Goal: Information Seeking & Learning: Find specific fact

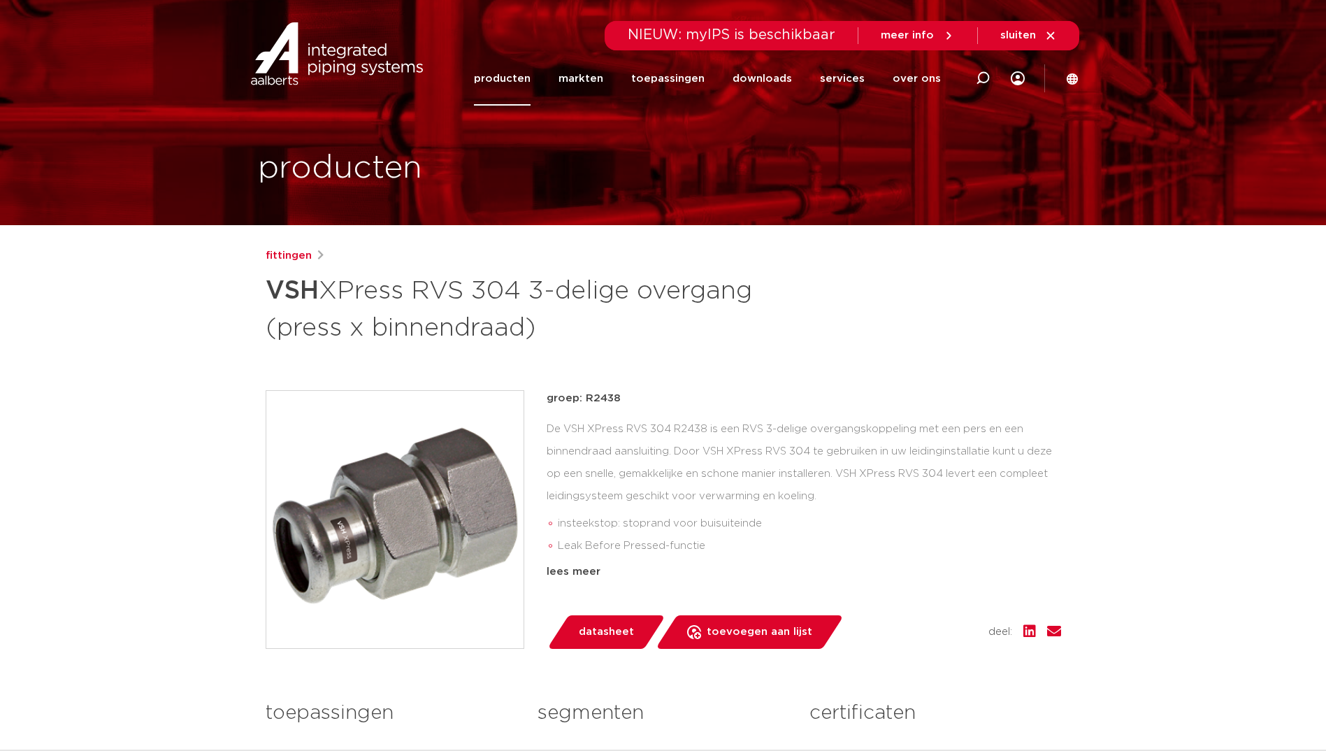
drag, startPoint x: 612, startPoint y: 401, endPoint x: 584, endPoint y: 401, distance: 28.0
click at [584, 401] on p "groep: R2438" at bounding box center [804, 398] width 515 height 17
copy p "R2438"
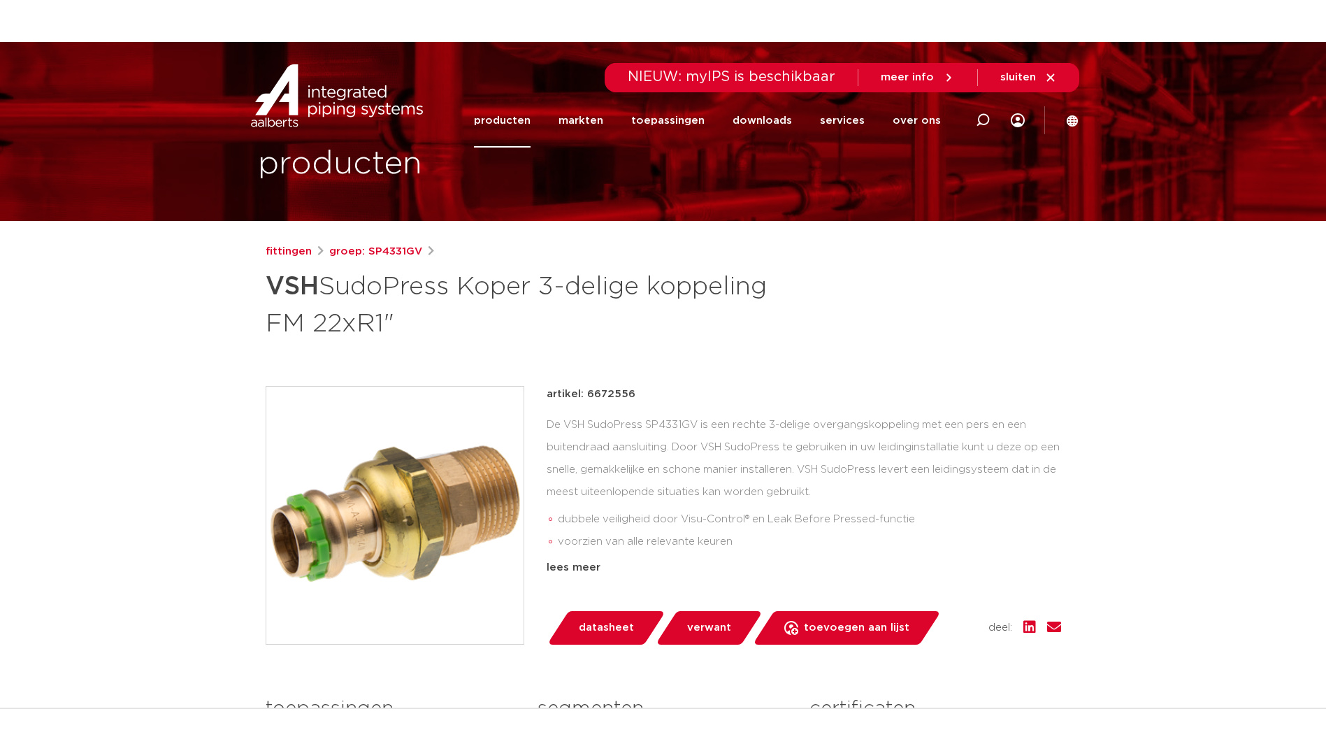
scroll to position [140, 0]
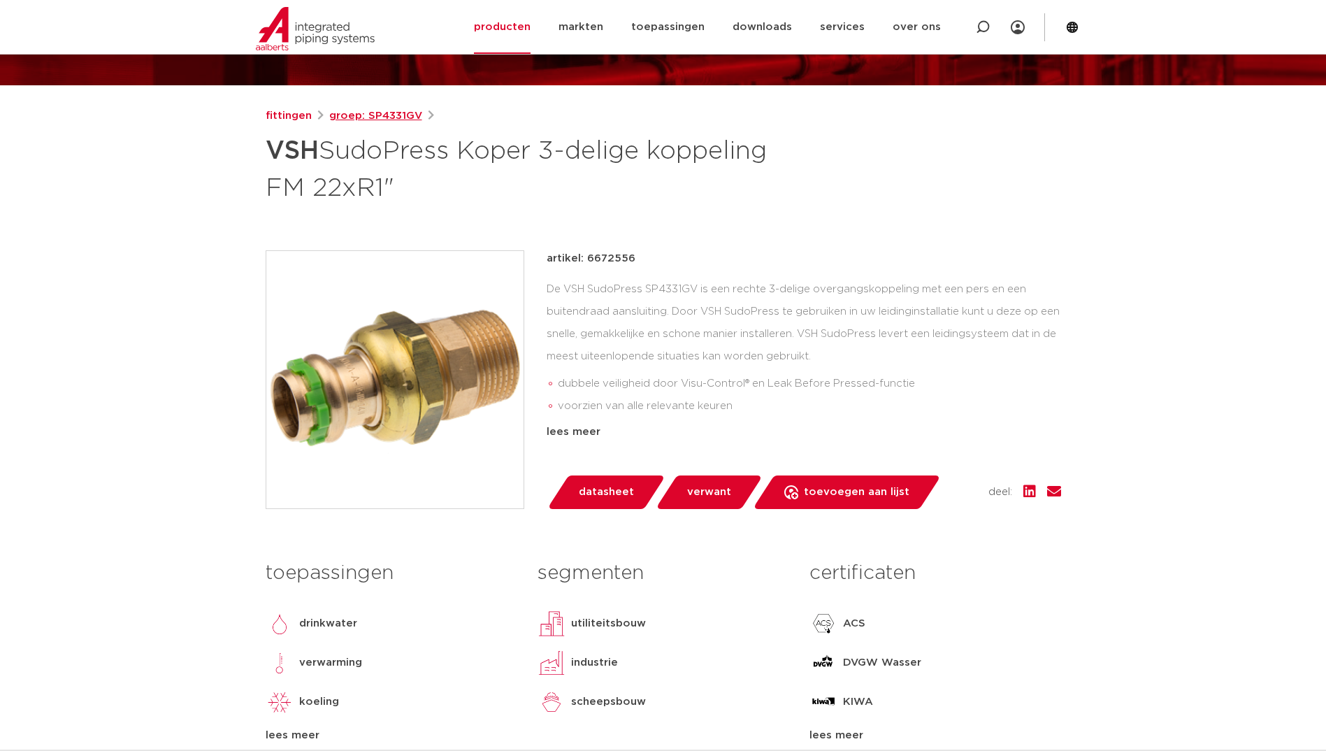
click at [401, 120] on link "groep: SP4331GV" at bounding box center [375, 116] width 93 height 17
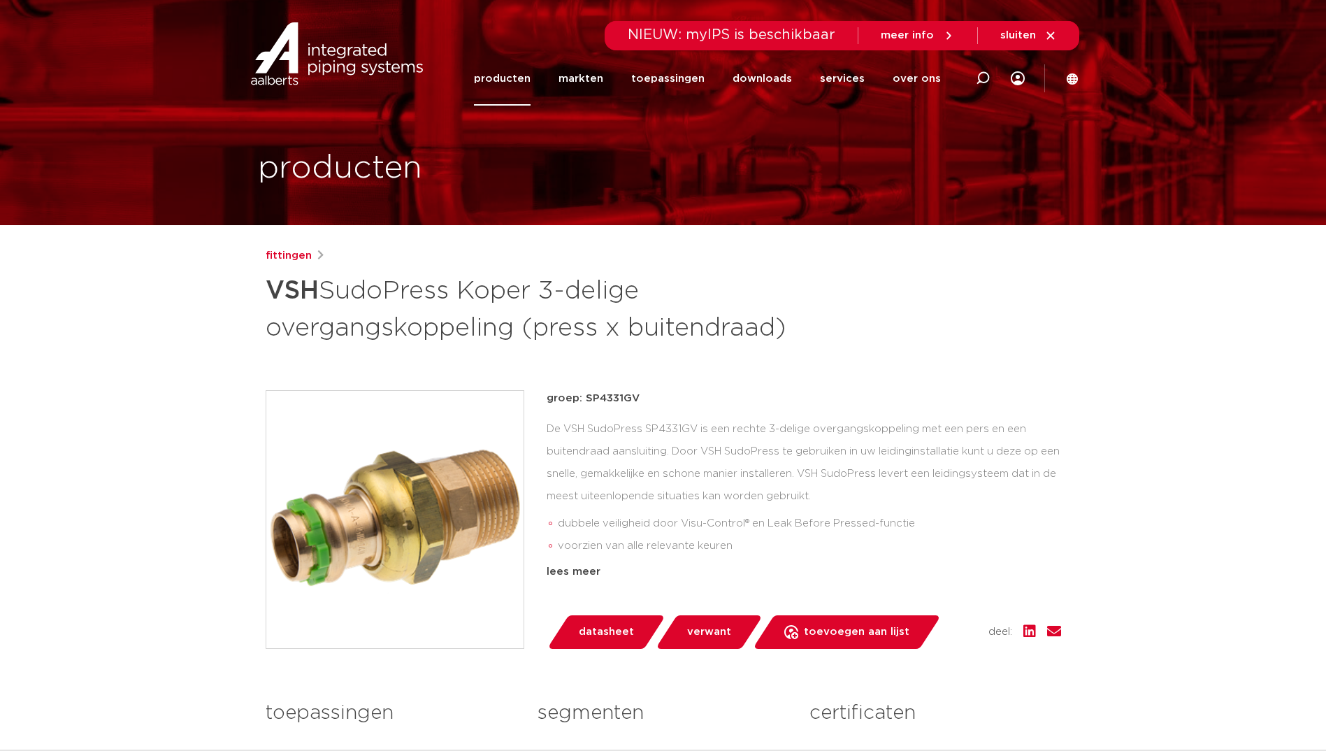
drag, startPoint x: 635, startPoint y: 398, endPoint x: 584, endPoint y: 394, distance: 51.9
click at [584, 394] on p "groep: SP4331GV" at bounding box center [804, 398] width 515 height 17
copy p "SP4331GV"
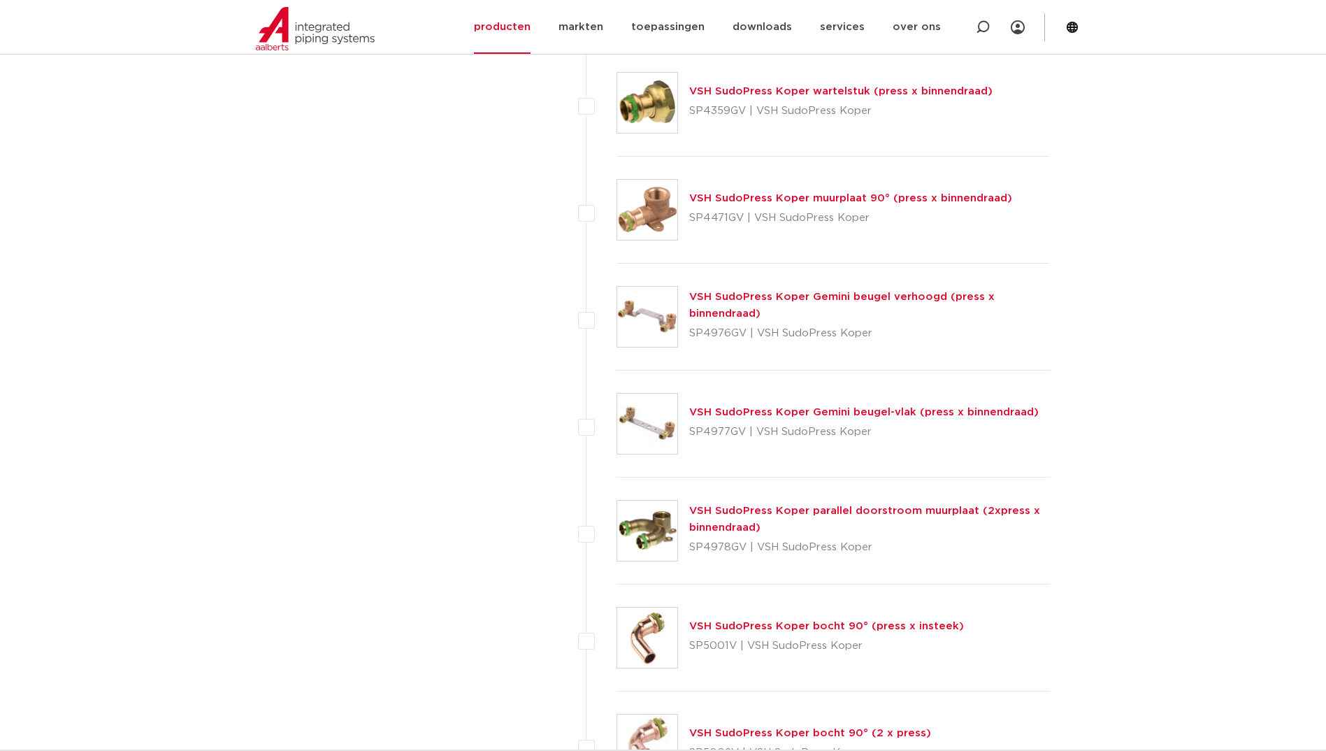
scroll to position [1374, 0]
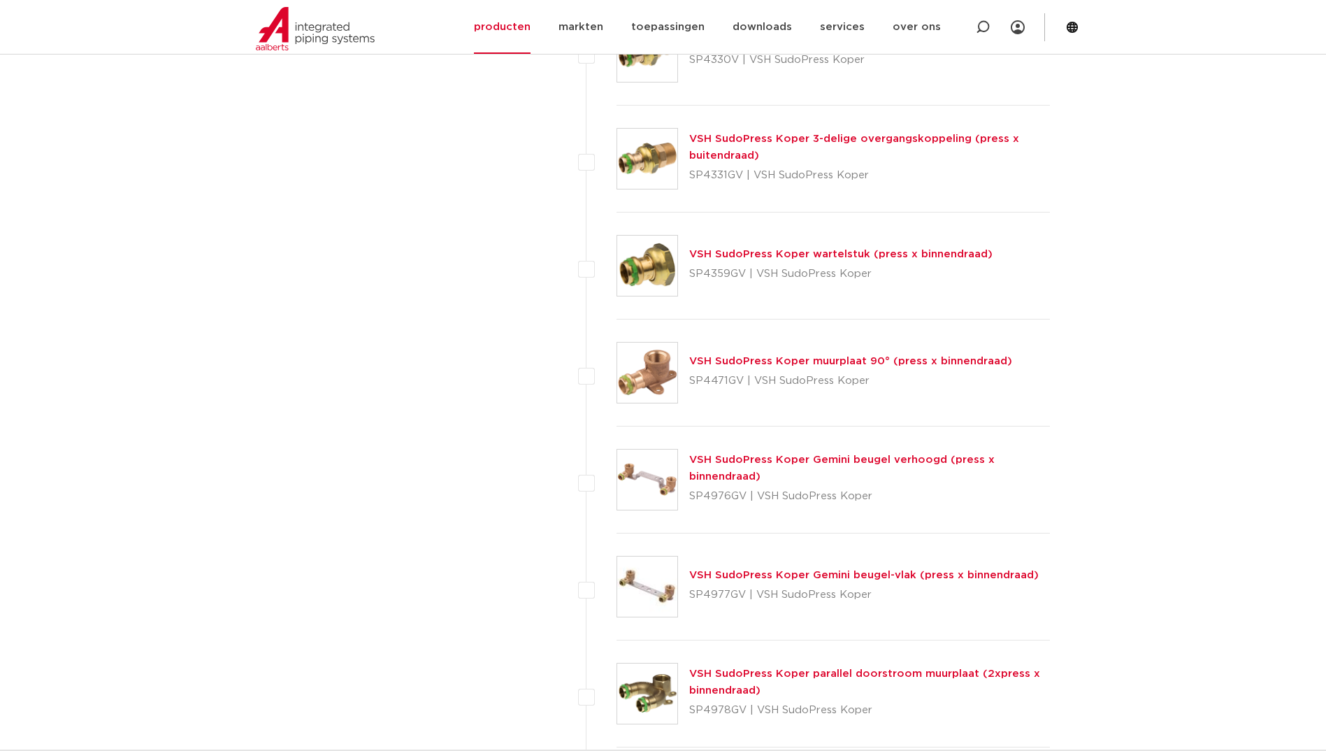
click at [792, 250] on link "VSH SudoPress Koper wartelstuk (press x binnendraad)" at bounding box center [840, 254] width 303 height 10
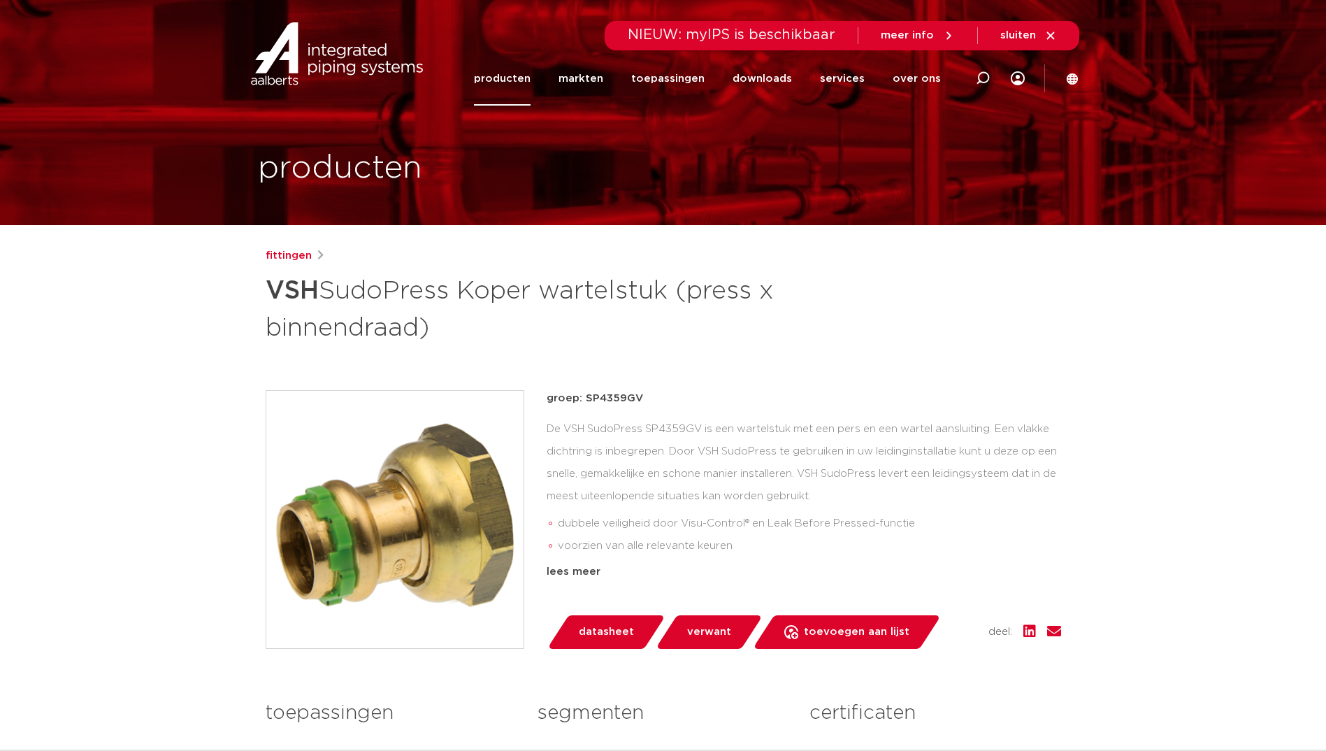
drag, startPoint x: 638, startPoint y: 403, endPoint x: 585, endPoint y: 404, distance: 53.1
click at [585, 404] on p "groep: SP4359GV" at bounding box center [804, 398] width 515 height 17
copy p "SP4359GV"
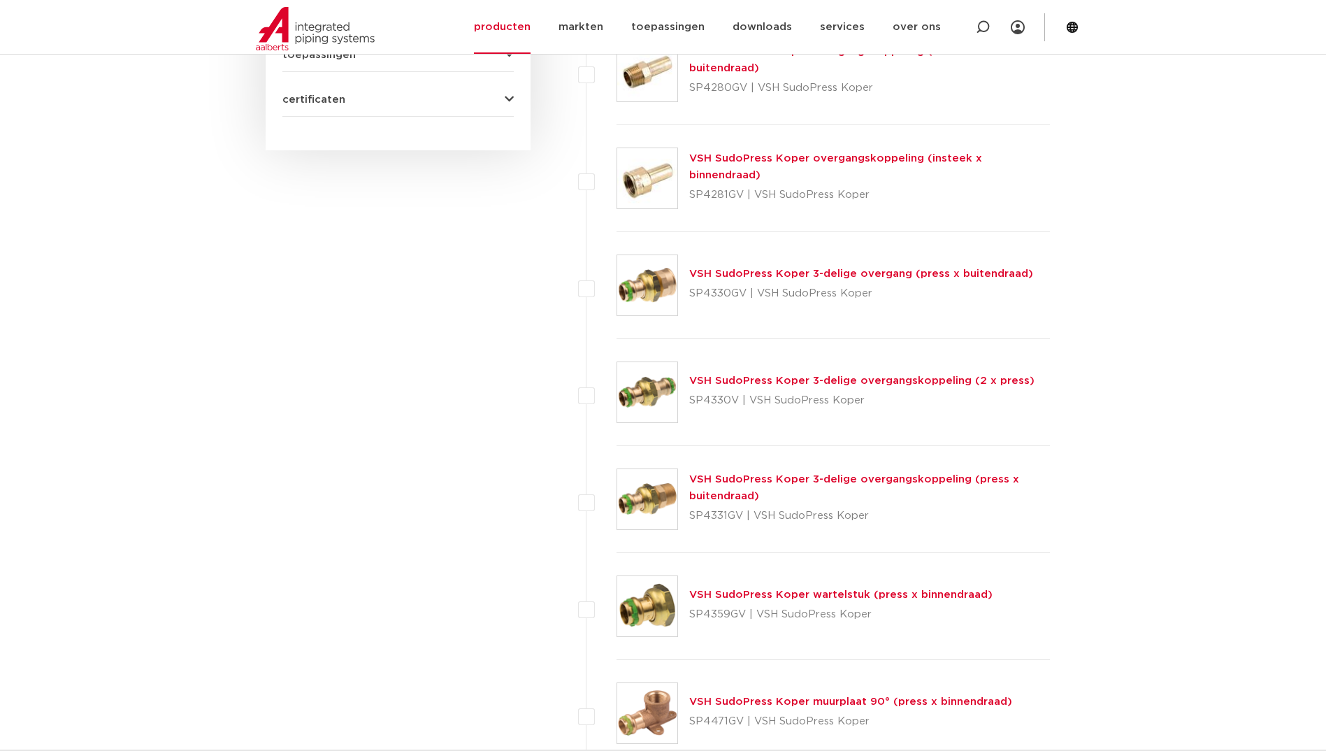
scroll to position [1024, 0]
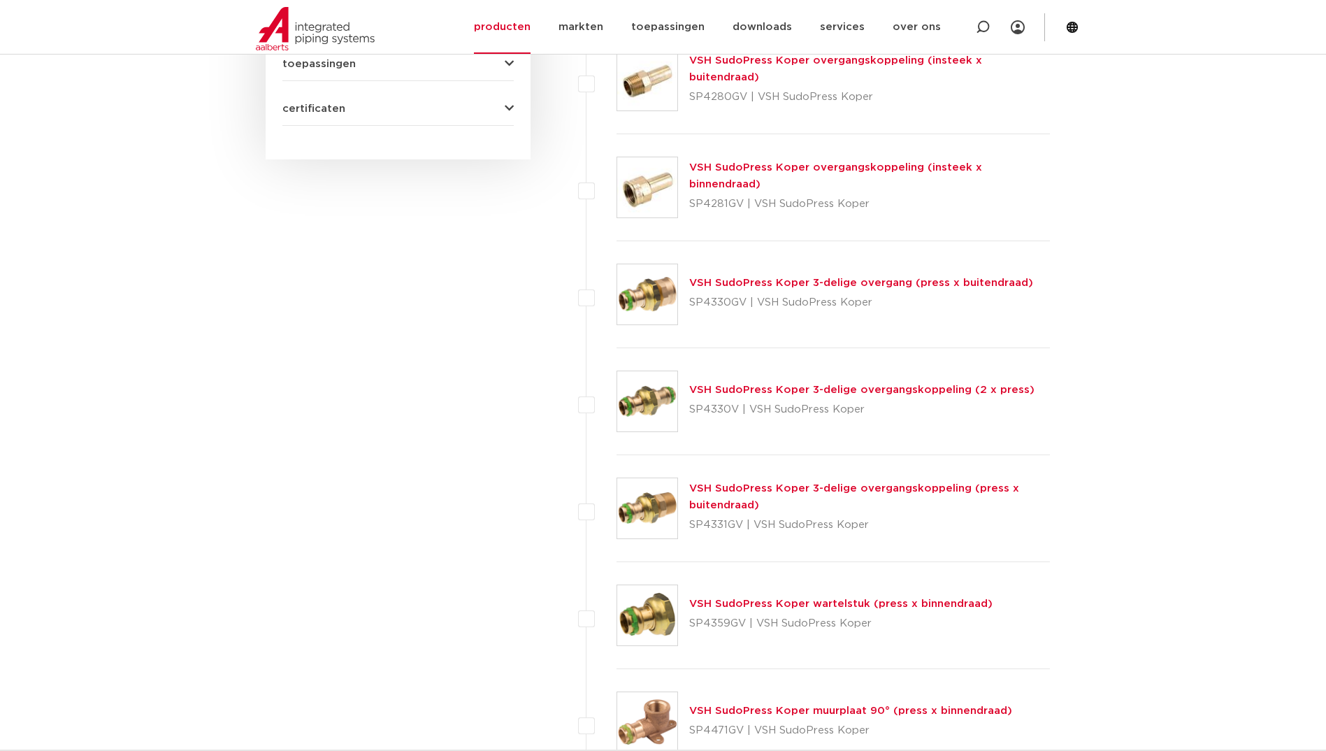
click at [751, 394] on link "VSH SudoPress Koper 3-delige overgangskoppeling (2 x press)" at bounding box center [861, 390] width 345 height 10
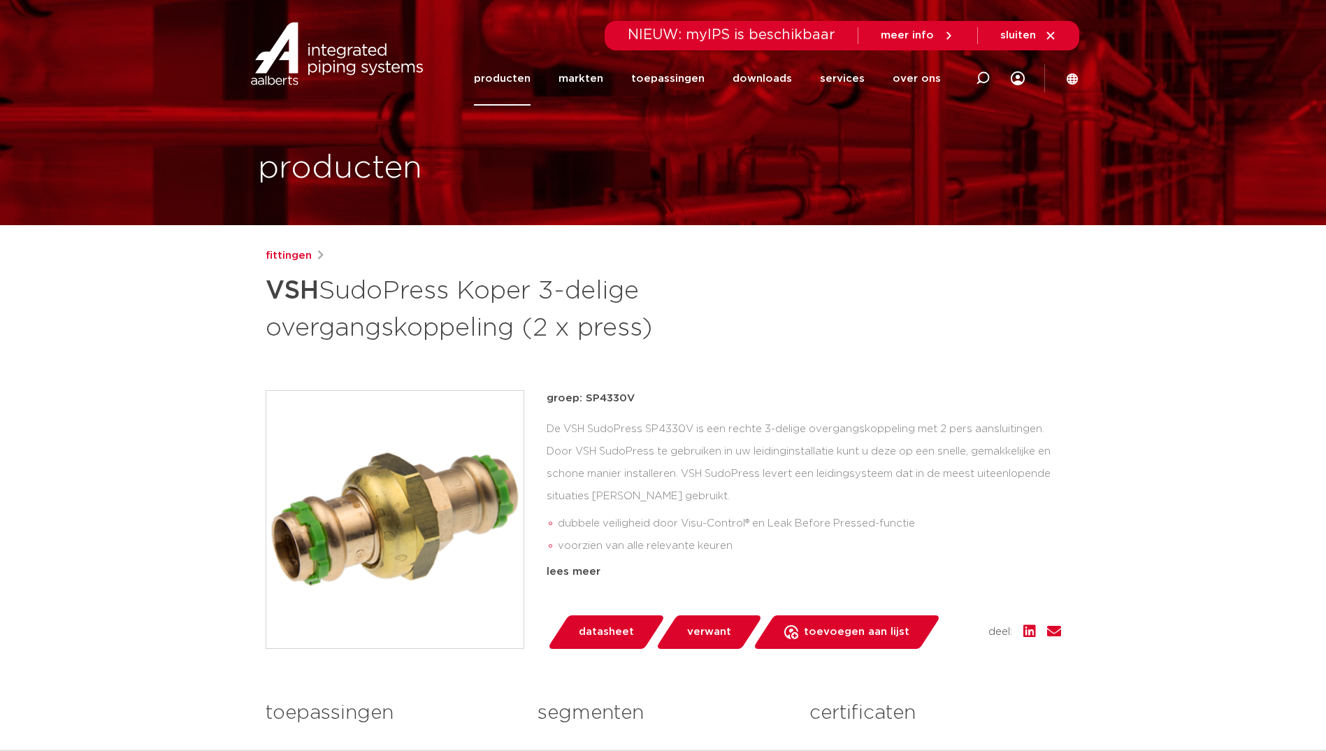
drag, startPoint x: 632, startPoint y: 399, endPoint x: 584, endPoint y: 399, distance: 48.2
click at [584, 399] on p "groep: SP4330V" at bounding box center [804, 398] width 515 height 17
copy p "SP4330V"
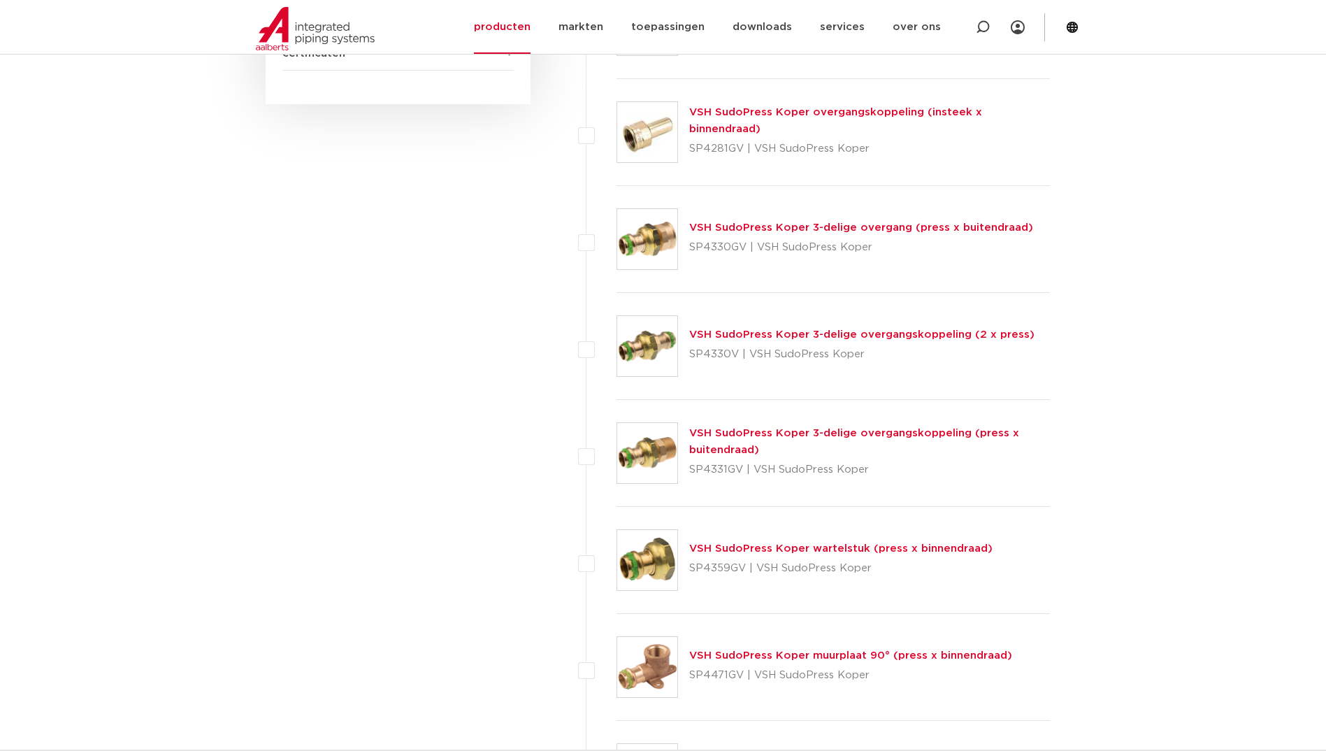
scroll to position [1234, 0]
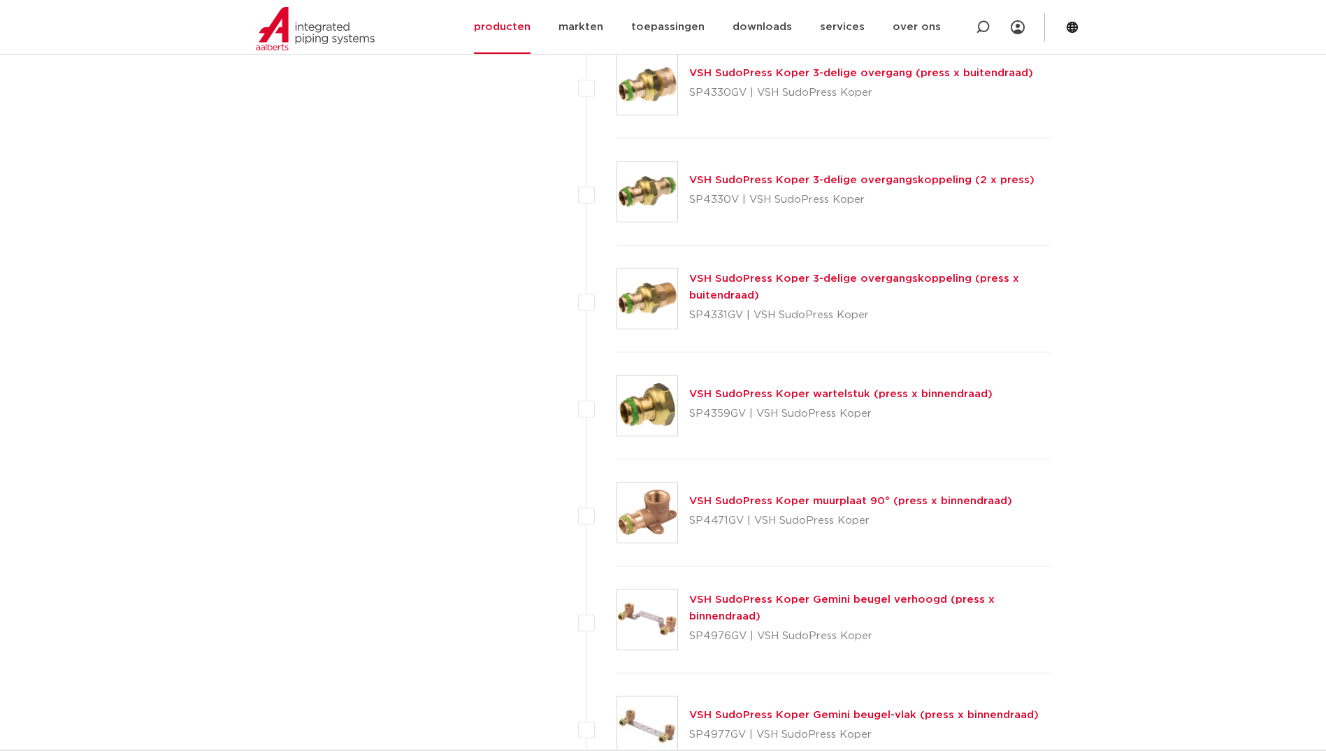
click at [707, 80] on div "VSH SudoPress Koper 3-delige overgang (press x buitendraad) SP4330GV | VSH Sudo…" at bounding box center [861, 84] width 344 height 39
click at [718, 73] on link "VSH SudoPress Koper 3-delige overgang (press x buitendraad)" at bounding box center [861, 73] width 344 height 10
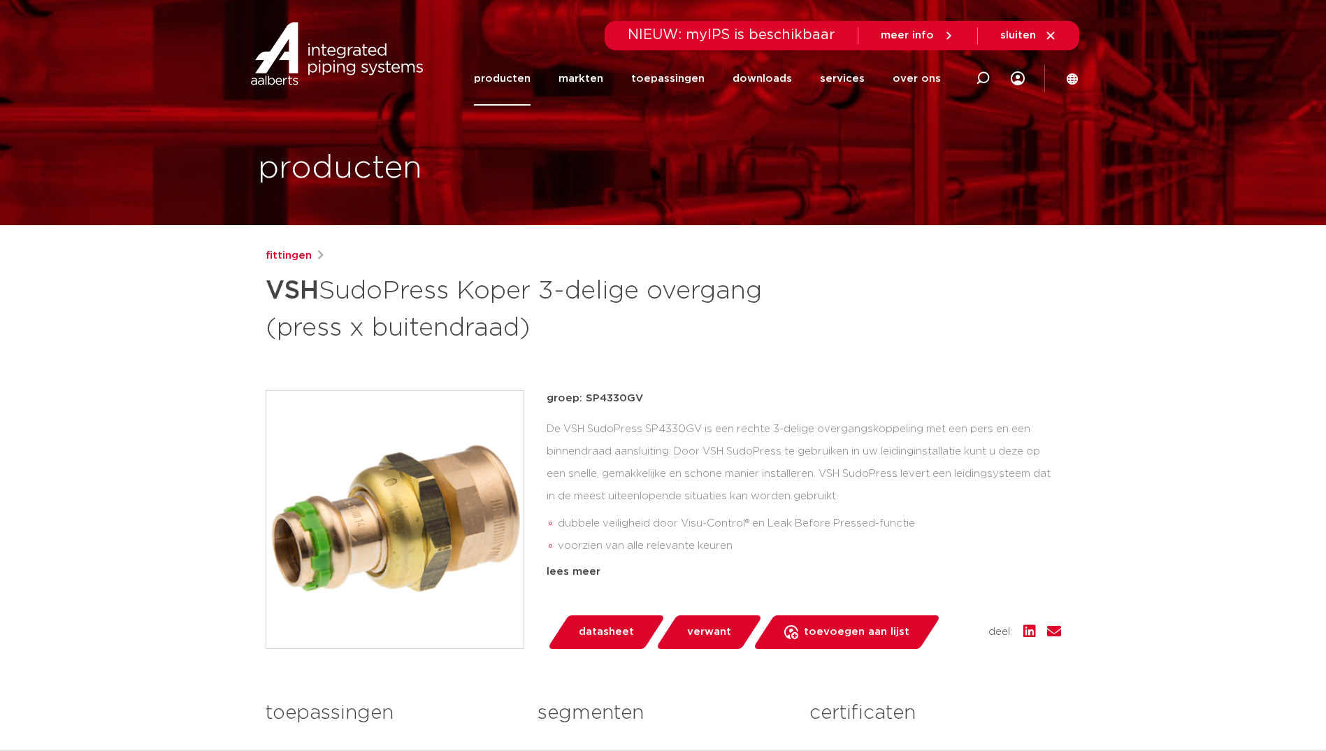
drag, startPoint x: 633, startPoint y: 399, endPoint x: 585, endPoint y: 398, distance: 48.2
click at [585, 398] on p "groep: SP4330GV" at bounding box center [804, 398] width 515 height 17
copy p "SP4330GV"
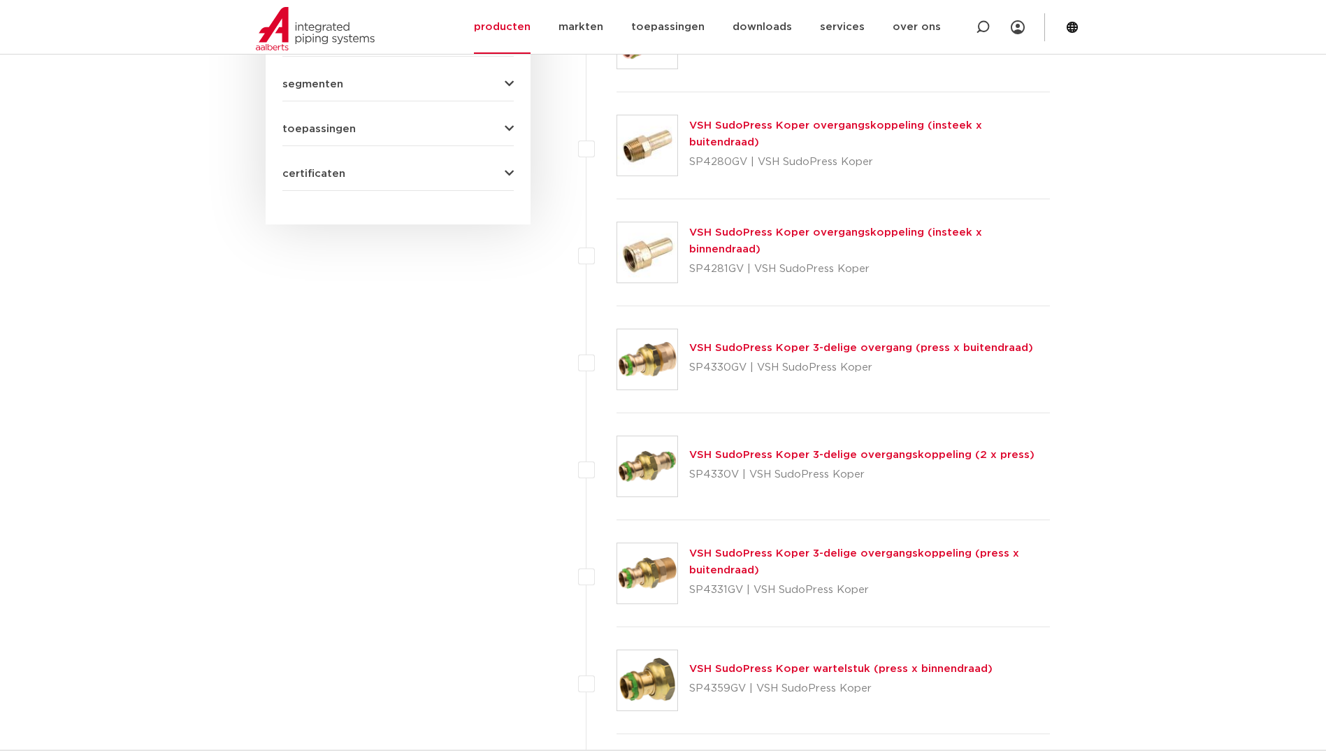
scroll to position [954, 0]
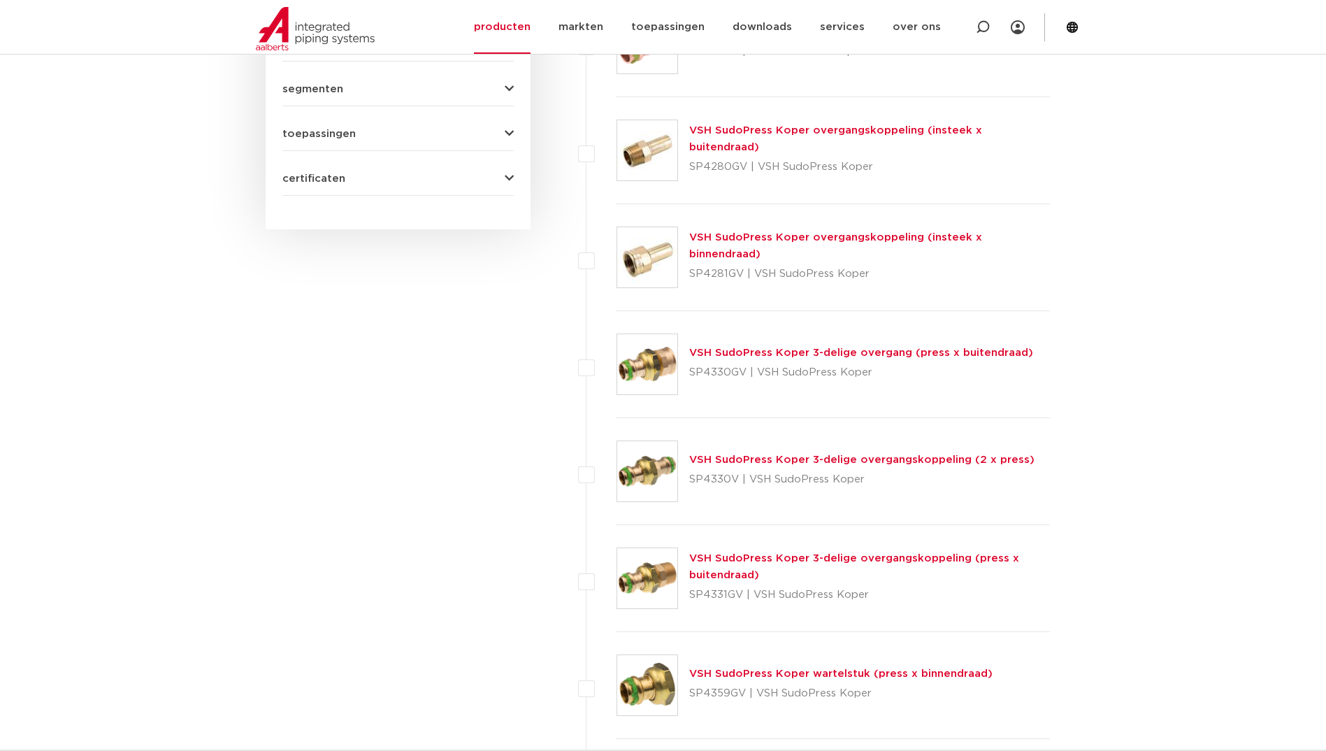
click at [751, 459] on link "VSH SudoPress Koper 3-delige overgangskoppeling (2 x press)" at bounding box center [861, 459] width 345 height 10
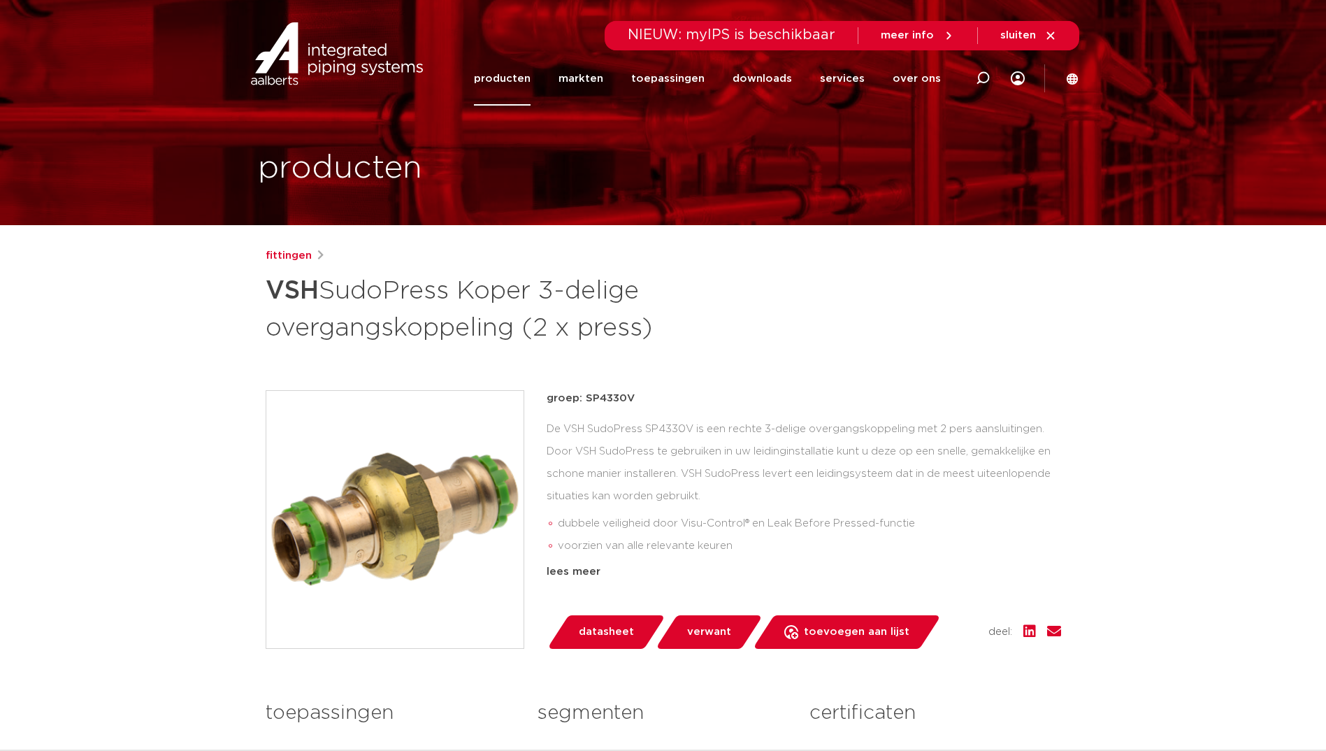
drag, startPoint x: 629, startPoint y: 400, endPoint x: 589, endPoint y: 400, distance: 39.8
click at [589, 400] on p "groep: SP4330V" at bounding box center [804, 398] width 515 height 17
drag, startPoint x: 589, startPoint y: 400, endPoint x: 583, endPoint y: 406, distance: 8.9
click at [583, 406] on p "groep: SP4330V" at bounding box center [804, 398] width 515 height 17
copy p "SP4330V"
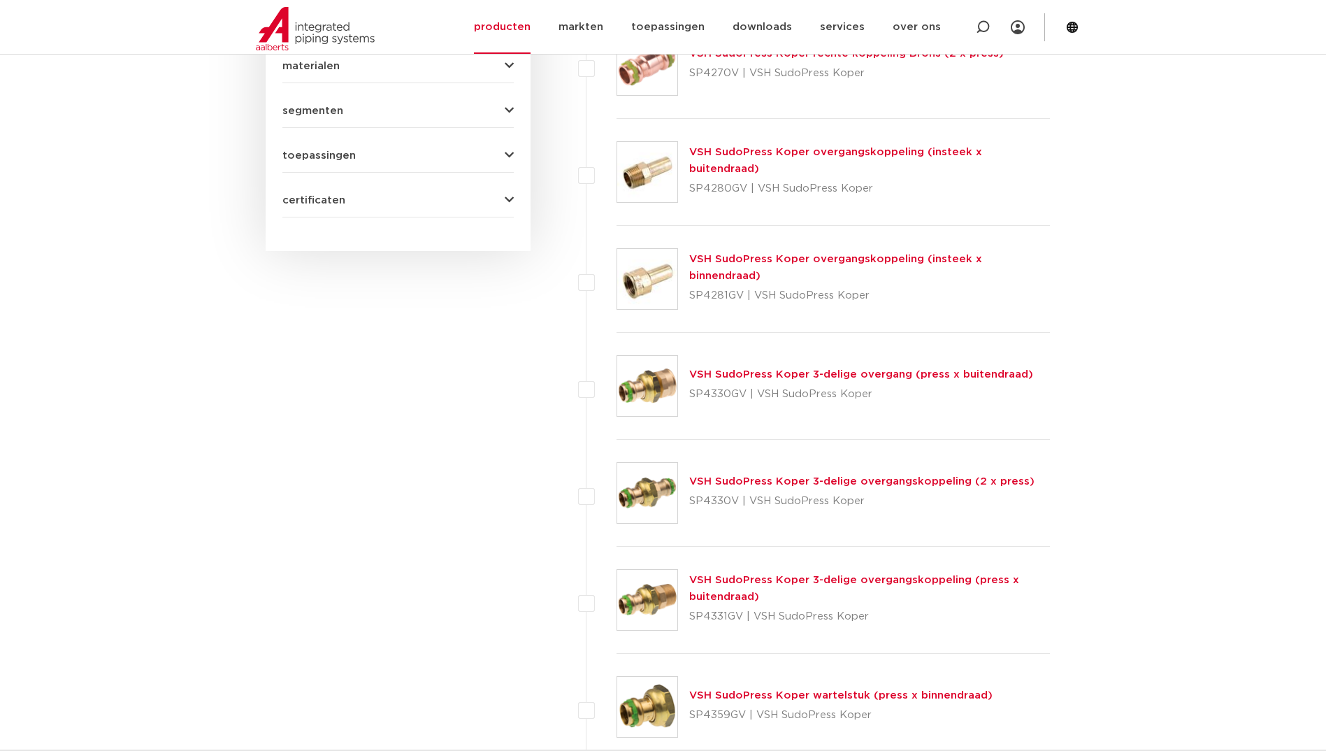
scroll to position [954, 0]
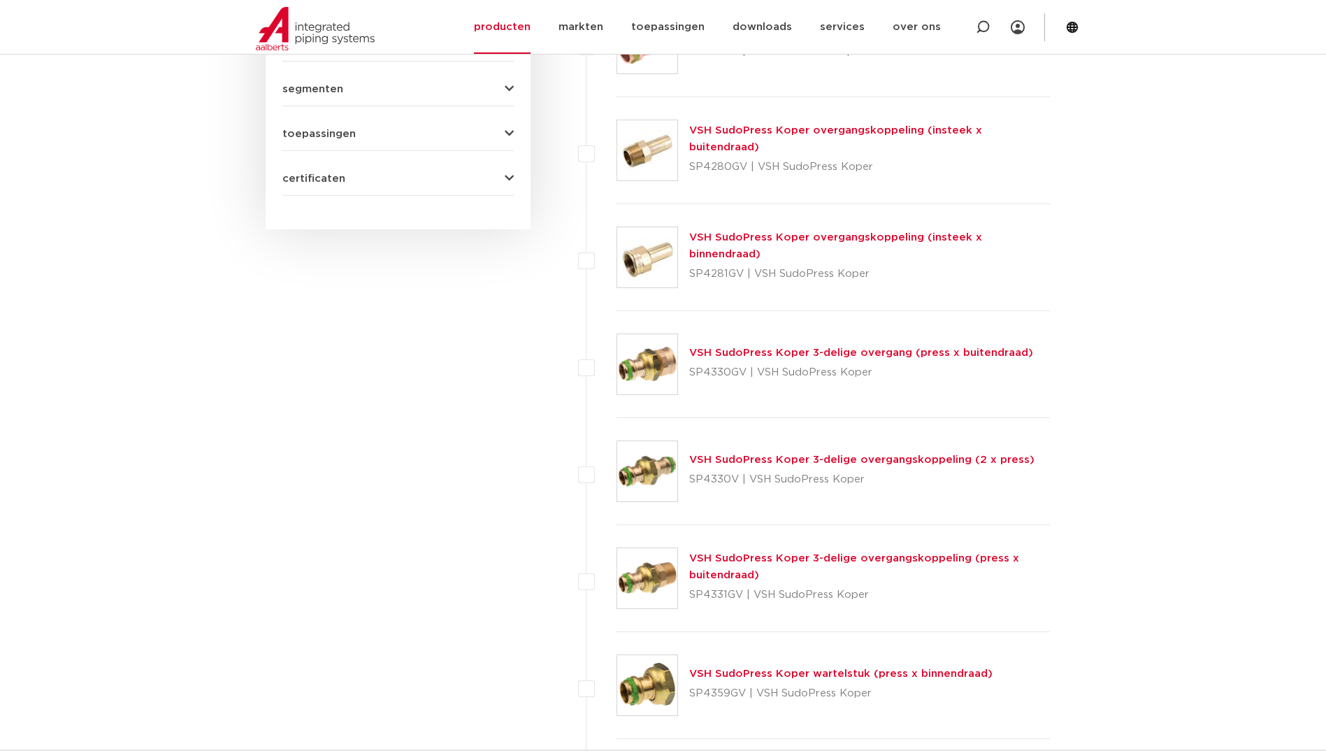
drag, startPoint x: 743, startPoint y: 596, endPoint x: 684, endPoint y: 594, distance: 58.8
click at [684, 594] on div "VSH SudoPress Koper 3-delige overgangskoppeling (press x buitendraad) SP4331GV …" at bounding box center [834, 578] width 434 height 107
copy p "SP4331GV"
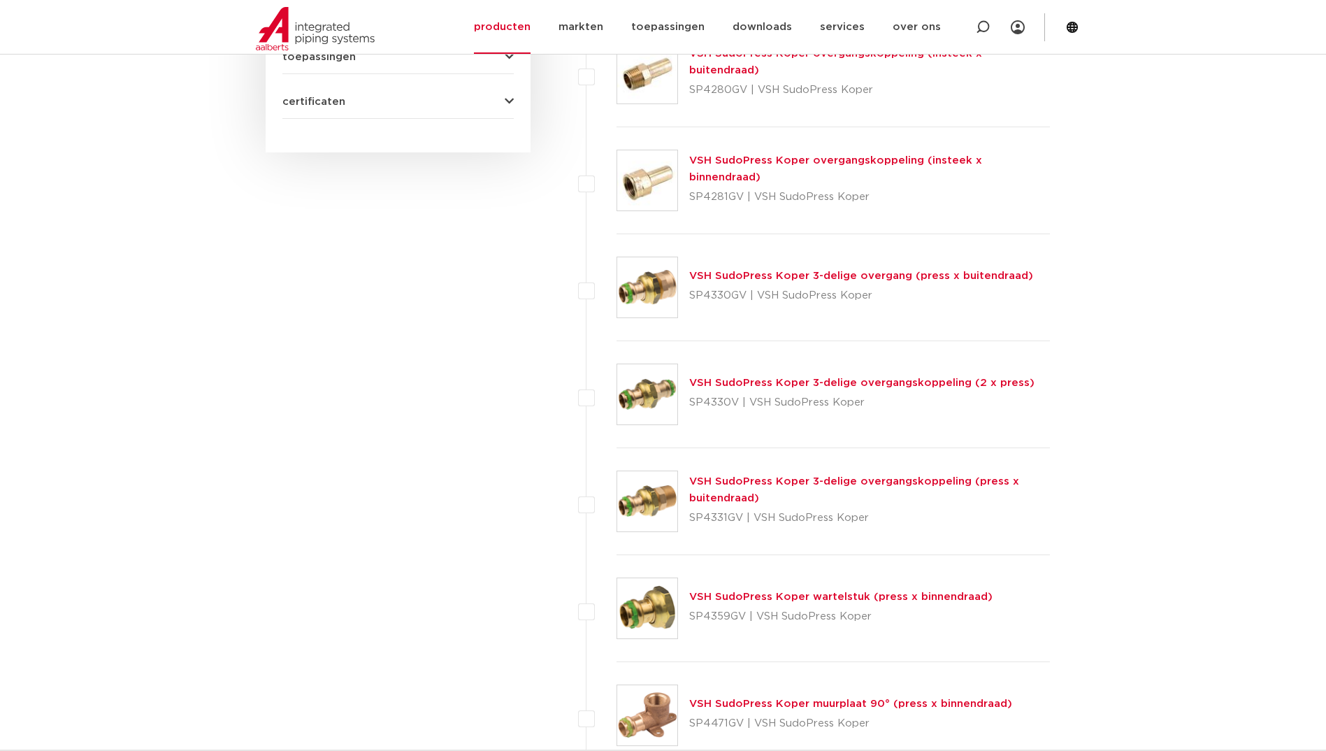
scroll to position [1094, 0]
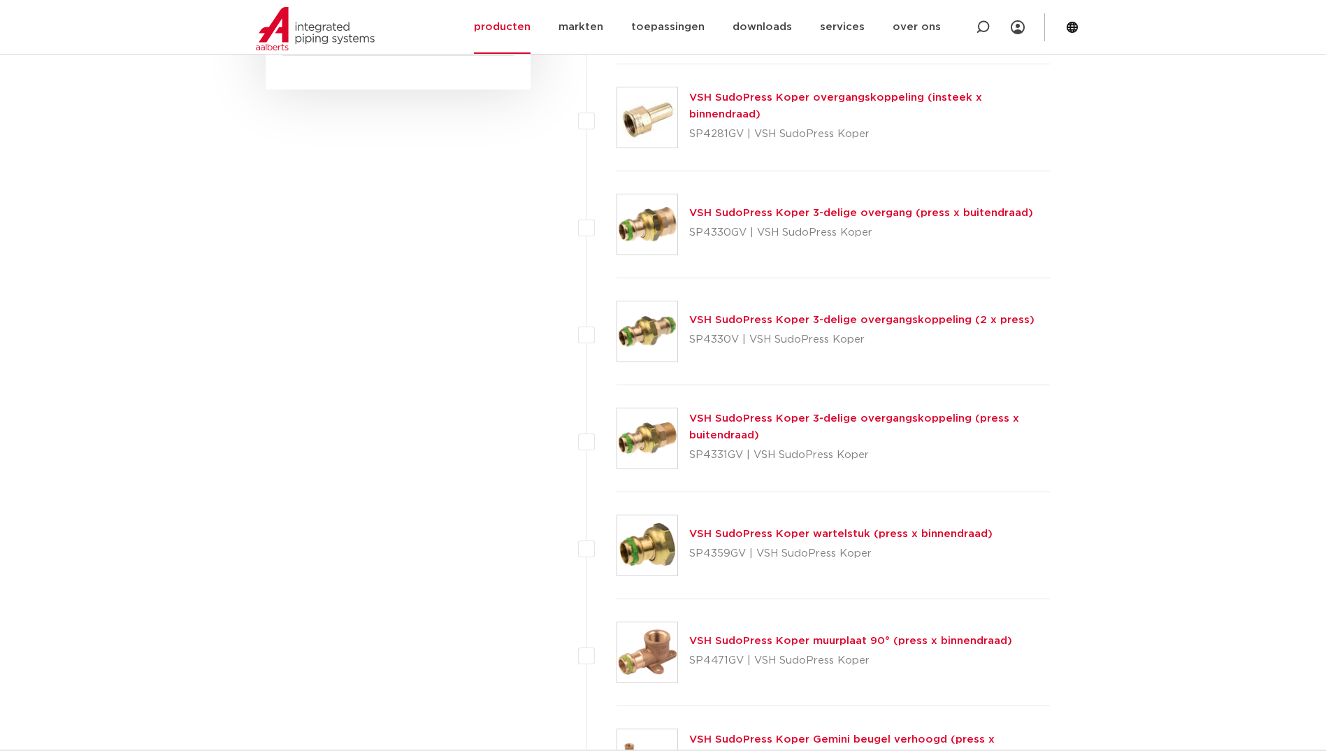
drag, startPoint x: 689, startPoint y: 554, endPoint x: 743, endPoint y: 557, distance: 54.6
click at [743, 557] on p "SP4359GV | VSH SudoPress Koper" at bounding box center [840, 553] width 303 height 22
copy p "SP4359GV"
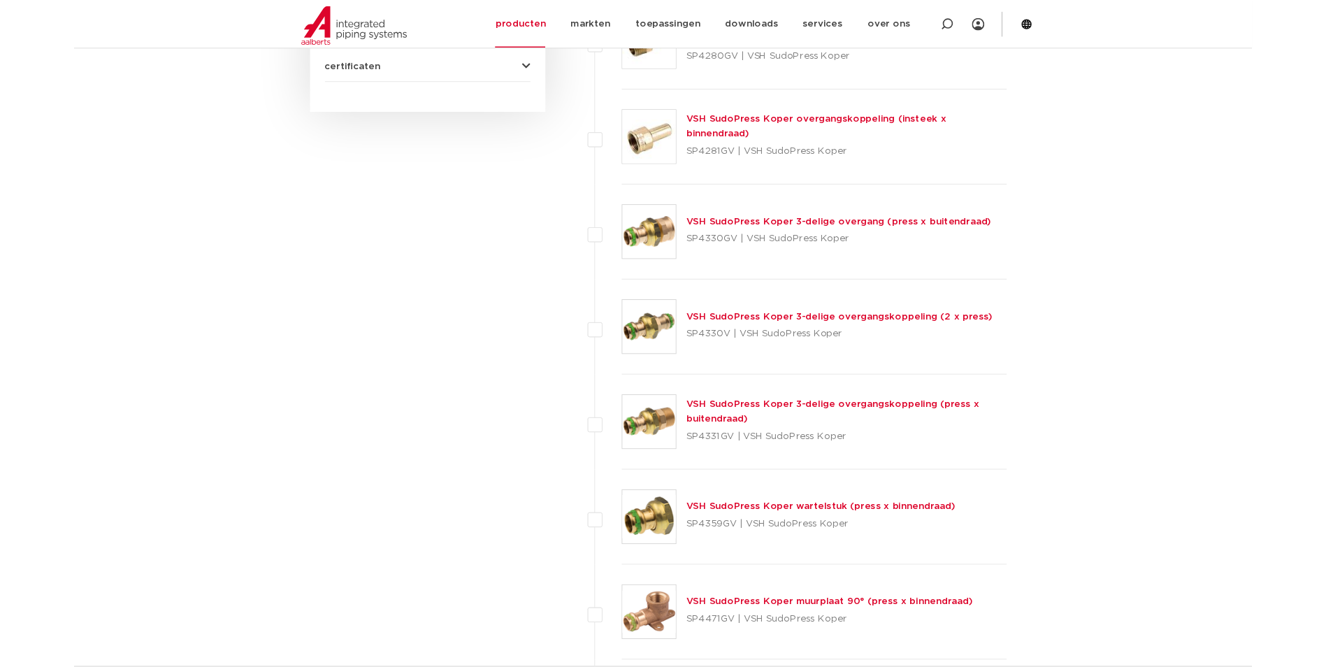
scroll to position [1024, 0]
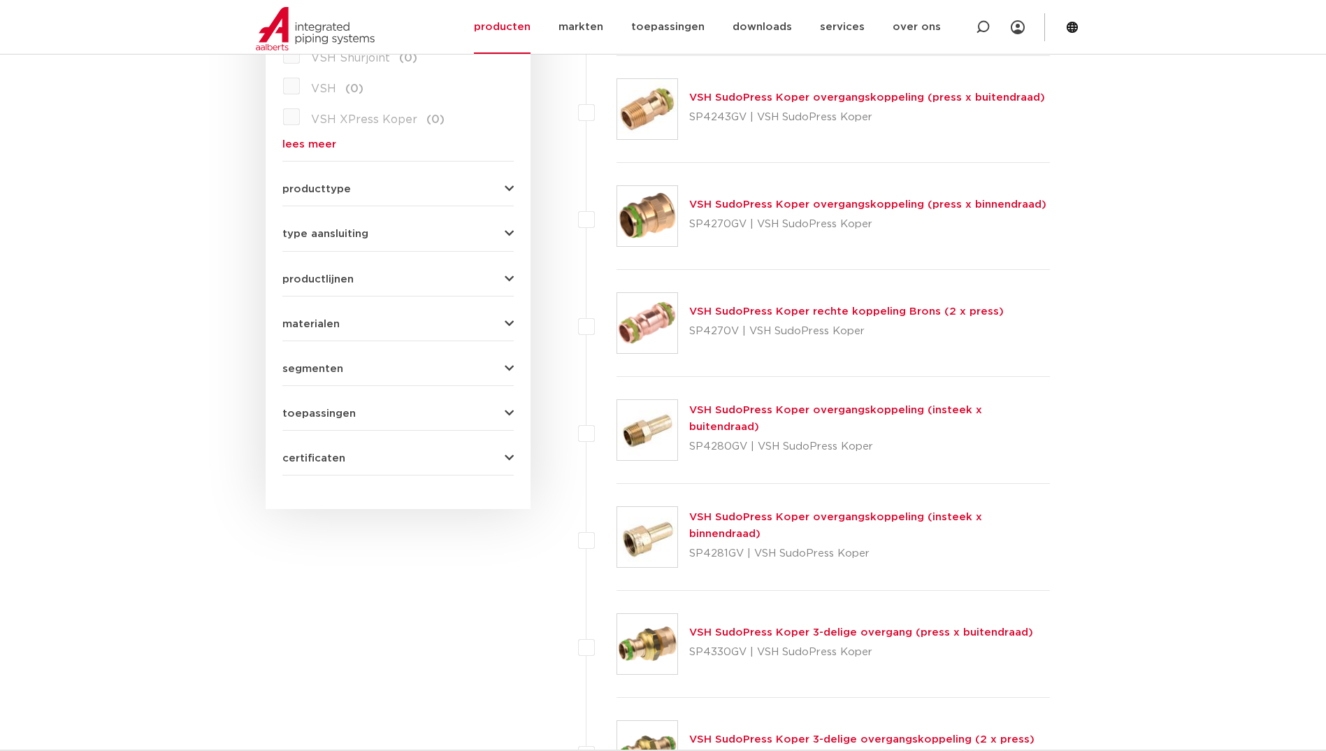
scroll to position [185, 0]
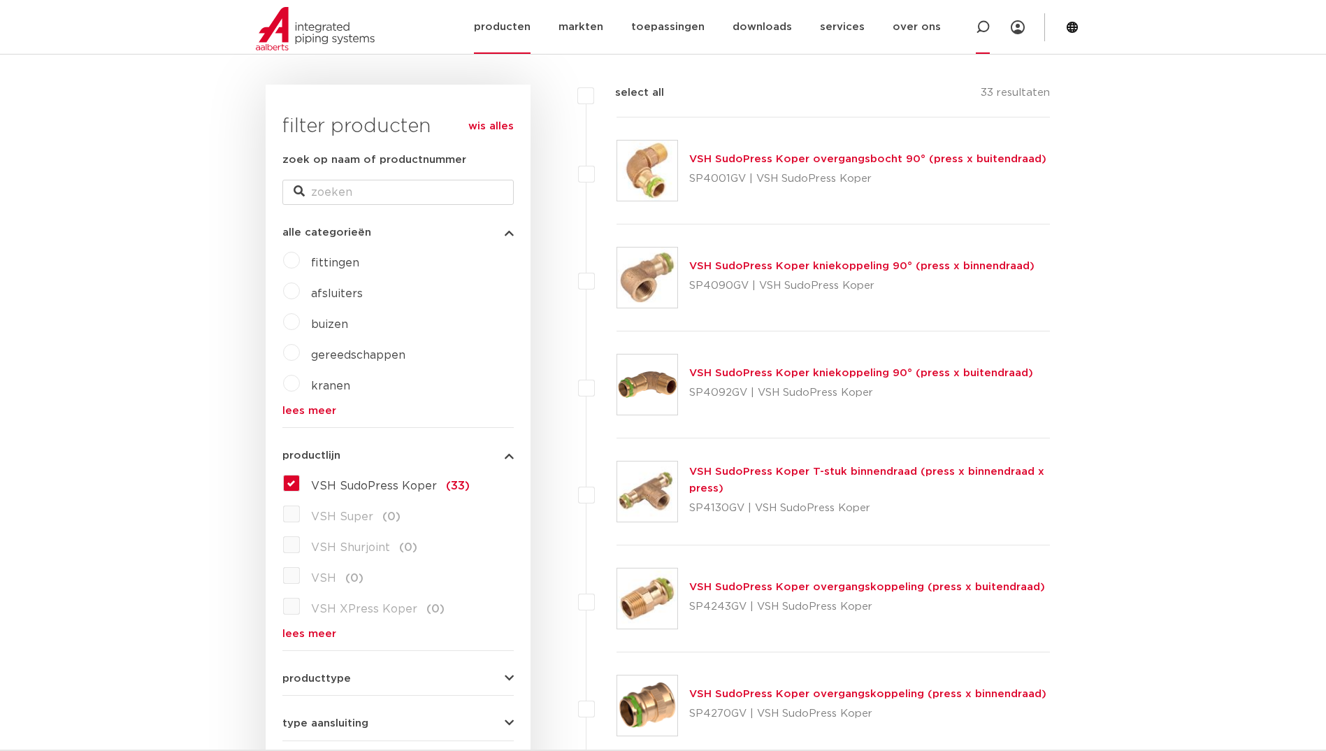
click at [981, 24] on icon at bounding box center [983, 27] width 14 height 14
paste input "SP4359GV"
type input "SP4359GV"
click button "Zoeken" at bounding box center [0, 0] width 0 height 0
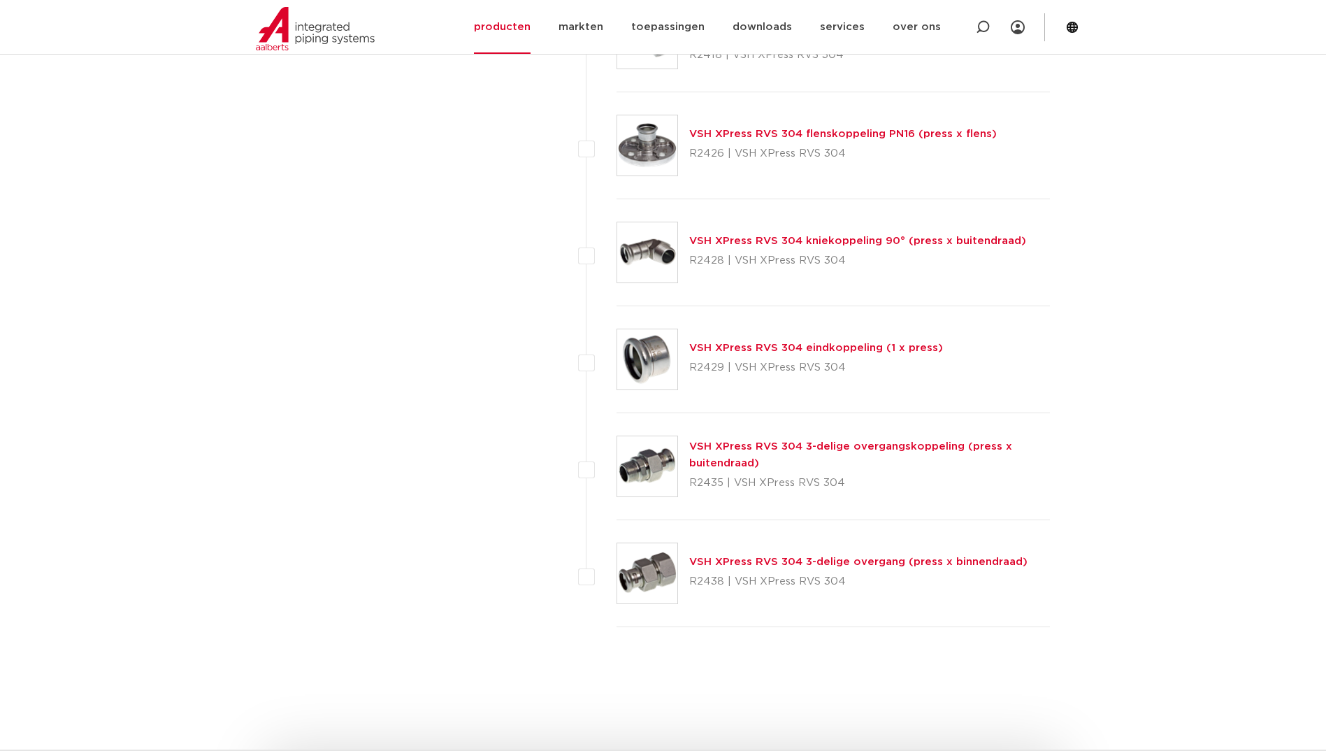
scroll to position [1933, 0]
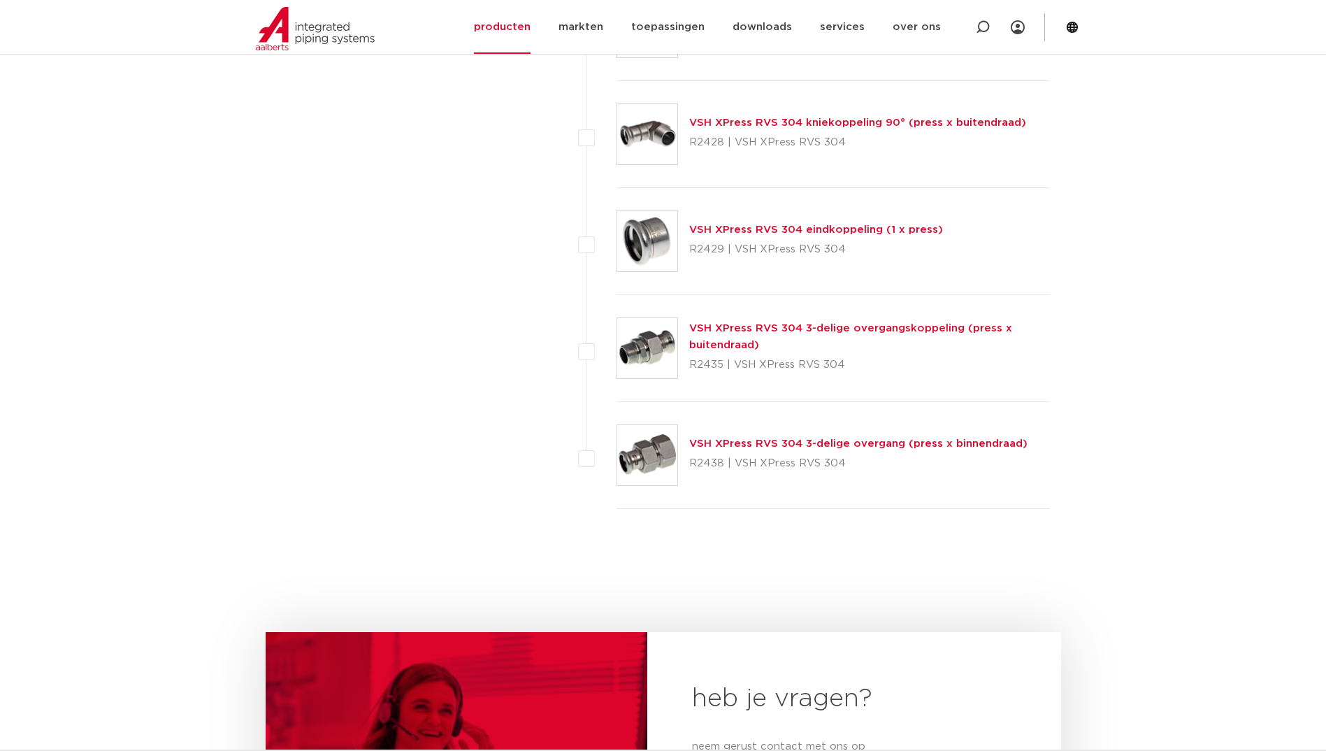
click at [770, 324] on link "VSH XPress RVS 304 3-delige overgangskoppeling (press x buitendraad)" at bounding box center [850, 336] width 323 height 27
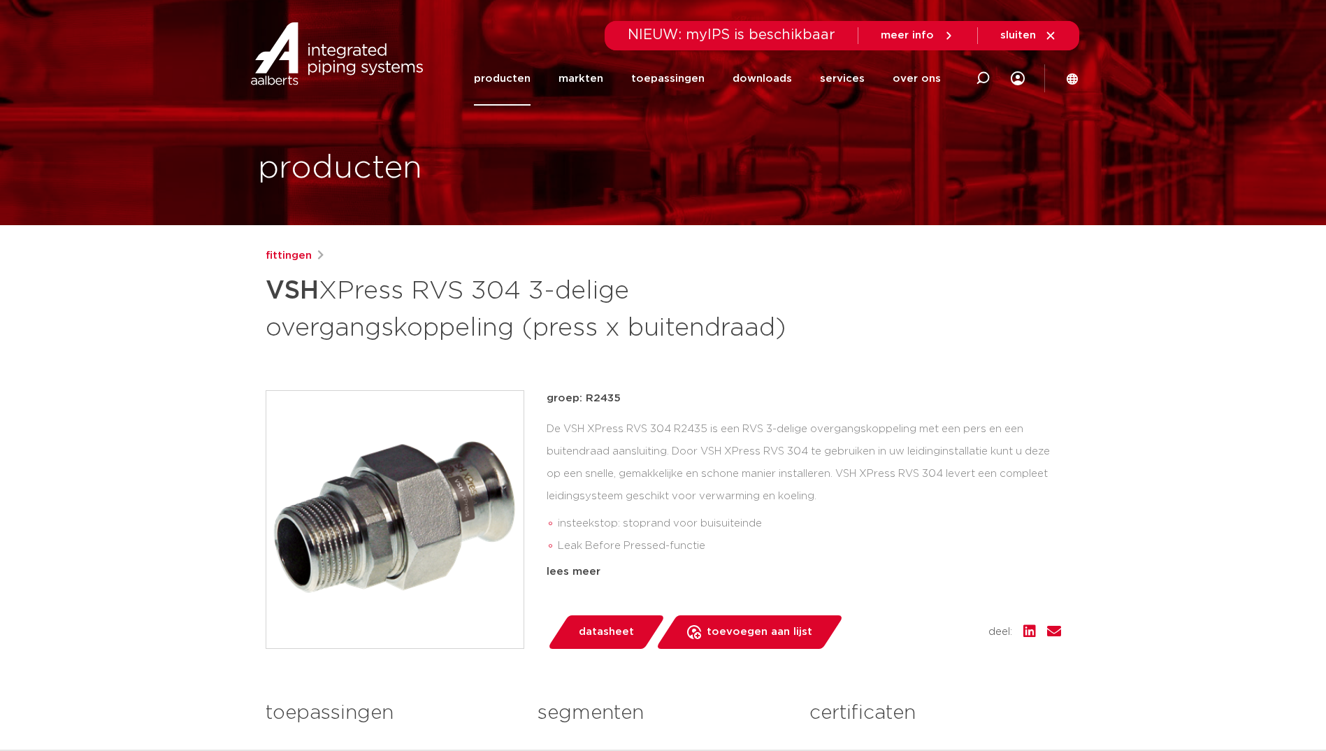
drag, startPoint x: 621, startPoint y: 396, endPoint x: 582, endPoint y: 401, distance: 39.4
click at [582, 401] on p "groep: R2435" at bounding box center [804, 398] width 515 height 17
copy p "R2435"
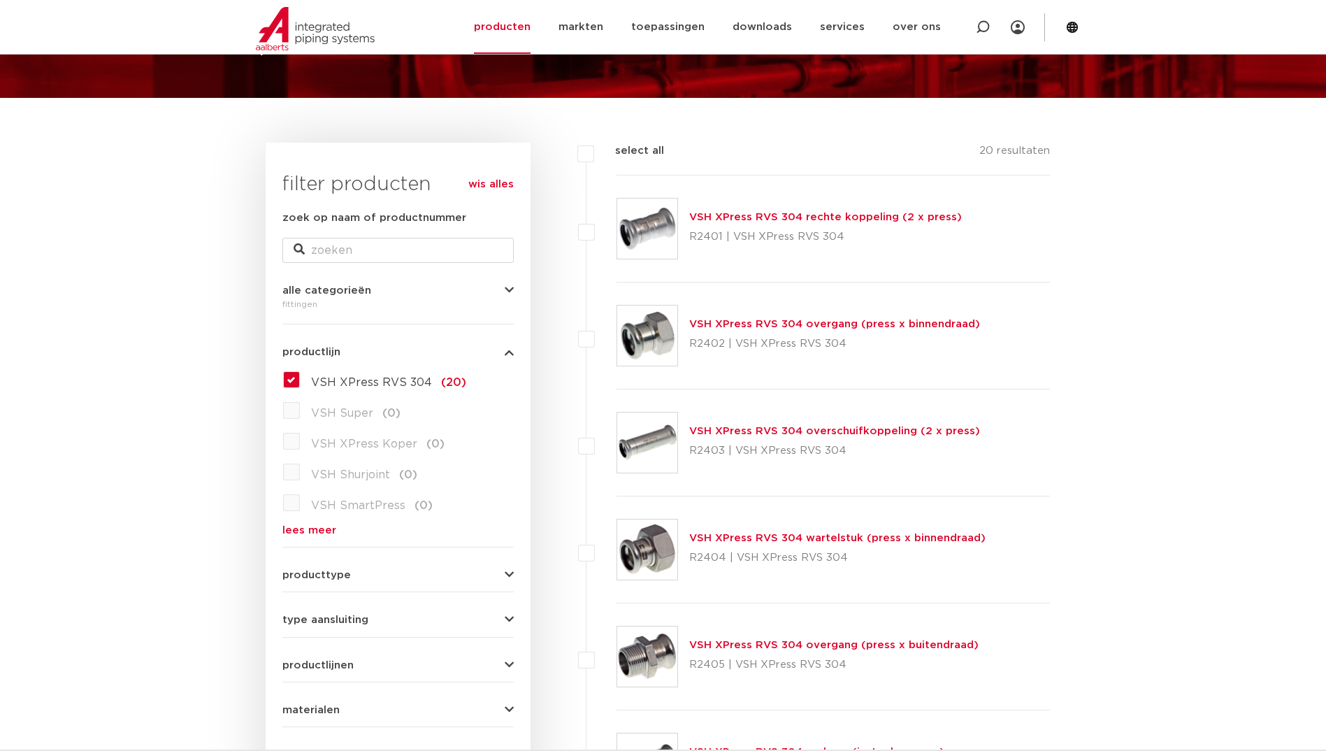
scroll to position [115, 0]
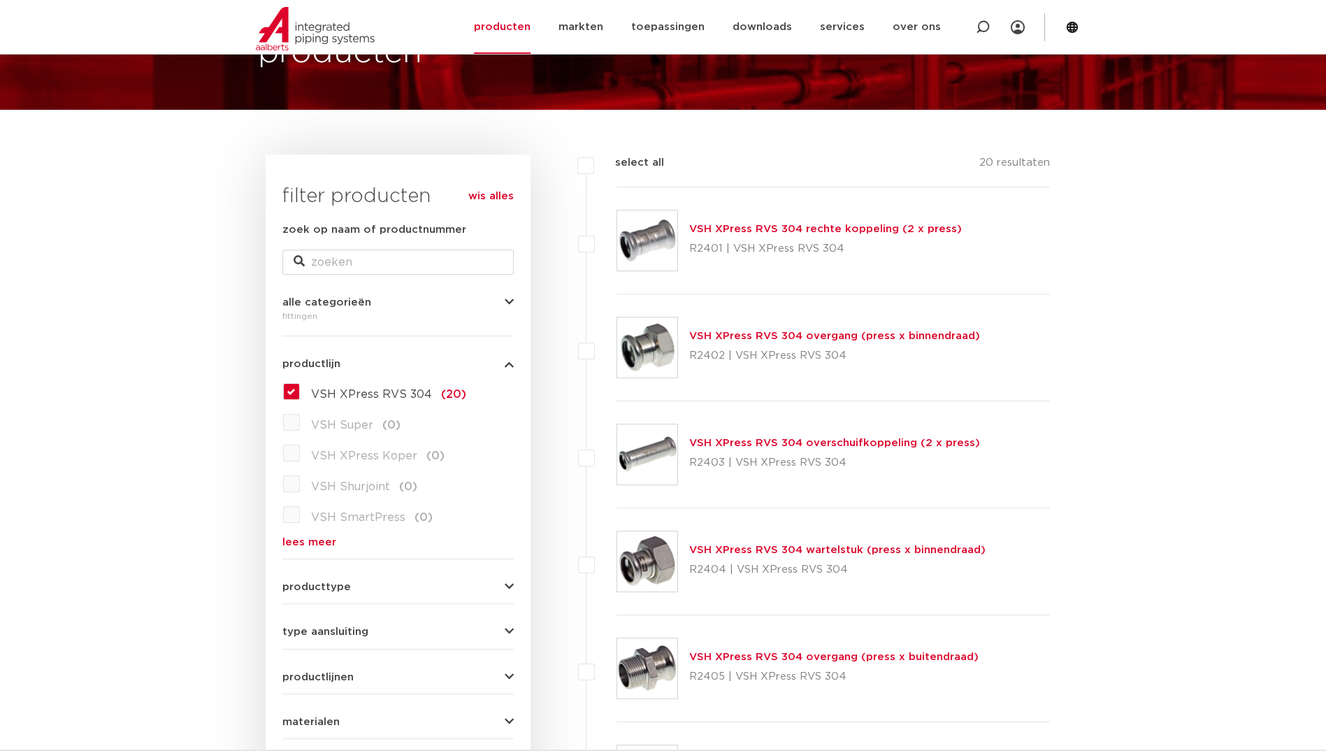
drag, startPoint x: 723, startPoint y: 567, endPoint x: 691, endPoint y: 573, distance: 32.0
click at [691, 573] on p "R2404 | VSH XPress RVS 304" at bounding box center [837, 570] width 296 height 22
copy p "R2404"
click at [598, 536] on li "VSH XPress RVS 304 wartelstuk (press x binnendraad) R2404 | VSH XPress RVS 304" at bounding box center [818, 561] width 465 height 107
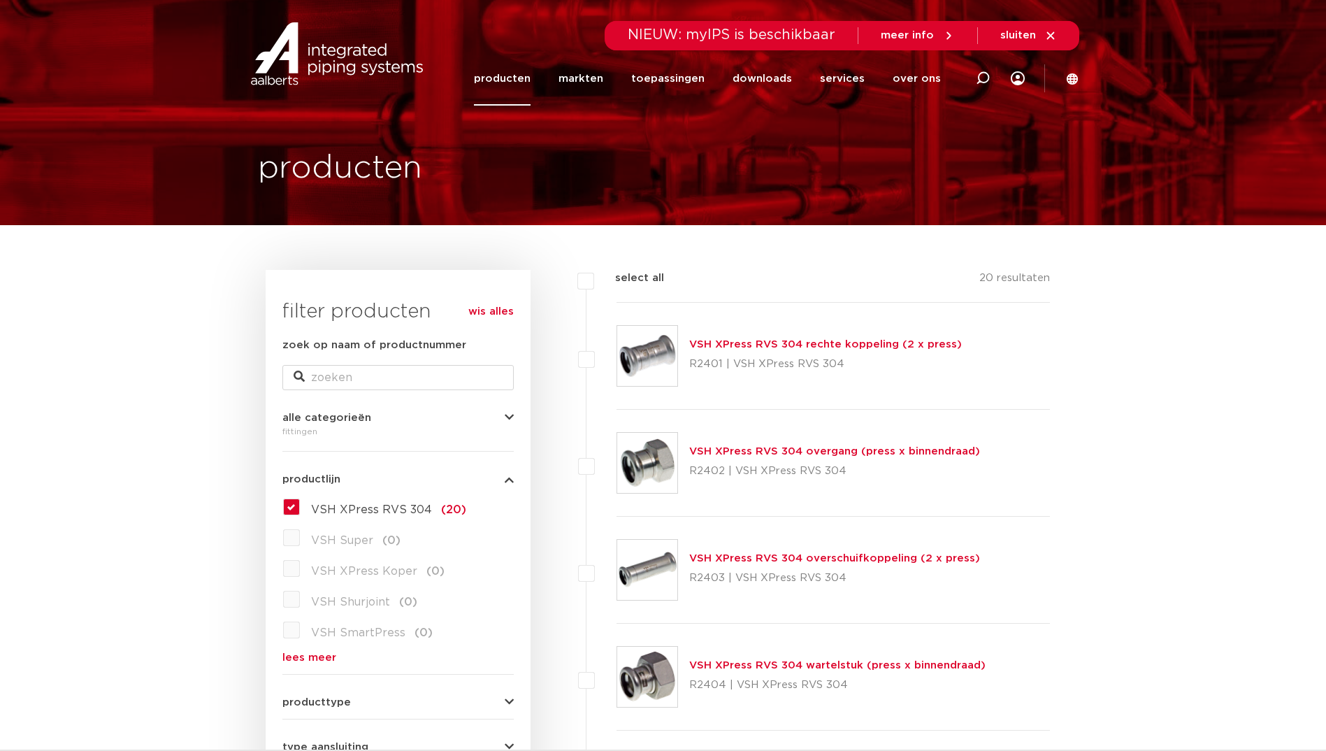
click at [504, 73] on link "producten" at bounding box center [502, 79] width 57 height 54
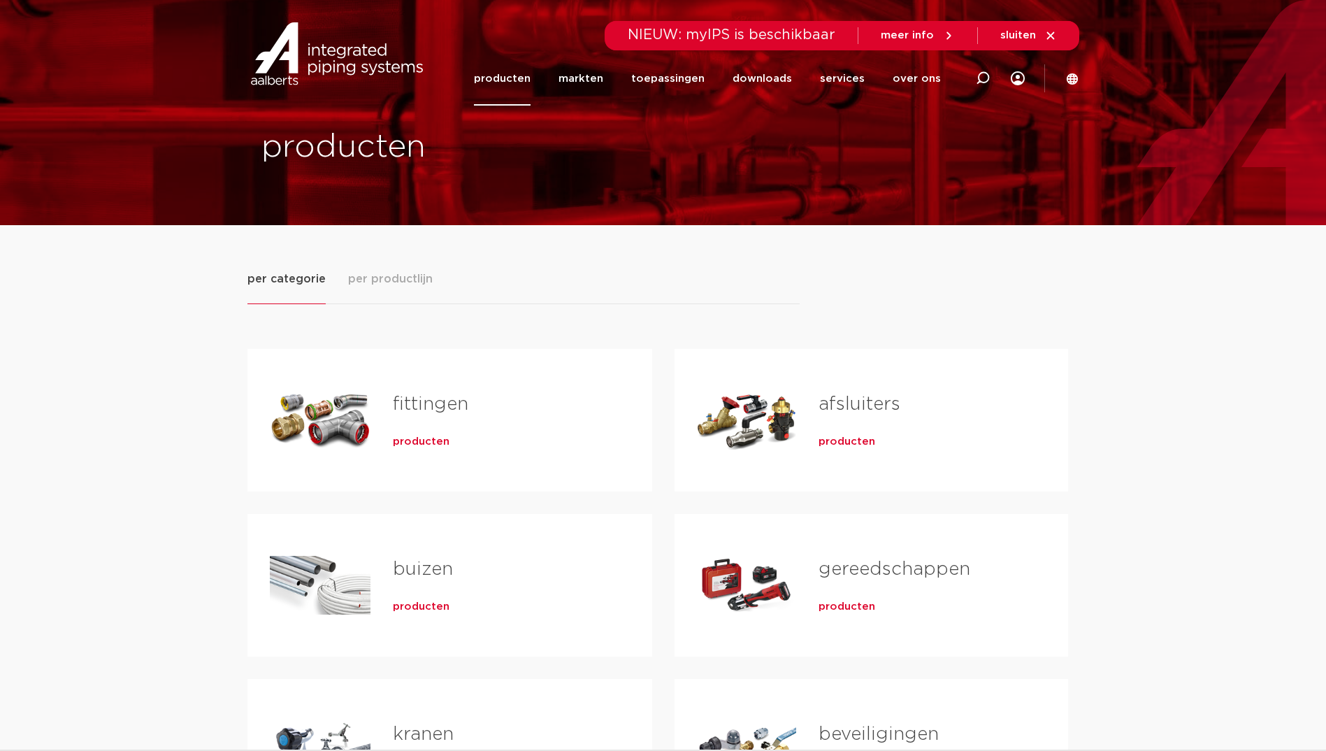
click at [400, 450] on div "fittingen producten" at bounding box center [500, 420] width 259 height 98
click at [408, 446] on span "producten" at bounding box center [421, 442] width 57 height 14
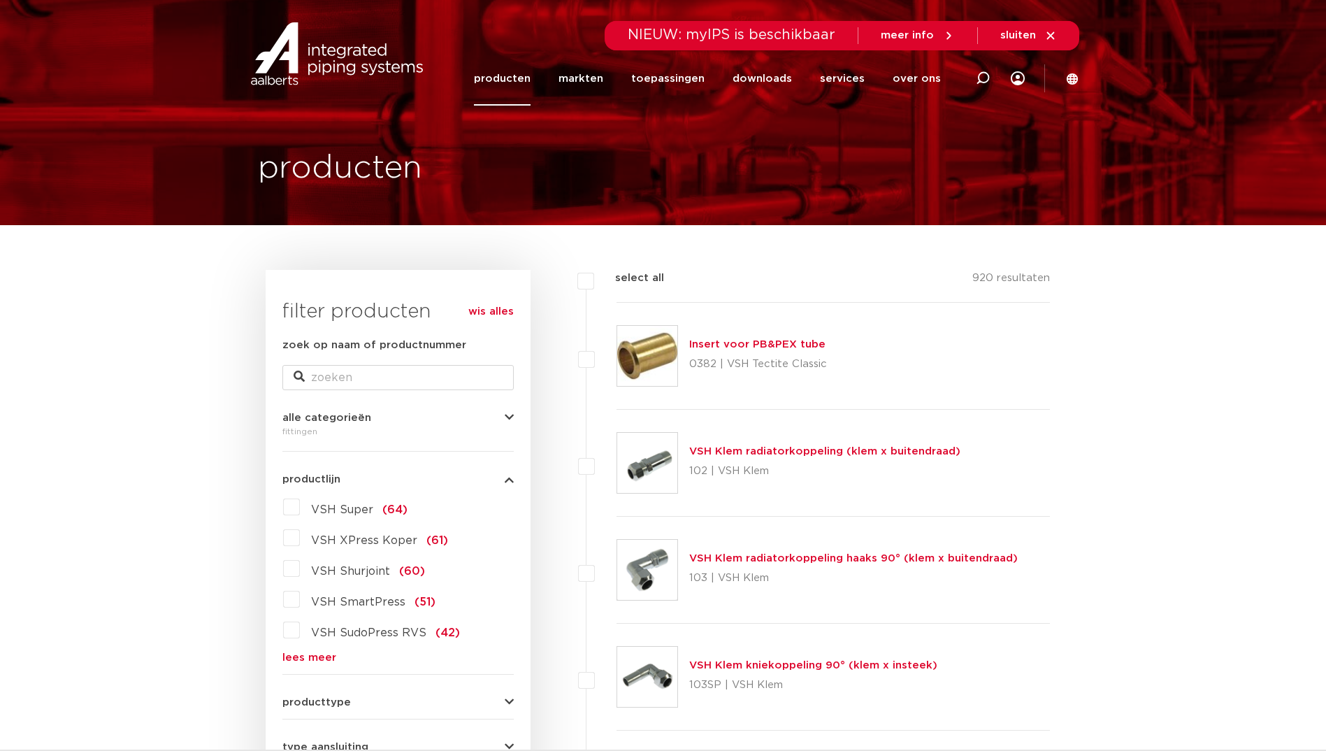
click at [308, 645] on div "VSH Super (64) VSH XPress Koper (61) VSH Shurjoint (60) VSH SmartPress (51) VSH…" at bounding box center [397, 579] width 231 height 167
click at [303, 656] on link "lees meer" at bounding box center [397, 657] width 231 height 10
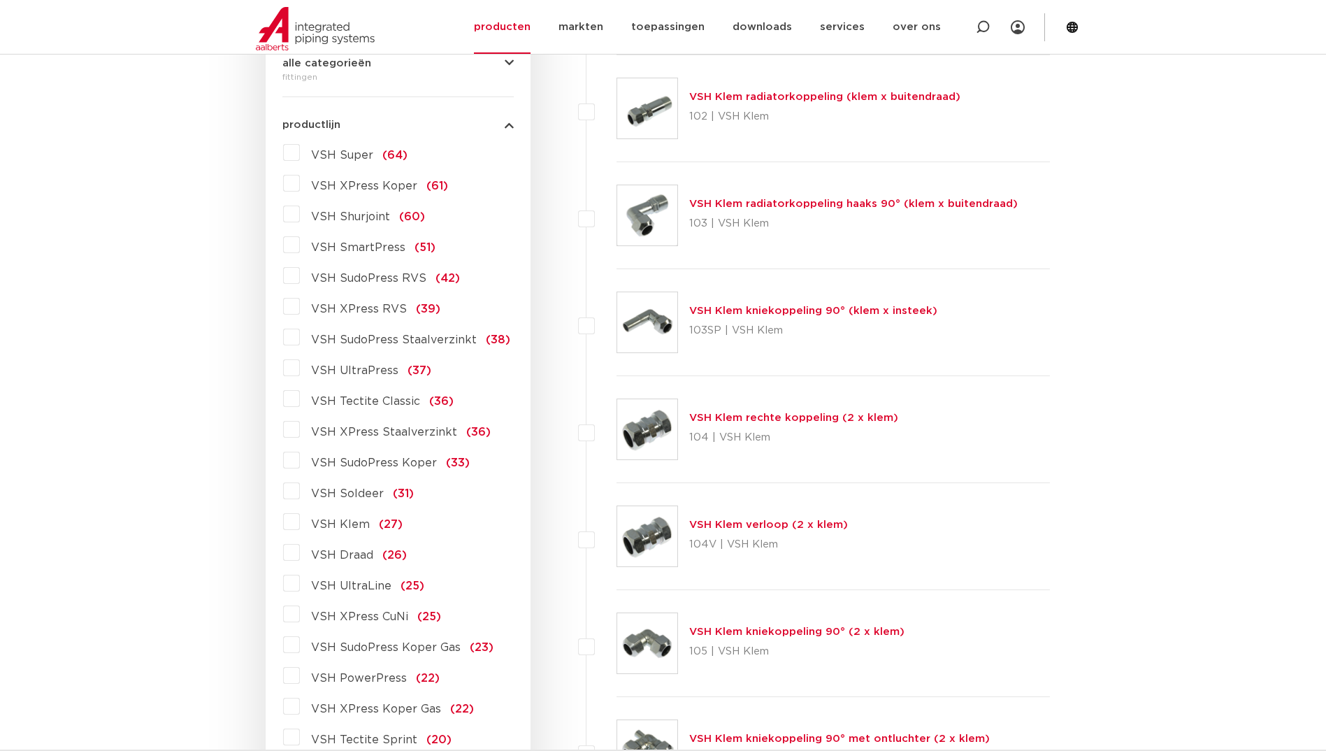
scroll to position [419, 0]
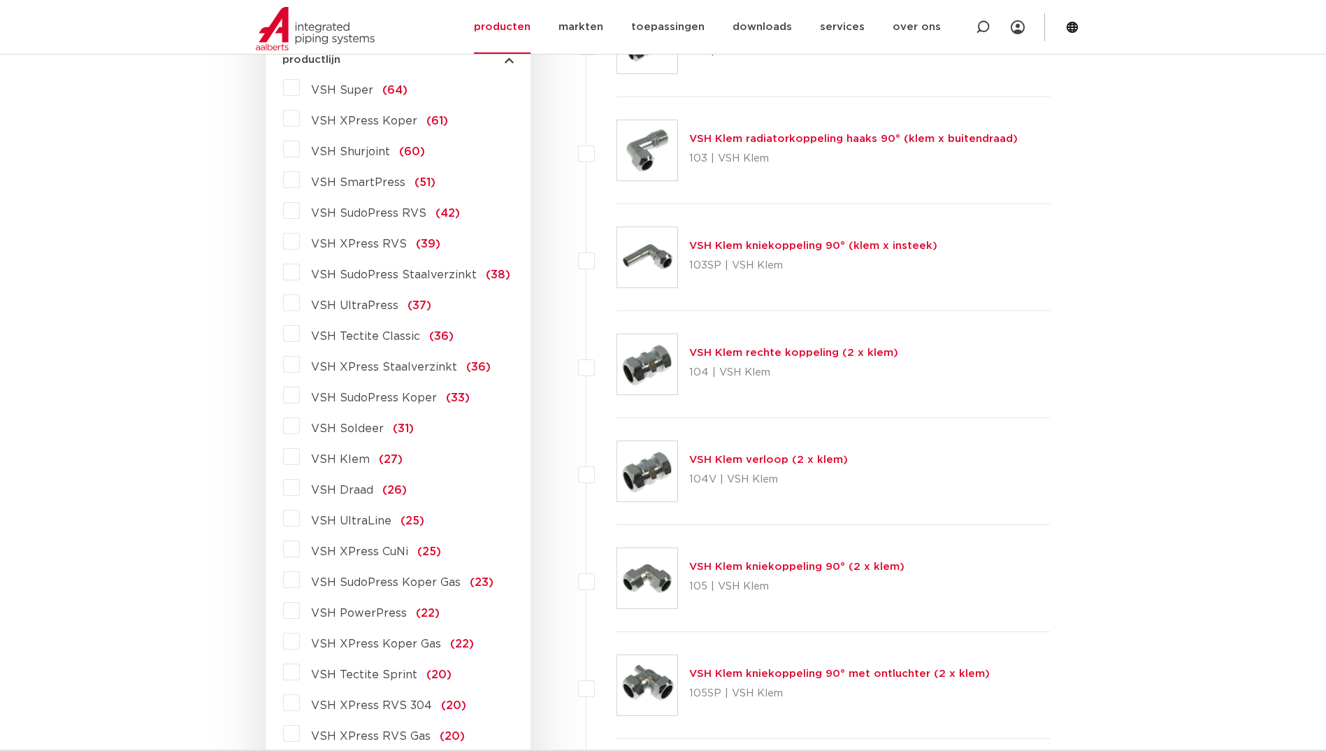
click at [370, 250] on span "VSH XPress RVS" at bounding box center [359, 243] width 96 height 11
click at [0, 0] on input "VSH XPress RVS (39)" at bounding box center [0, 0] width 0 height 0
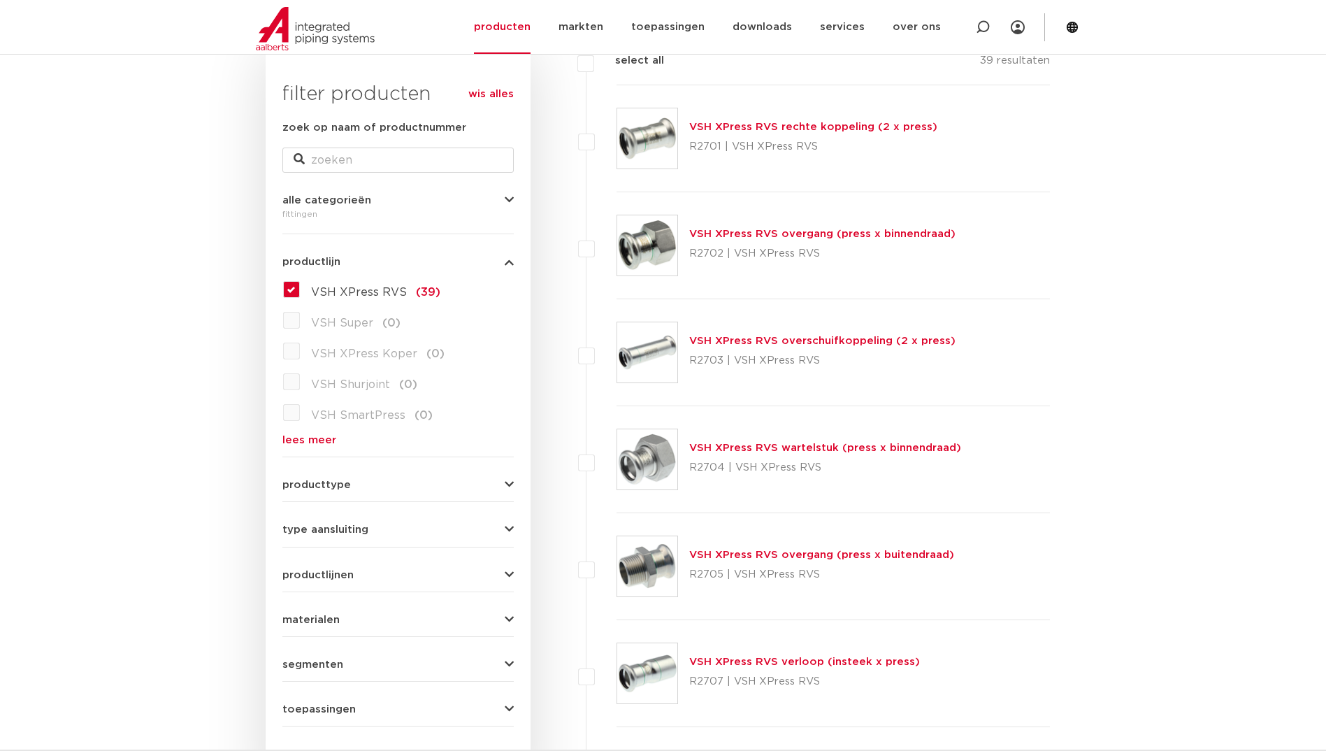
scroll to position [210, 0]
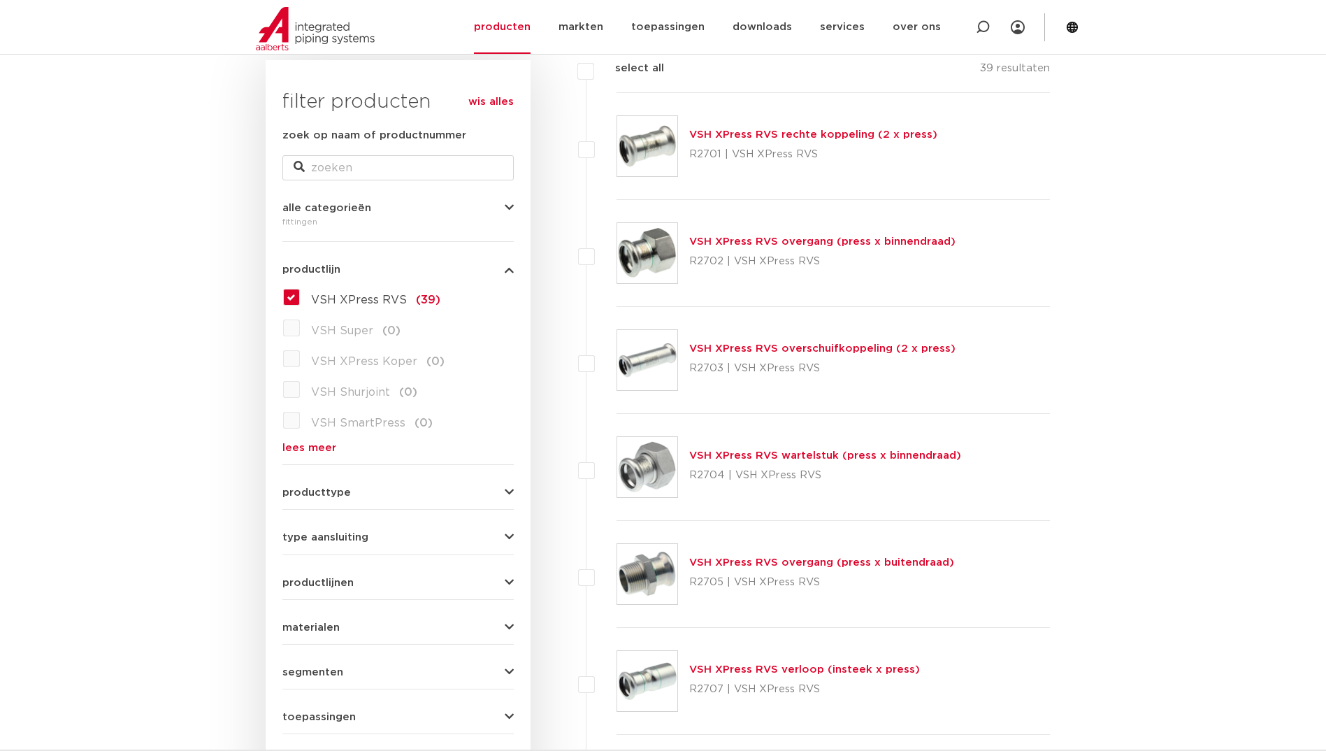
drag, startPoint x: 724, startPoint y: 475, endPoint x: 689, endPoint y: 475, distance: 35.0
click at [689, 475] on p "R2704 | VSH XPress RVS" at bounding box center [825, 475] width 272 height 22
copy p "R2704"
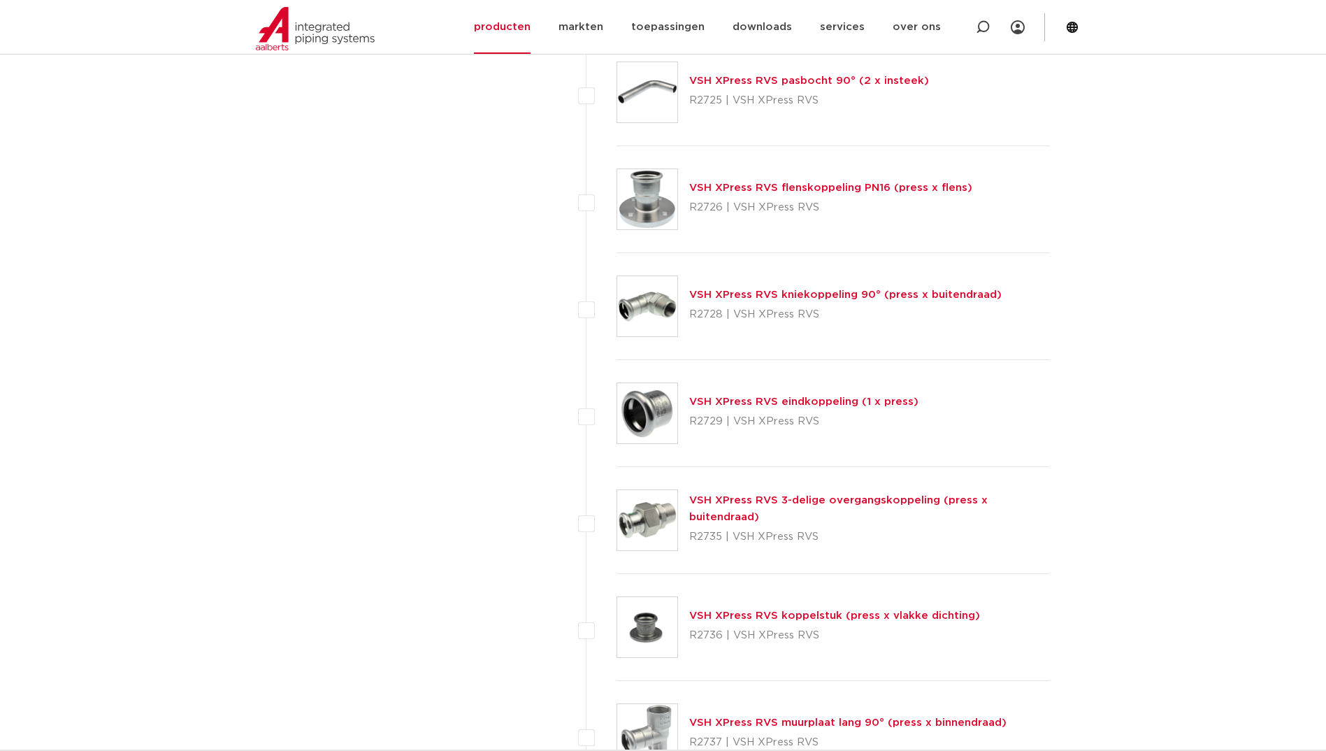
scroll to position [2517, 0]
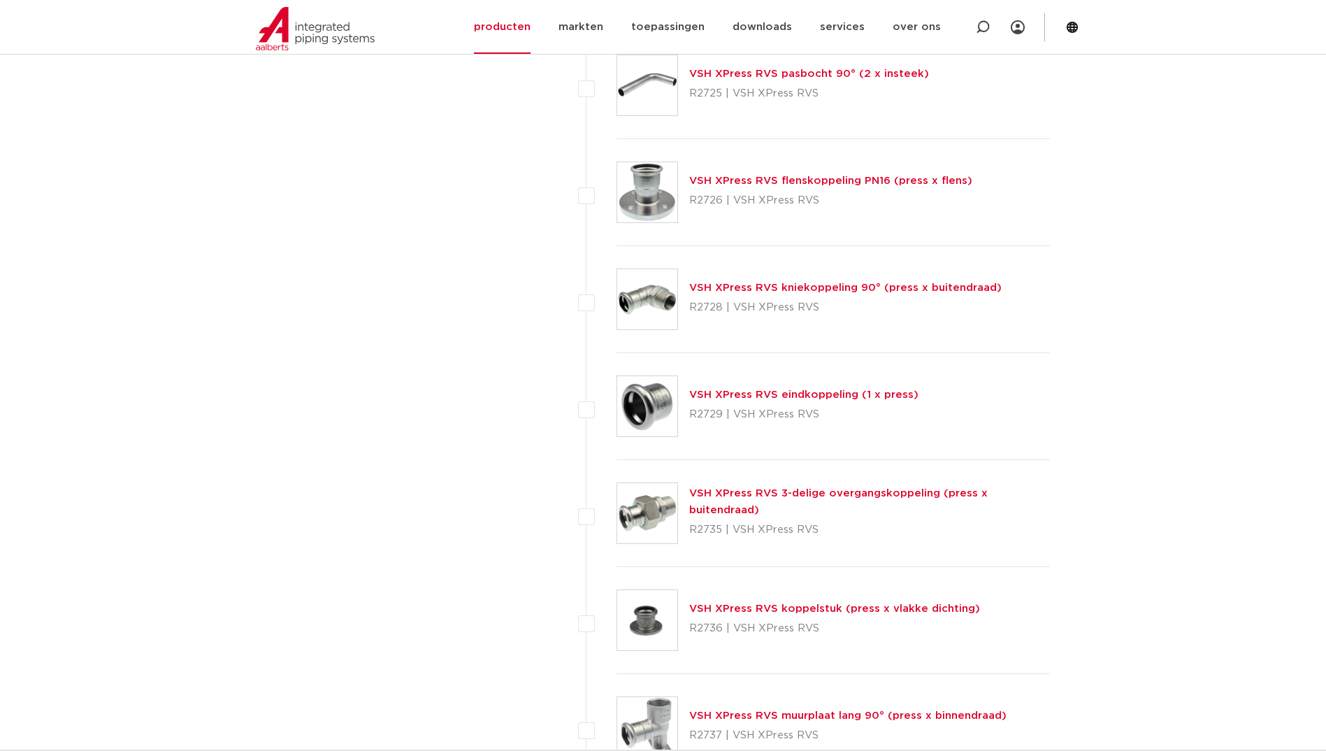
drag, startPoint x: 721, startPoint y: 522, endPoint x: 691, endPoint y: 524, distance: 30.1
click at [691, 524] on p "R2735 | VSH XPress RVS" at bounding box center [869, 530] width 361 height 22
copy p "R2735"
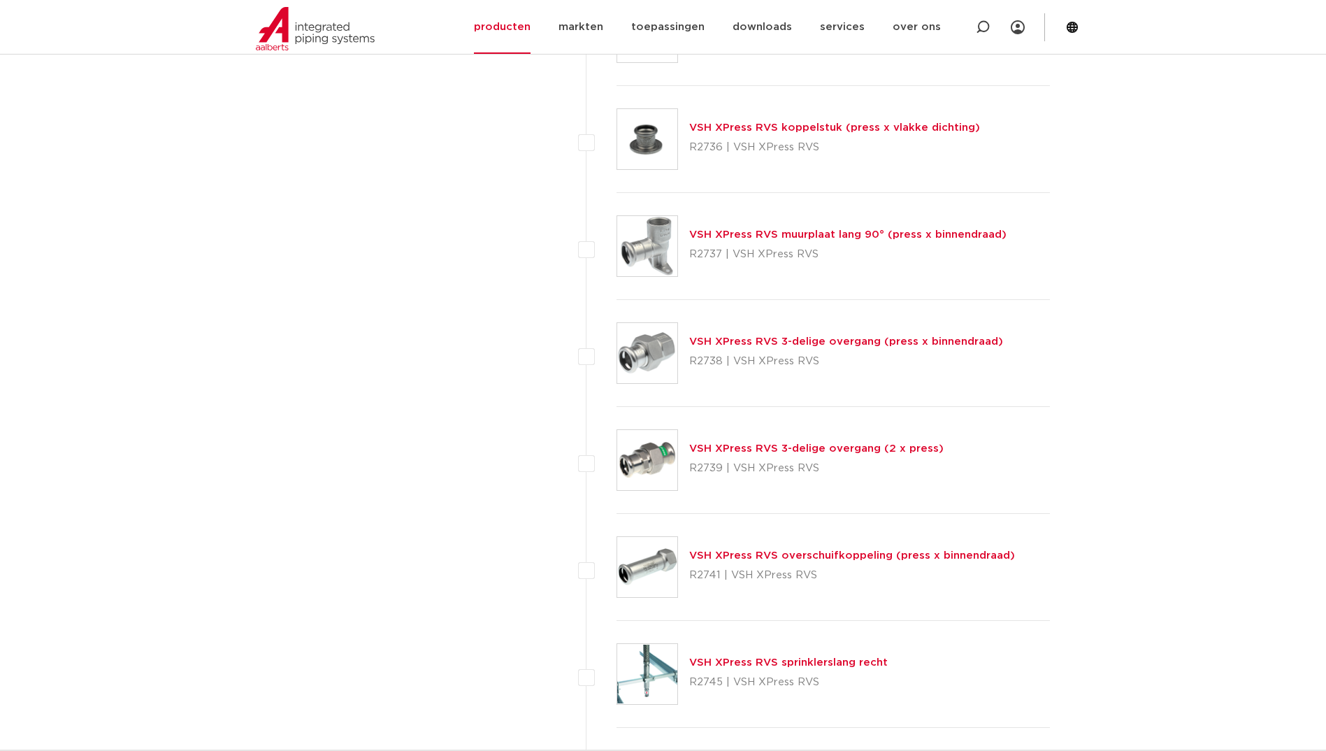
scroll to position [3006, 0]
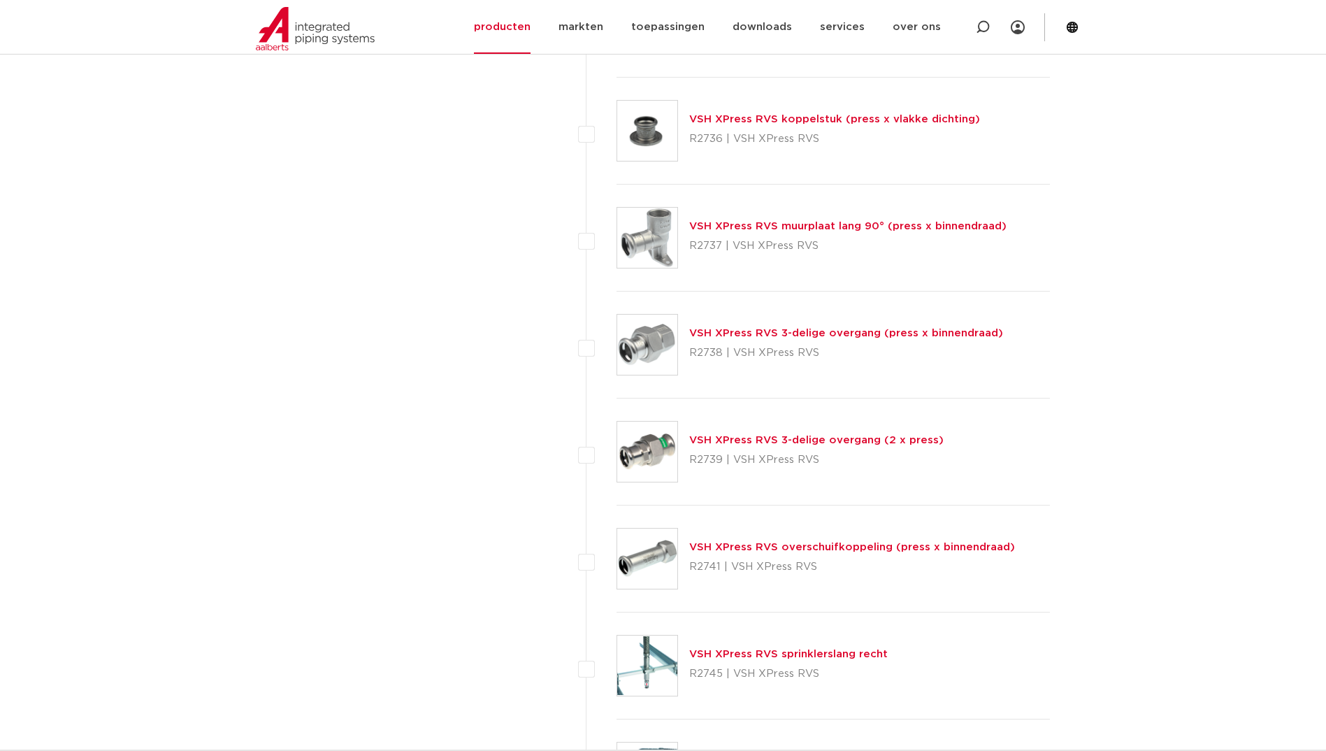
drag, startPoint x: 720, startPoint y: 464, endPoint x: 687, endPoint y: 459, distance: 33.9
click at [687, 459] on div "VSH XPress RVS 3-delige overgang (2 x press) R2739 | VSH XPress RVS" at bounding box center [834, 451] width 434 height 107
copy p "R2739"
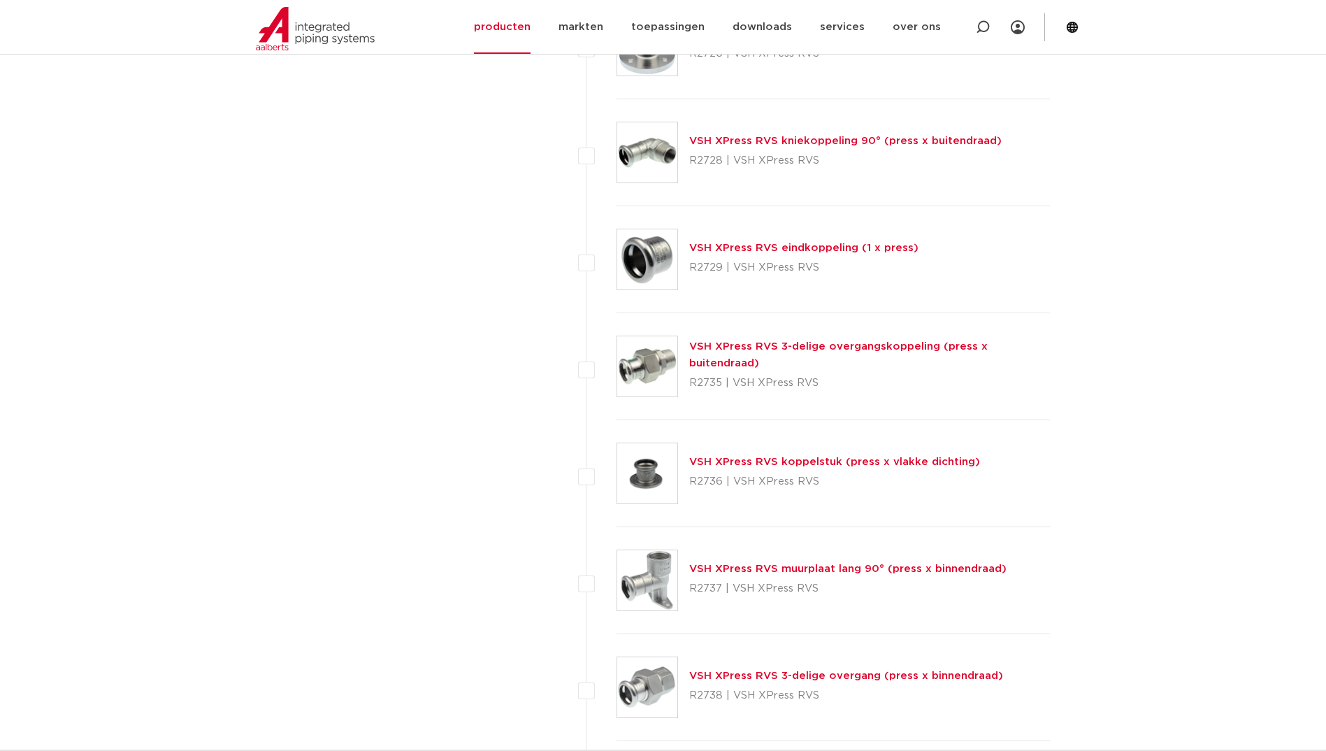
scroll to position [2587, 0]
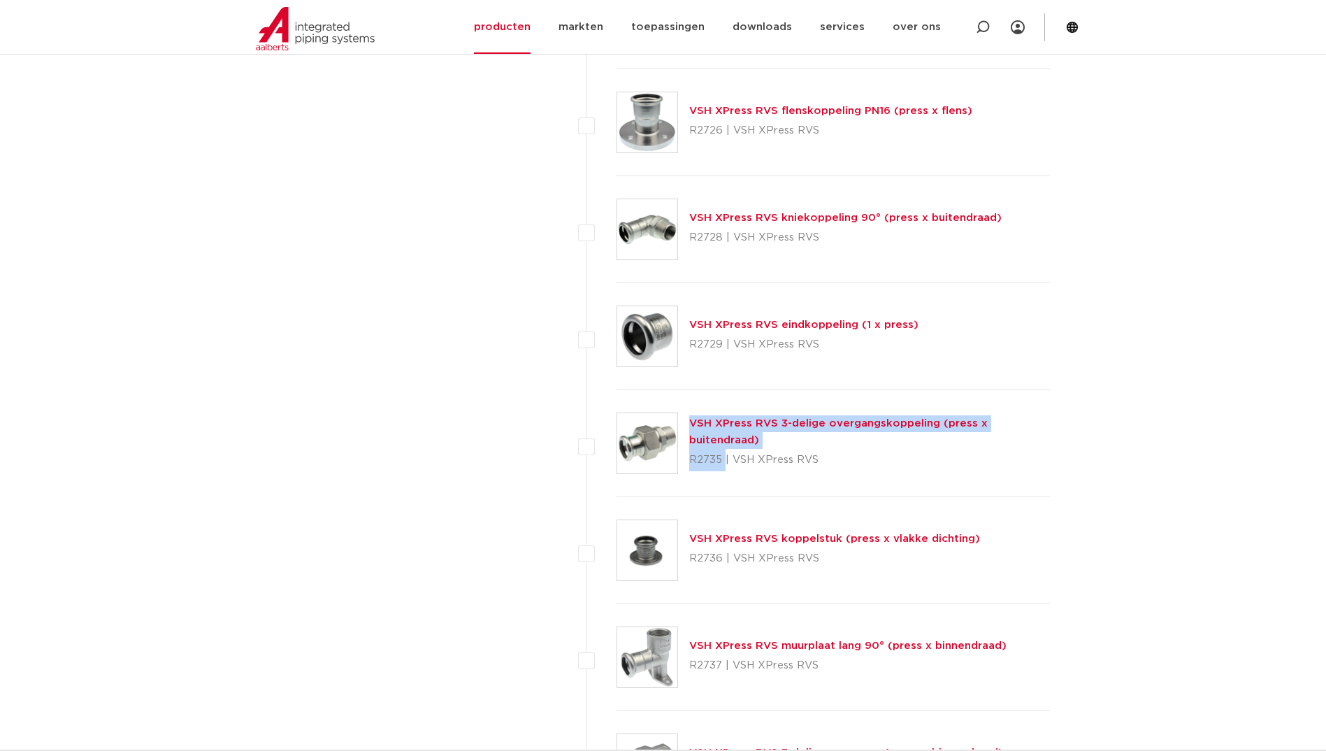
drag, startPoint x: 718, startPoint y: 456, endPoint x: 679, endPoint y: 456, distance: 39.1
click at [679, 456] on div "VSH XPress RVS 3-delige overgangskoppeling (press x buitendraad) R2735 | VSH XP…" at bounding box center [834, 443] width 434 height 107
drag, startPoint x: 679, startPoint y: 456, endPoint x: 690, endPoint y: 457, distance: 11.3
click at [690, 457] on p "R2735 | VSH XPress RVS" at bounding box center [869, 460] width 361 height 22
copy p "R2735"
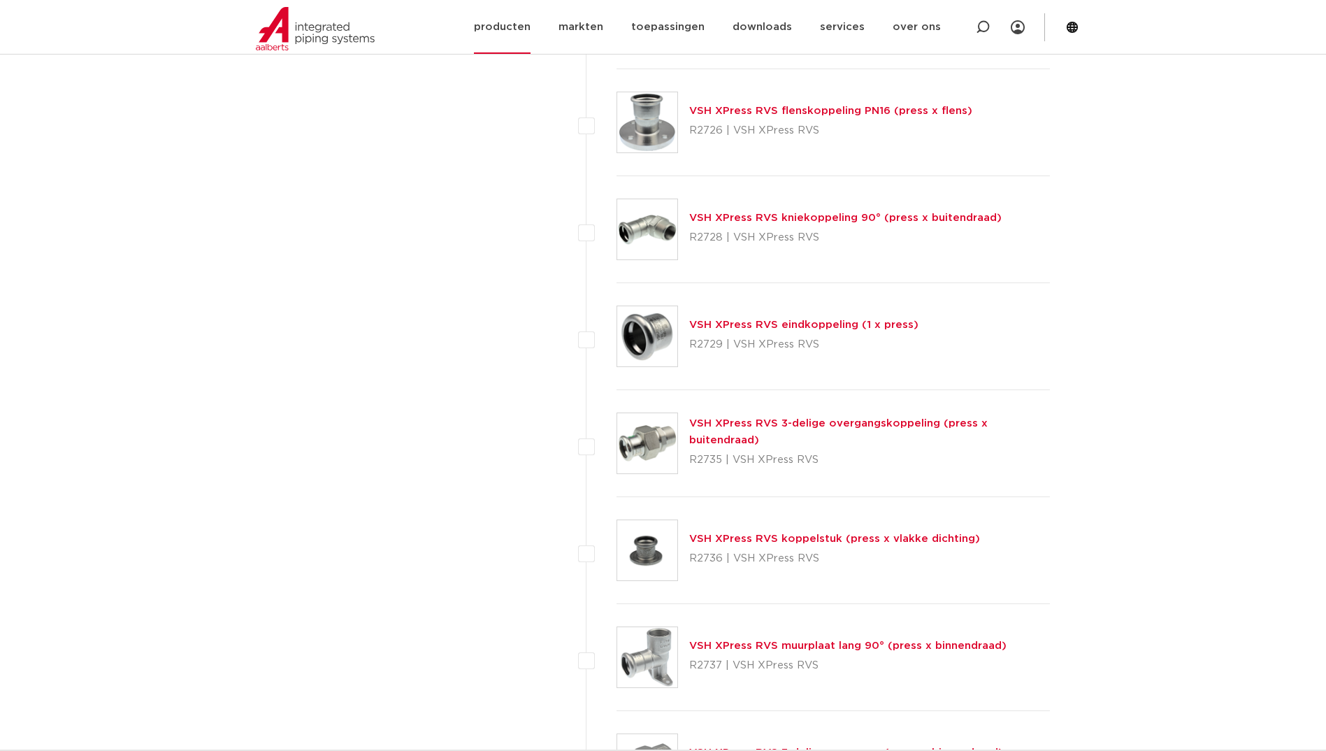
click at [526, 24] on link "producten" at bounding box center [502, 27] width 57 height 54
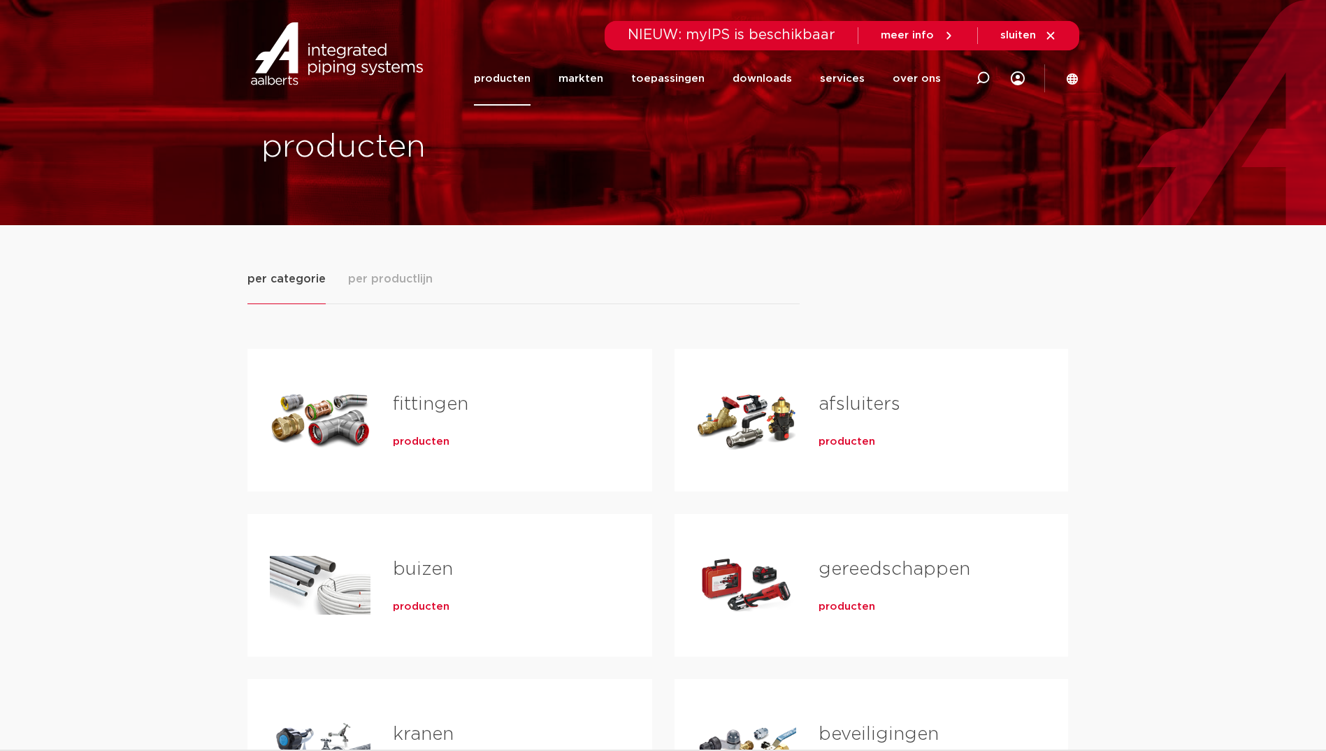
click at [410, 443] on span "producten" at bounding box center [421, 442] width 57 height 14
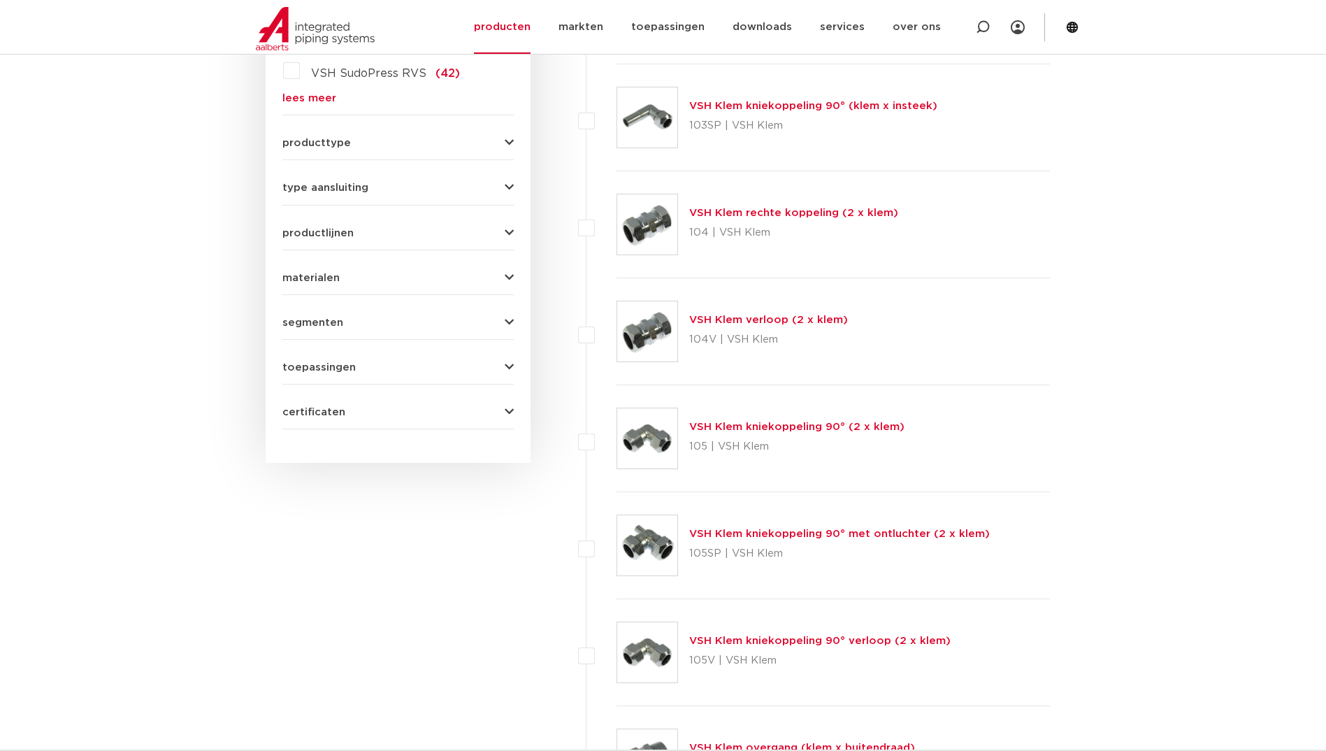
scroll to position [280, 0]
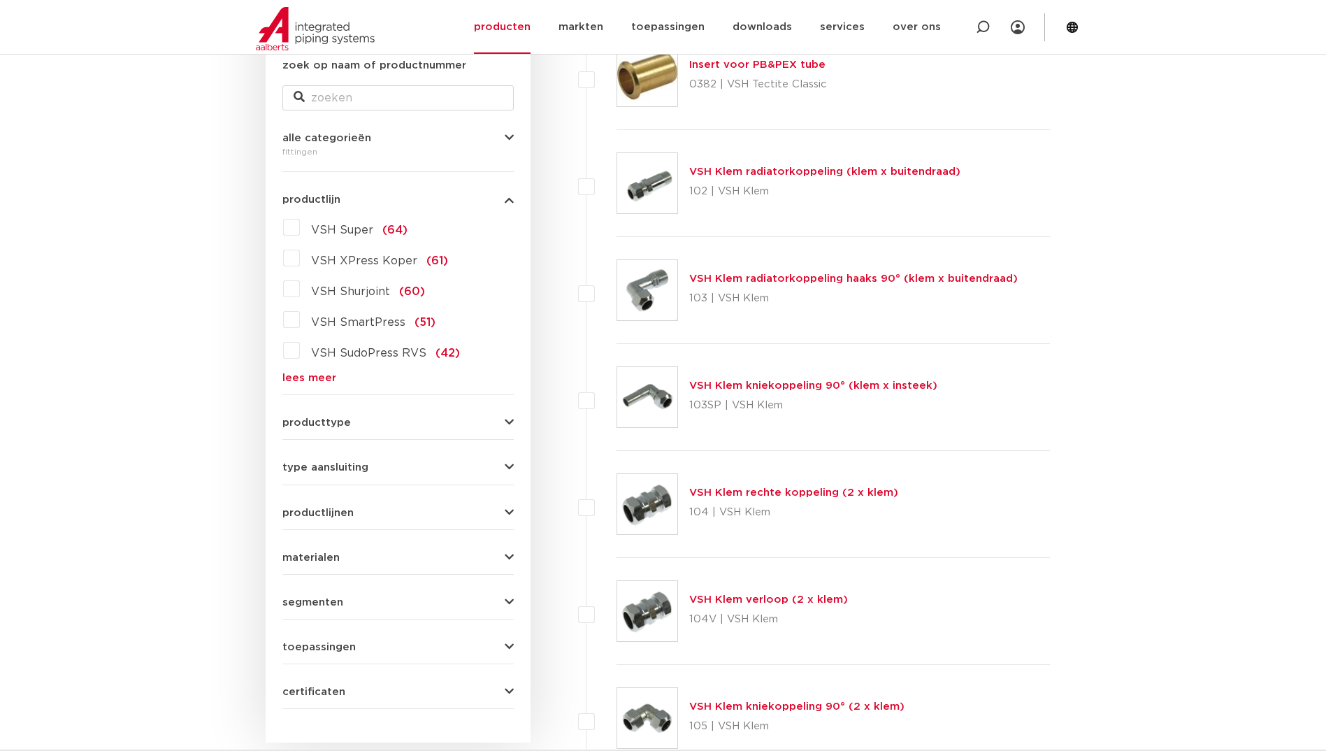
click at [387, 259] on span "VSH XPress Koper" at bounding box center [364, 260] width 106 height 11
click at [0, 0] on input "VSH XPress Koper (61)" at bounding box center [0, 0] width 0 height 0
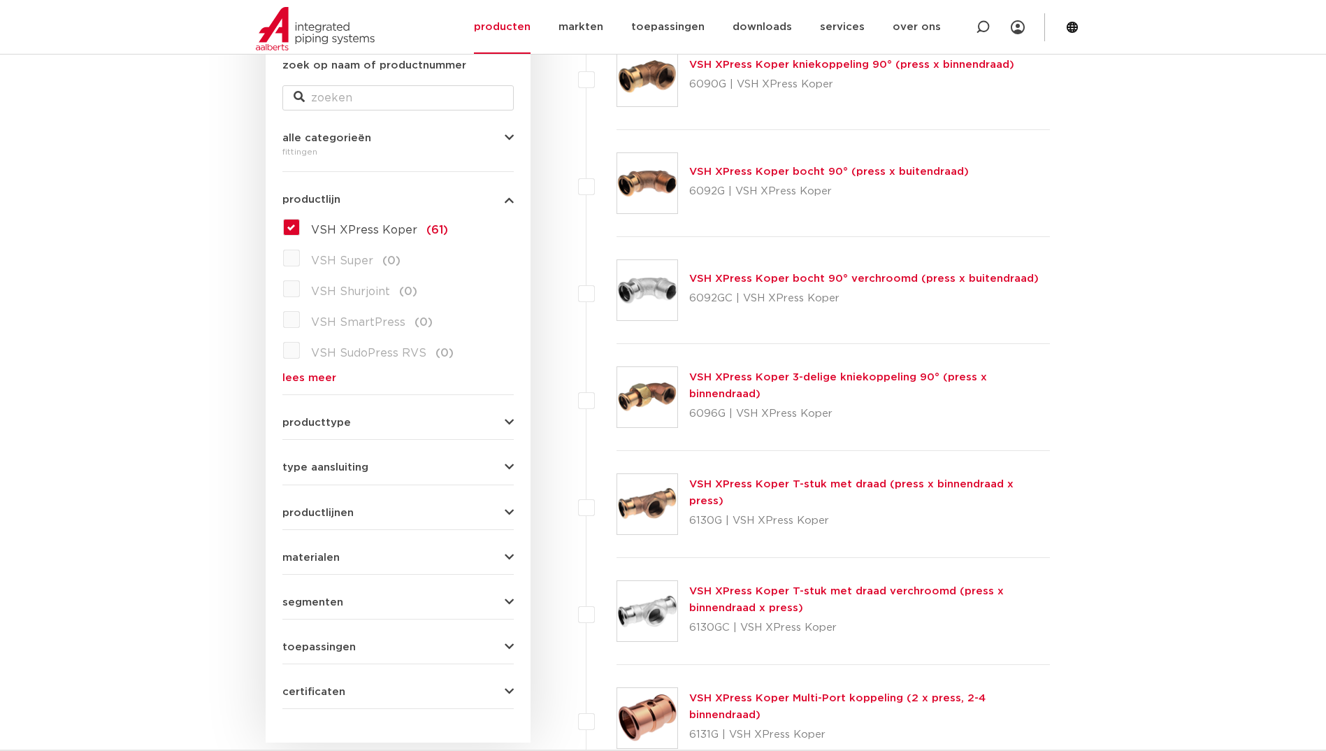
drag, startPoint x: 724, startPoint y: 412, endPoint x: 690, endPoint y: 417, distance: 33.9
click at [690, 417] on p "6096G | VSH XPress Koper" at bounding box center [869, 414] width 361 height 22
copy p "6096G"
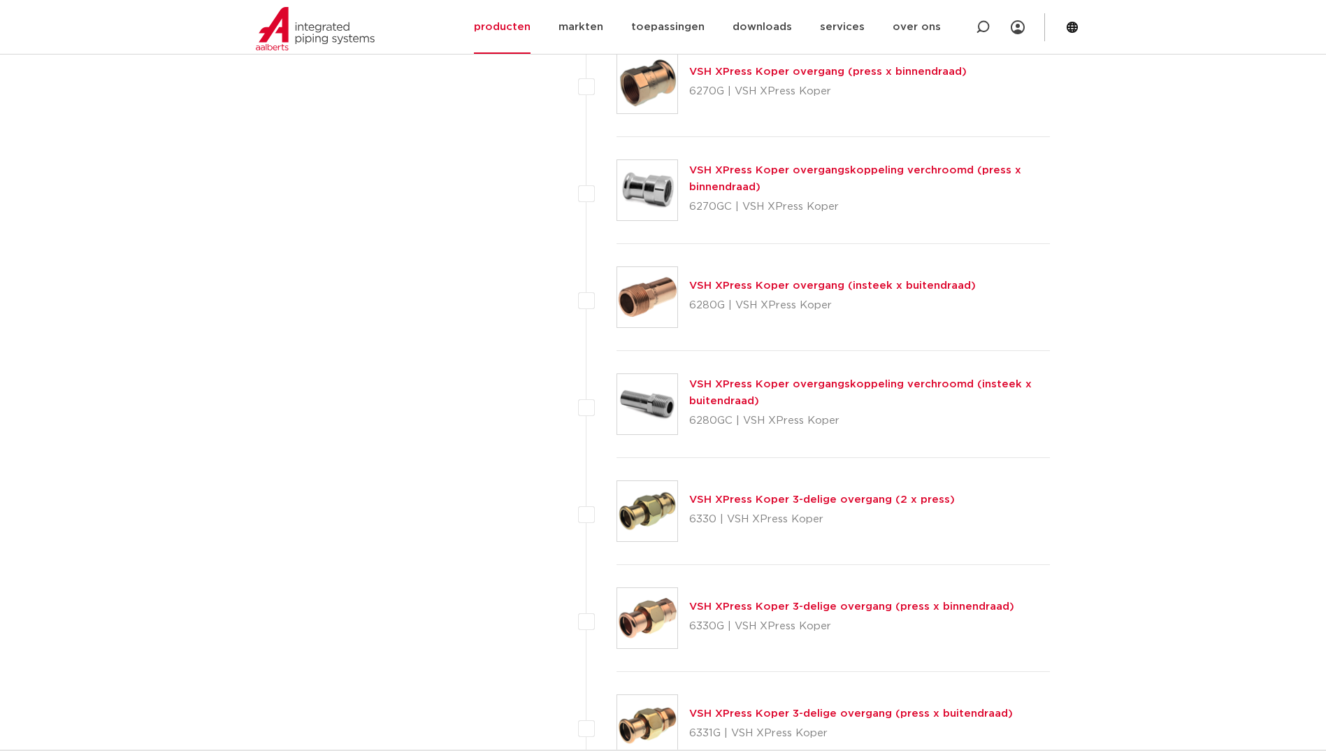
scroll to position [1468, 0]
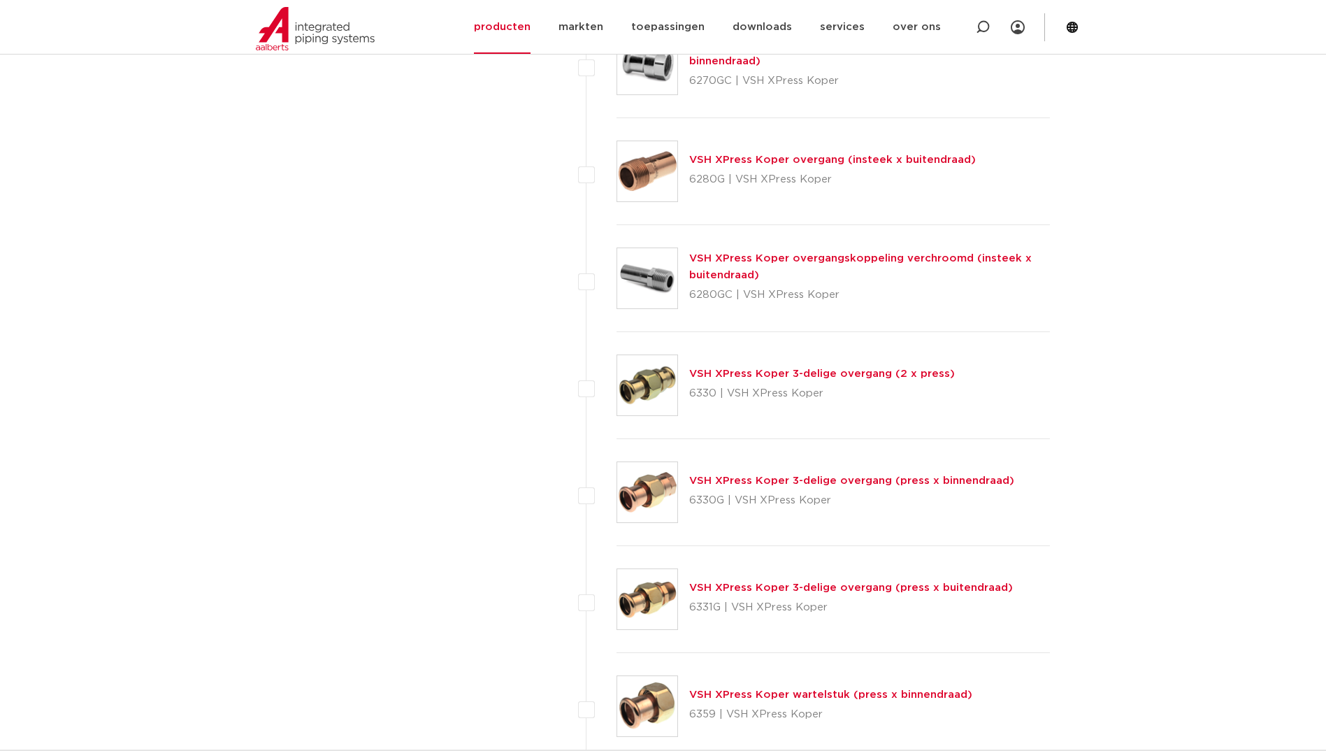
drag, startPoint x: 714, startPoint y: 396, endPoint x: 689, endPoint y: 396, distance: 24.5
click at [689, 396] on p "6330 | VSH XPress Koper" at bounding box center [822, 393] width 266 height 22
copy p "6330"
drag, startPoint x: 724, startPoint y: 508, endPoint x: 690, endPoint y: 505, distance: 33.7
click at [690, 505] on p "6330G | VSH XPress Koper" at bounding box center [851, 500] width 325 height 22
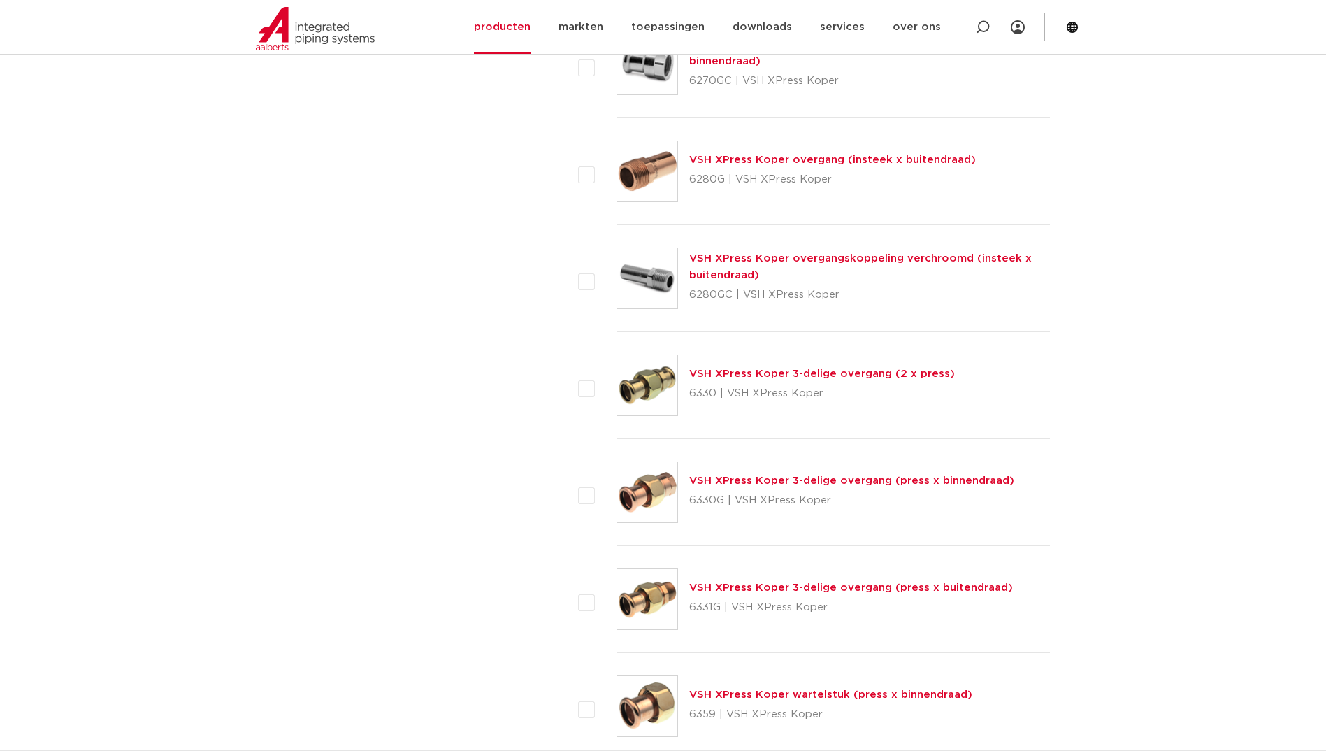
copy p "6330G"
drag, startPoint x: 718, startPoint y: 609, endPoint x: 690, endPoint y: 612, distance: 28.2
click at [690, 612] on p "6331G | VSH XPress Koper" at bounding box center [851, 607] width 324 height 22
copy p "6331G"
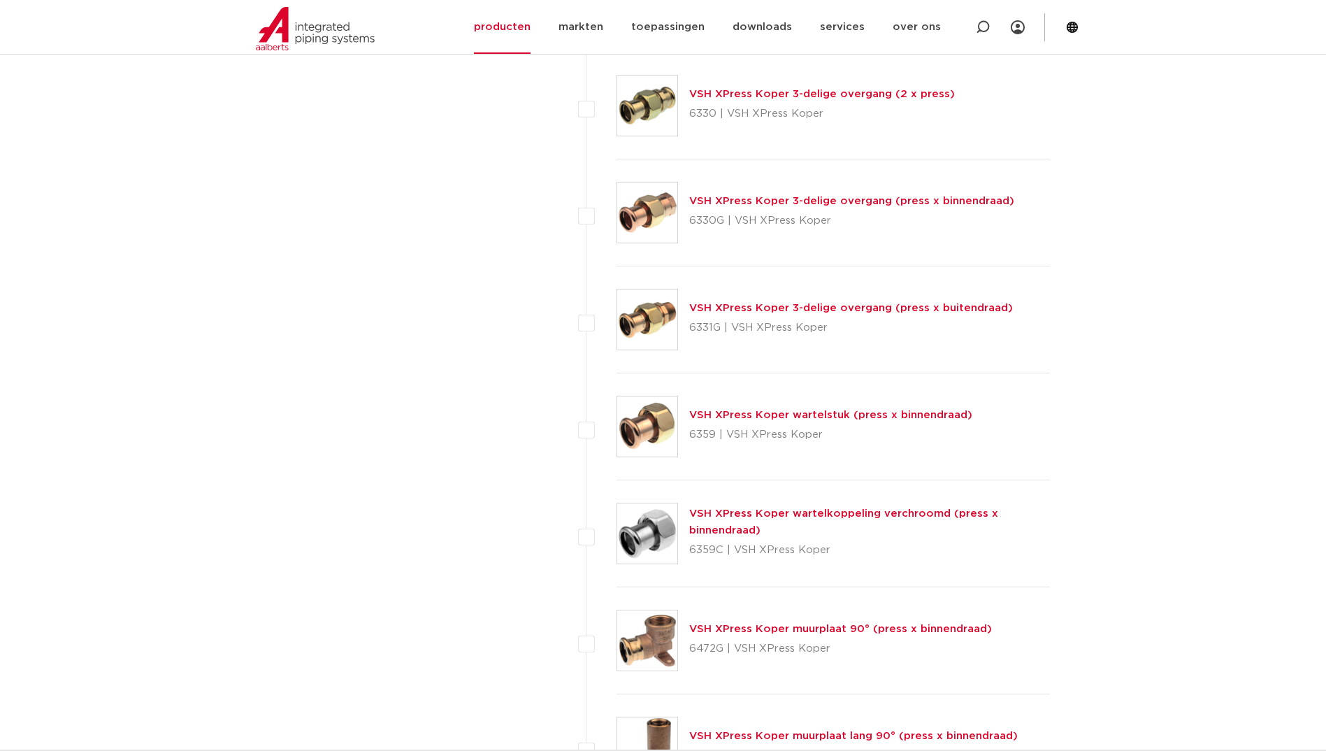
drag, startPoint x: 714, startPoint y: 434, endPoint x: 689, endPoint y: 438, distance: 25.5
click at [689, 438] on p "6359 | VSH XPress Koper" at bounding box center [830, 435] width 283 height 22
copy p "6359"
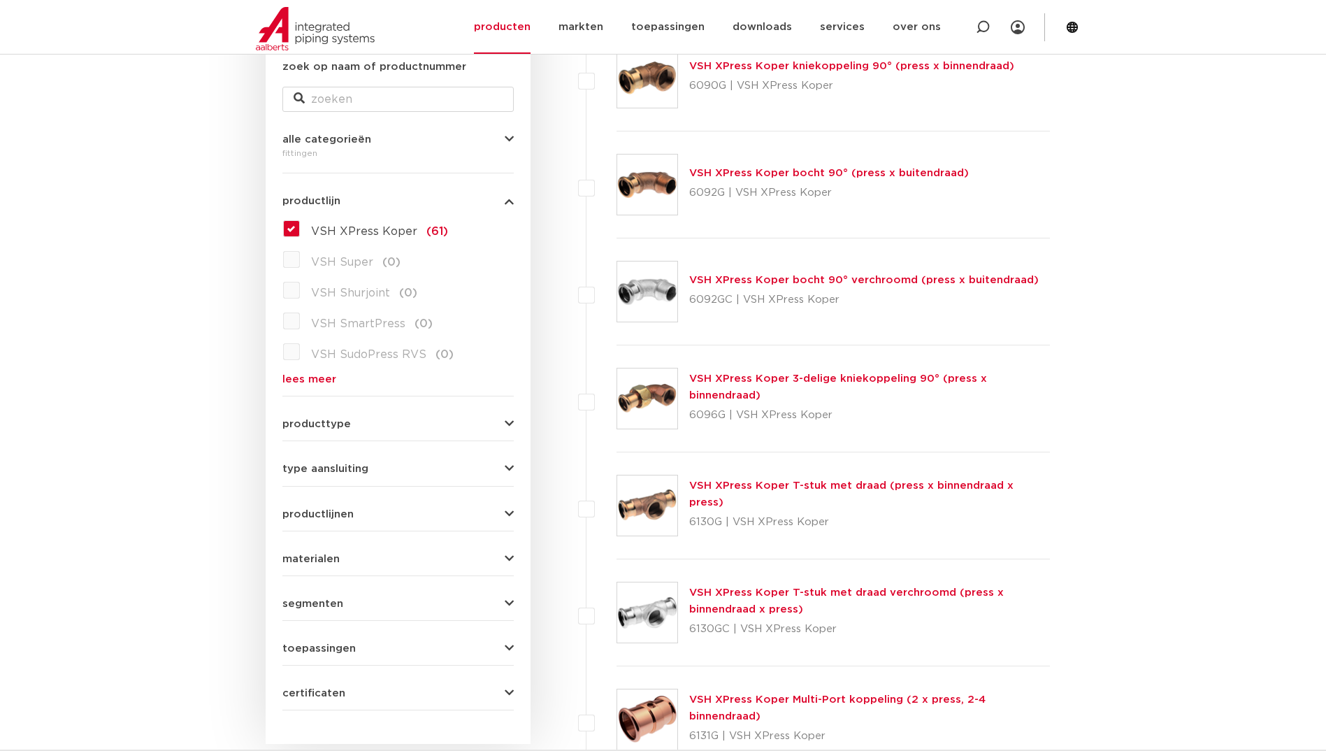
scroll to position [0, 0]
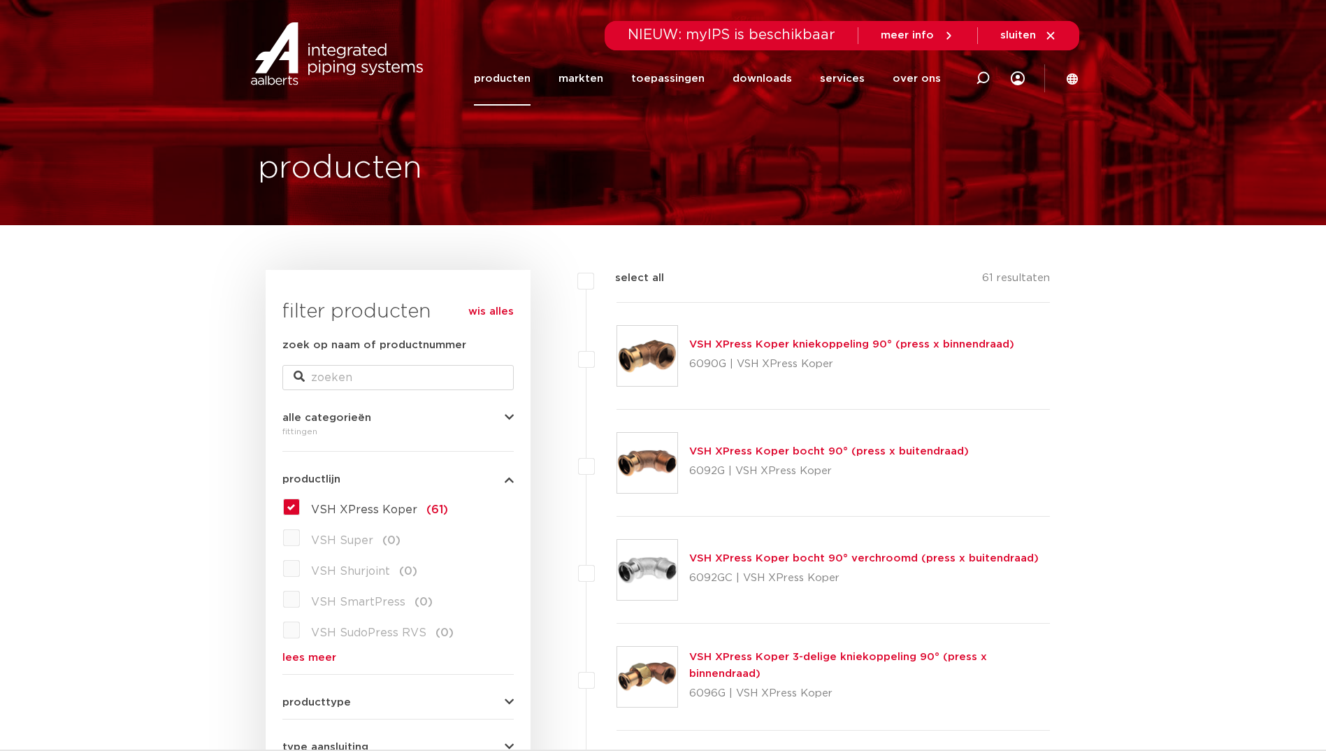
click at [531, 85] on link "producten" at bounding box center [502, 79] width 57 height 54
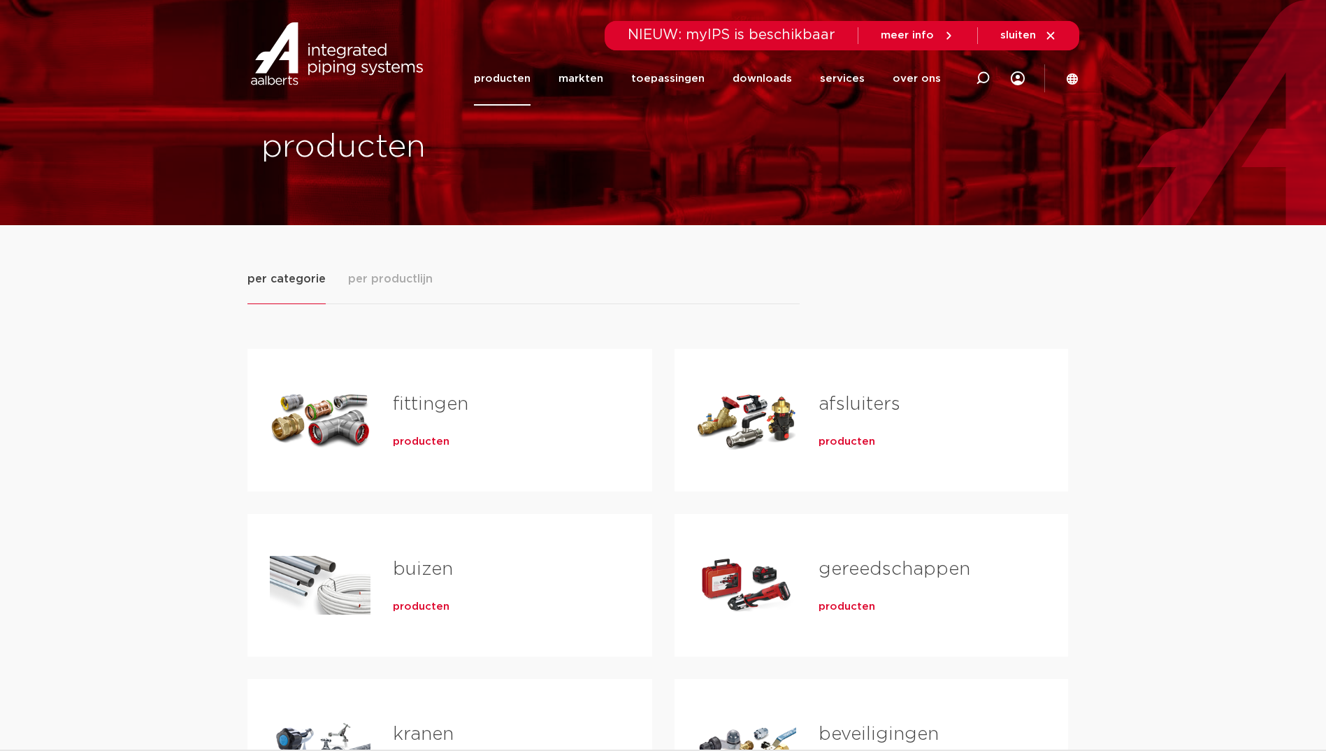
click at [398, 441] on span "producten" at bounding box center [421, 442] width 57 height 14
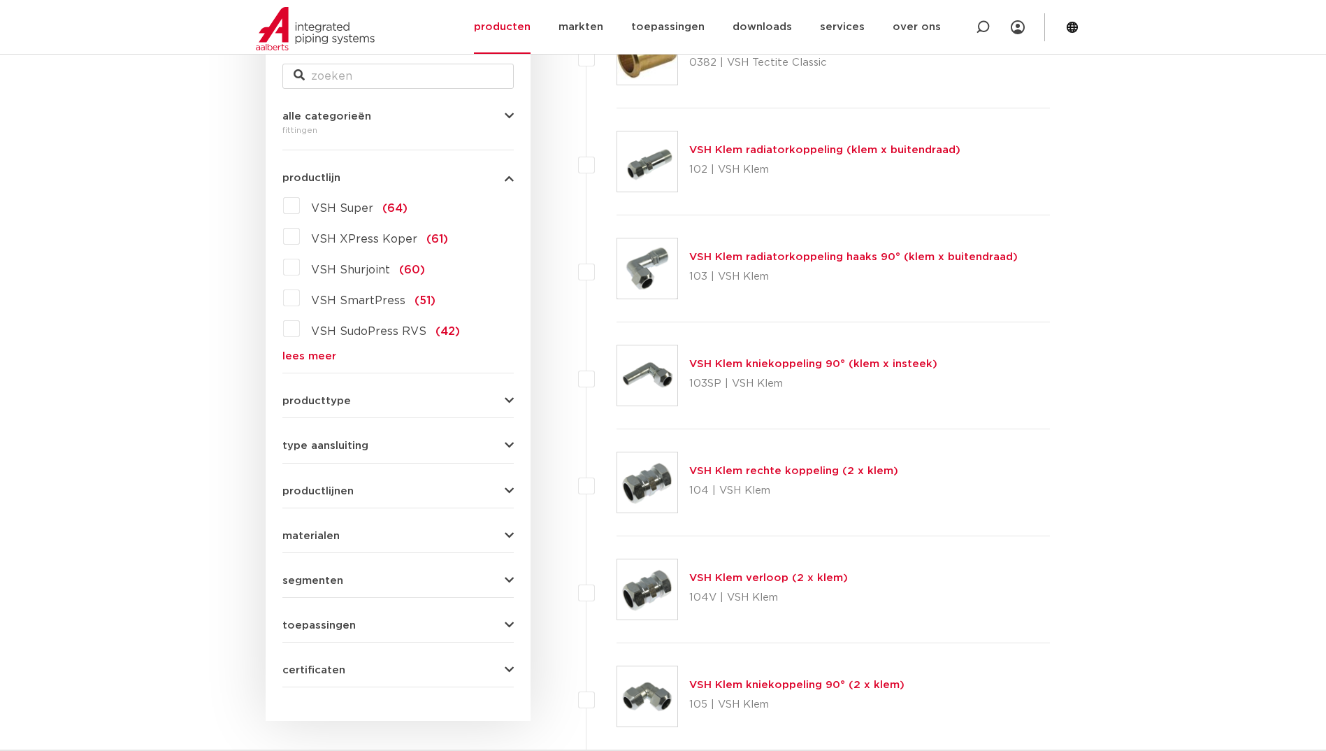
scroll to position [419, 0]
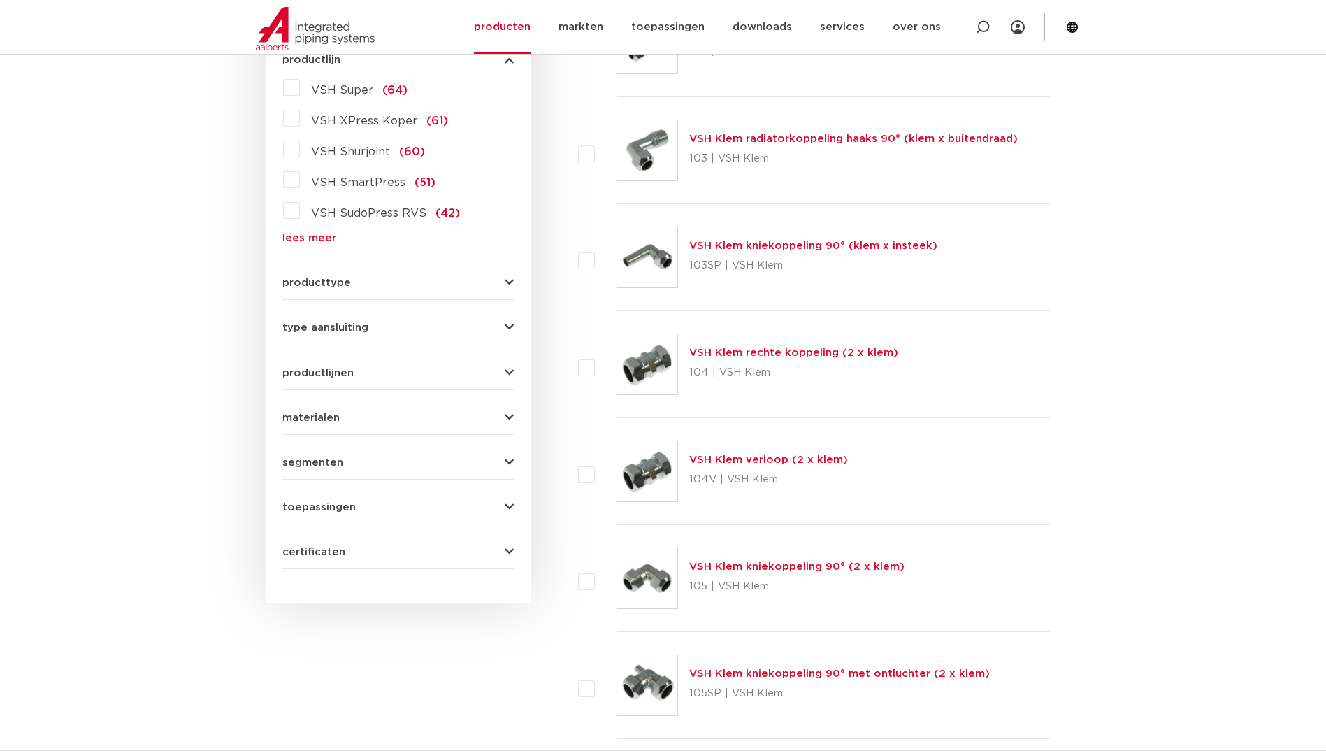
click at [317, 249] on form "zoek op naam of productnummer alle categorieën [GEOGRAPHIC_DATA] [GEOGRAPHIC_DA…" at bounding box center [397, 244] width 231 height 652
click at [320, 237] on link "lees meer" at bounding box center [397, 238] width 231 height 10
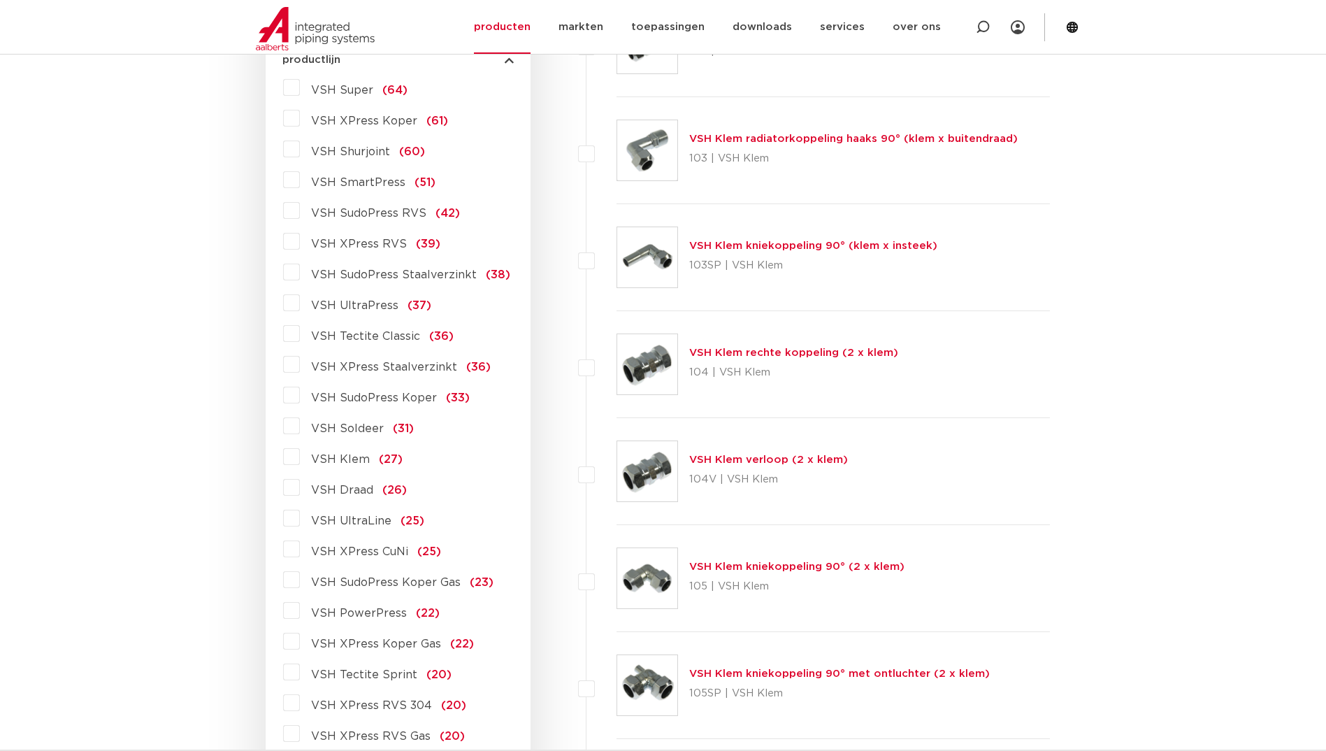
click at [394, 248] on span "VSH XPress RVS" at bounding box center [359, 243] width 96 height 11
click at [0, 0] on input "VSH XPress RVS (39)" at bounding box center [0, 0] width 0 height 0
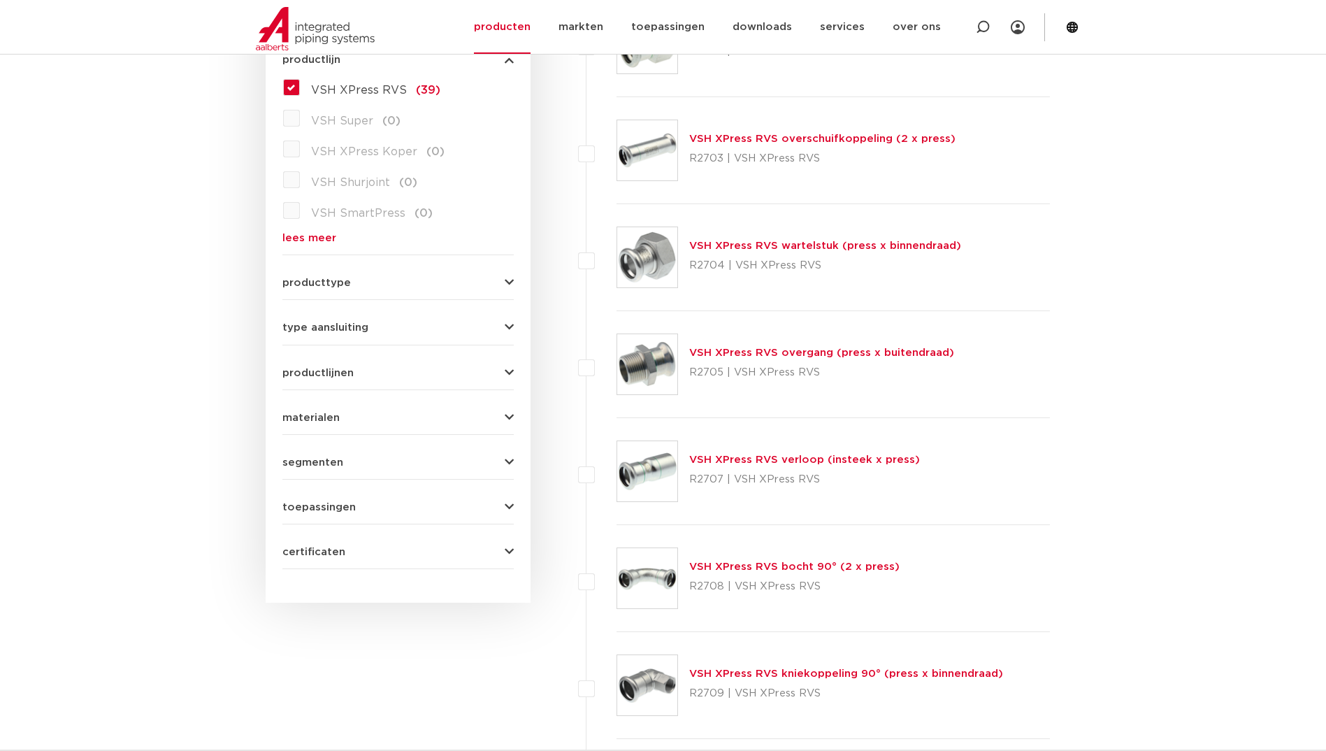
click at [781, 246] on link "VSH XPress RVS wartelstuk (press x binnendraad)" at bounding box center [825, 245] width 272 height 10
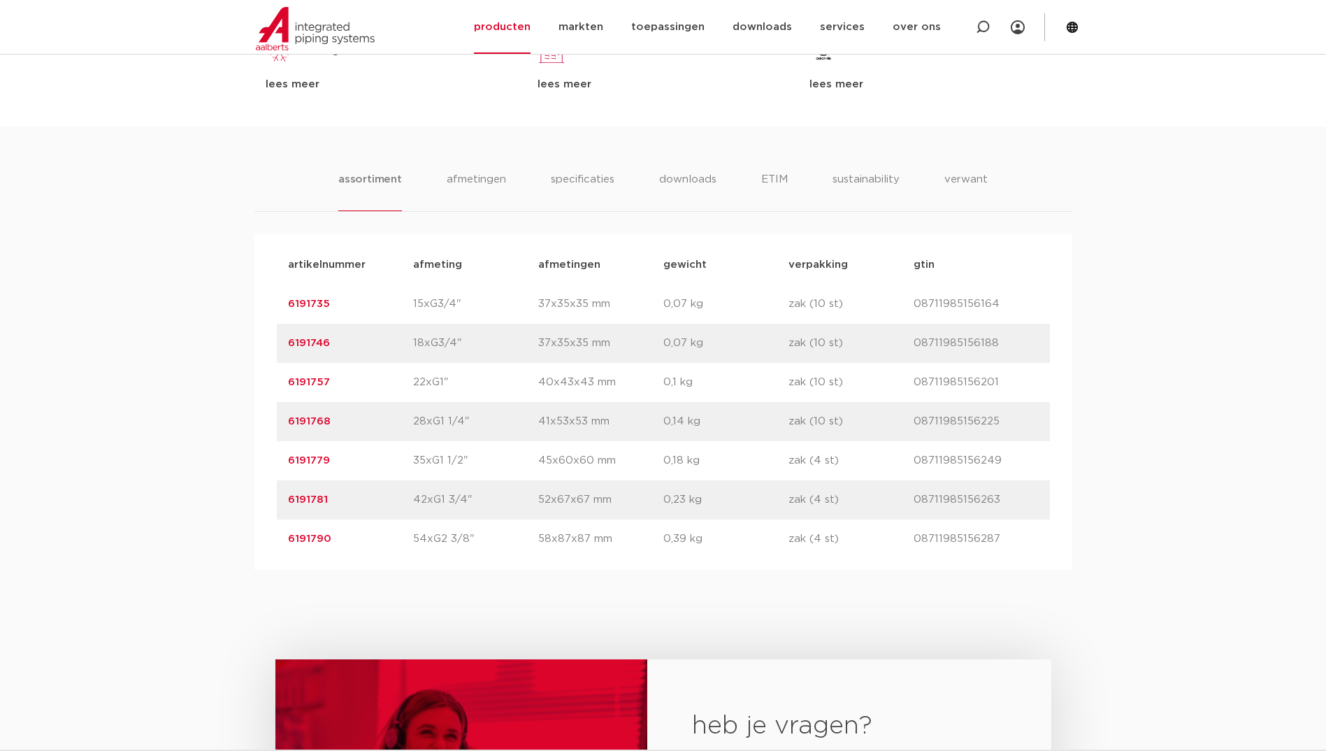
scroll to position [769, 0]
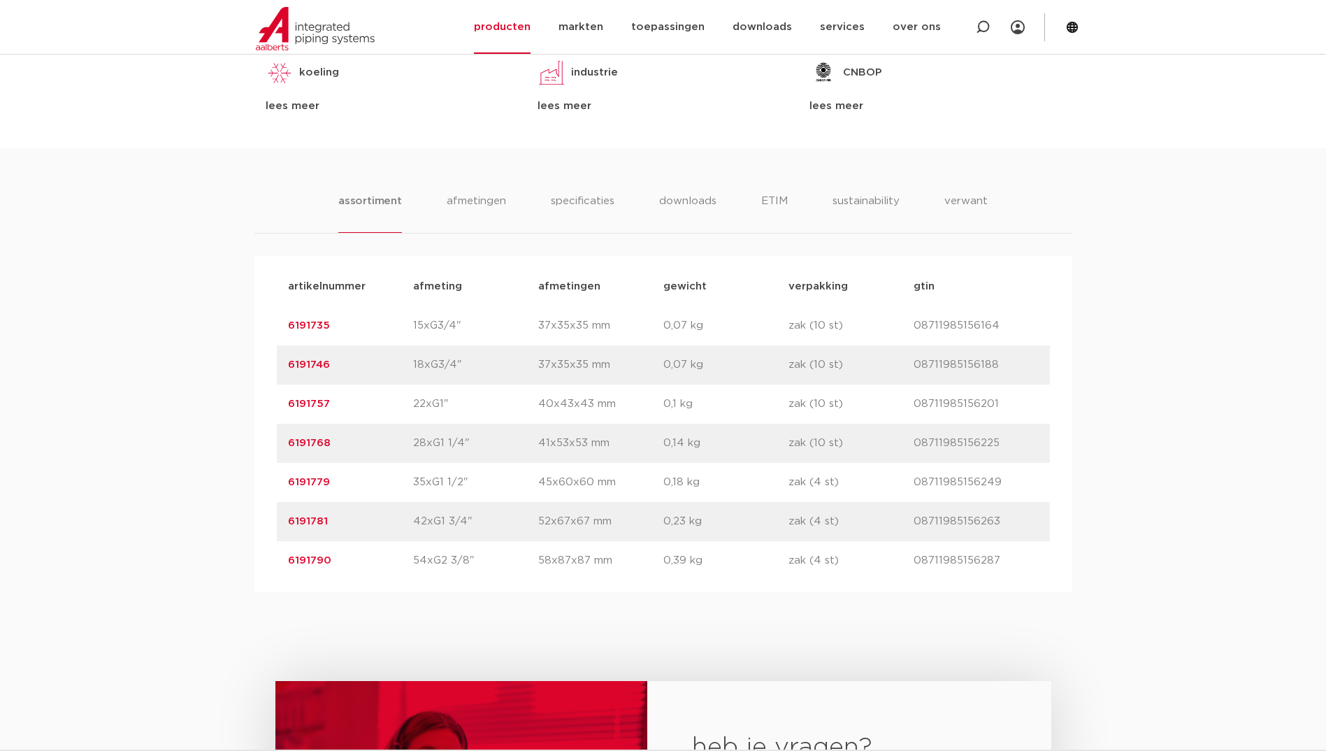
drag, startPoint x: 337, startPoint y: 447, endPoint x: 264, endPoint y: 452, distance: 72.8
click at [264, 452] on div "artikelnummer afmeting afmetingen gewicht verpakking gtin artikelnummer 6191735…" at bounding box center [663, 424] width 818 height 336
copy link "6191768"
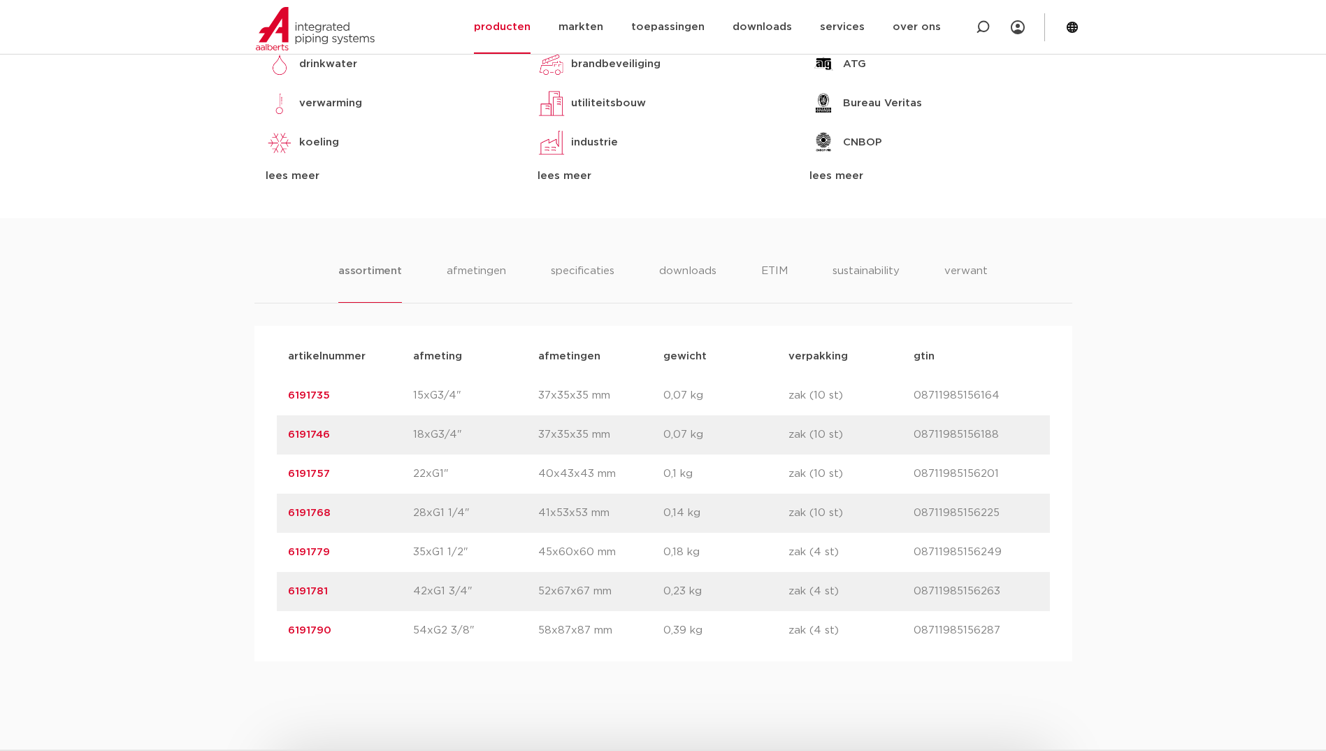
scroll to position [140, 0]
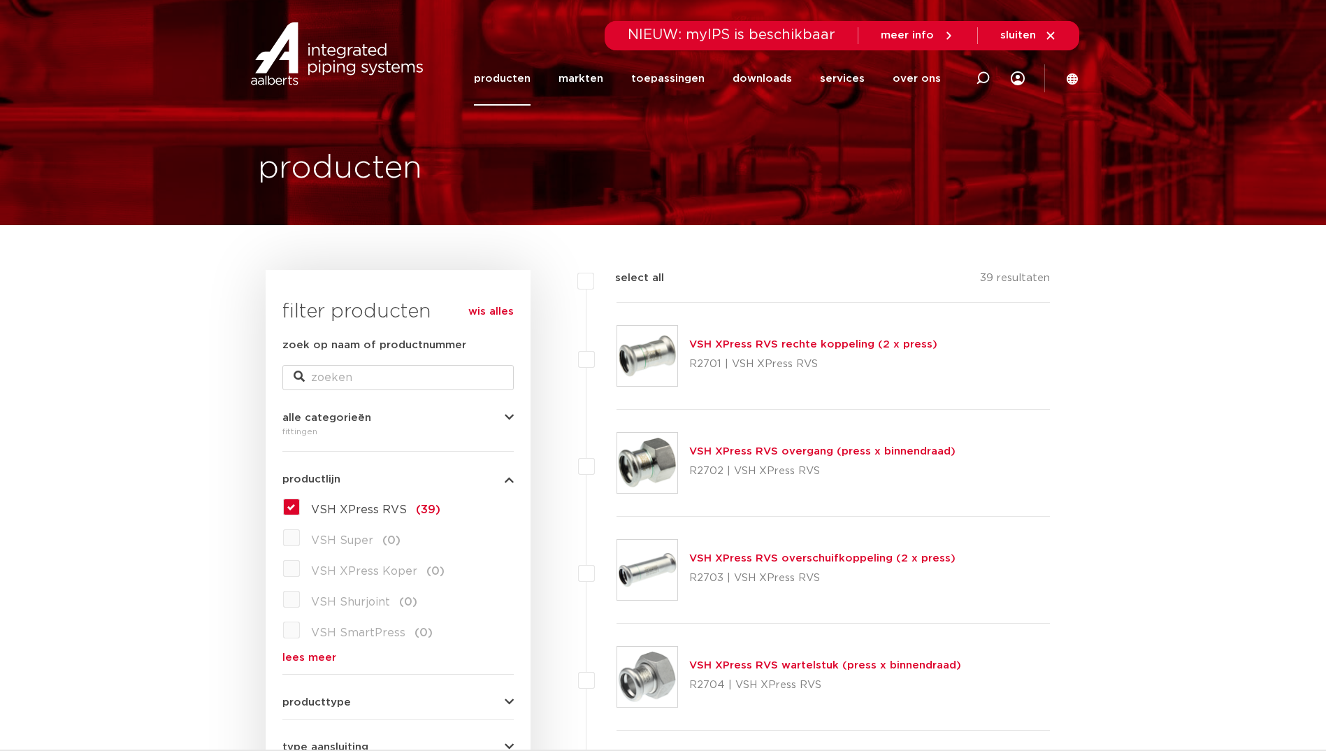
click at [522, 87] on link "producten" at bounding box center [502, 79] width 57 height 54
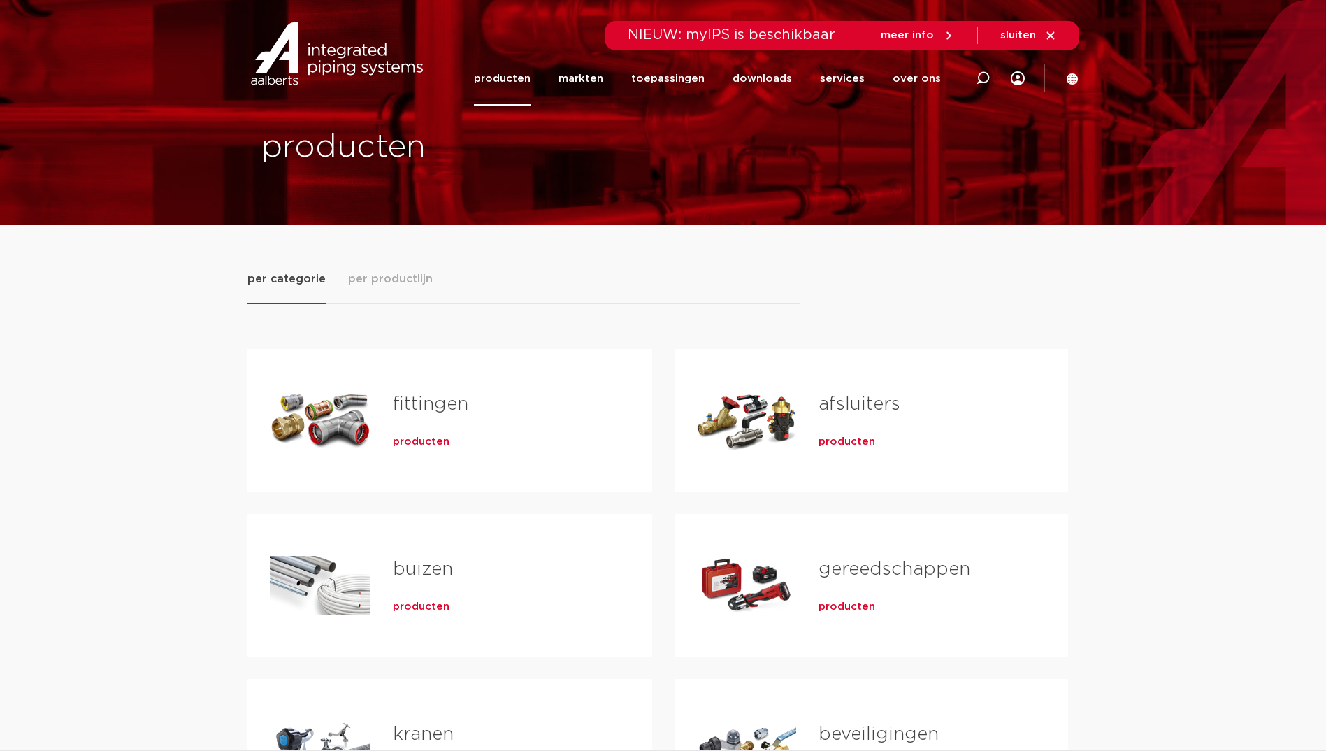
click at [421, 433] on div "producten" at bounding box center [500, 439] width 215 height 20
click at [421, 435] on span "producten" at bounding box center [421, 442] width 57 height 14
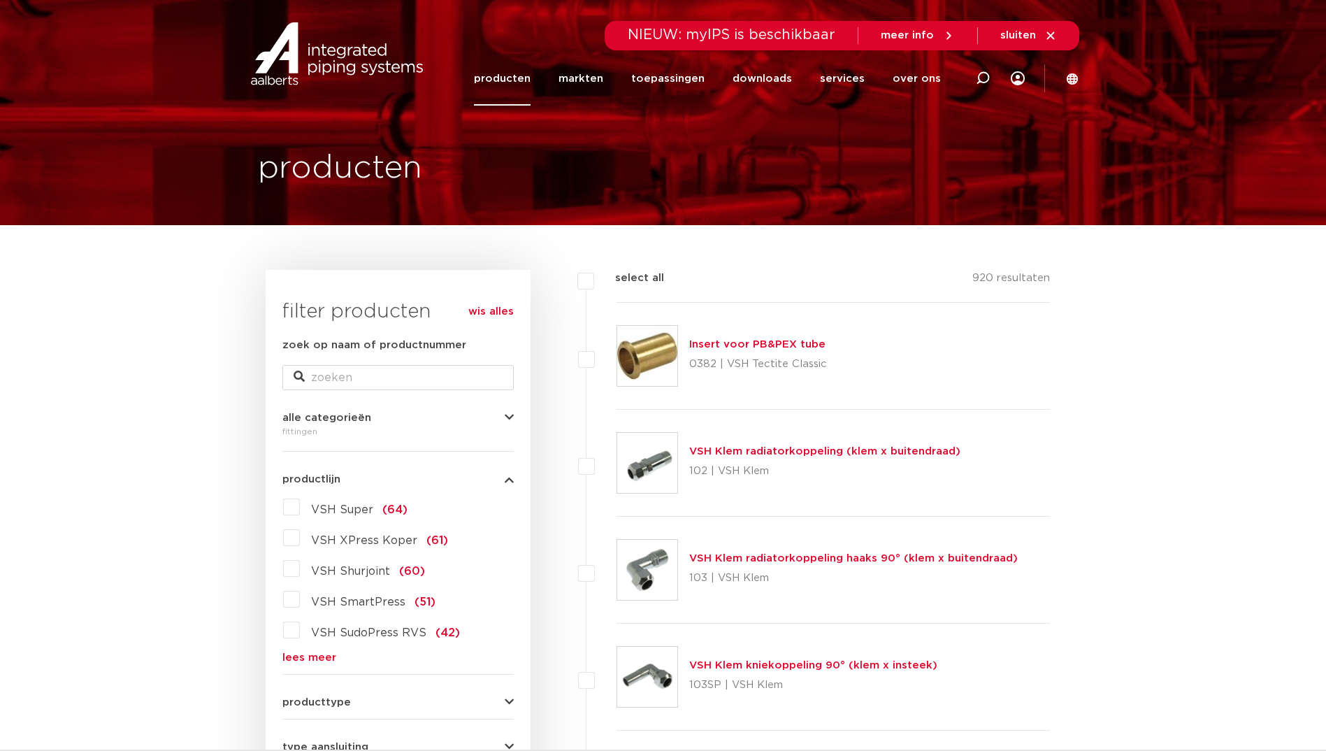
click at [316, 657] on link "lees meer" at bounding box center [397, 657] width 231 height 10
click at [391, 633] on span "VSH SudoPress RVS" at bounding box center [368, 632] width 115 height 11
click at [0, 0] on input "VSH SudoPress RVS (42)" at bounding box center [0, 0] width 0 height 0
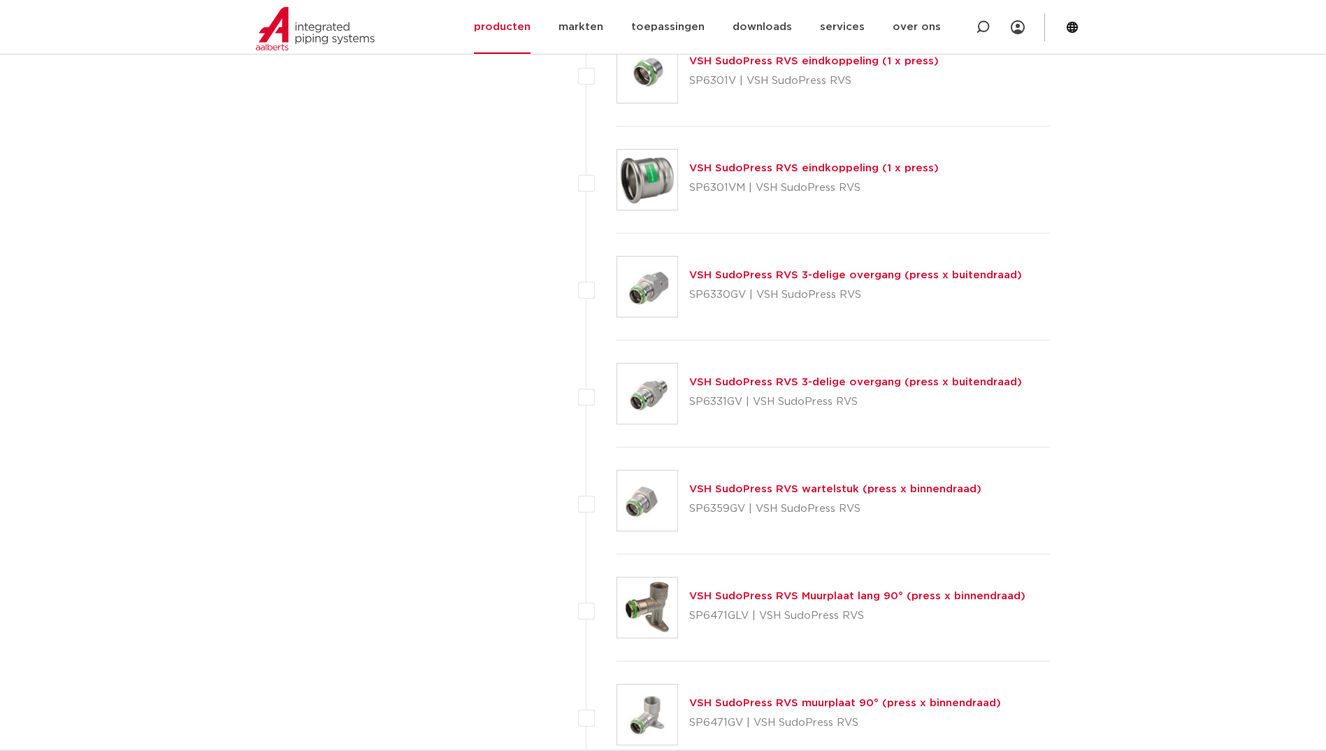
scroll to position [3216, 0]
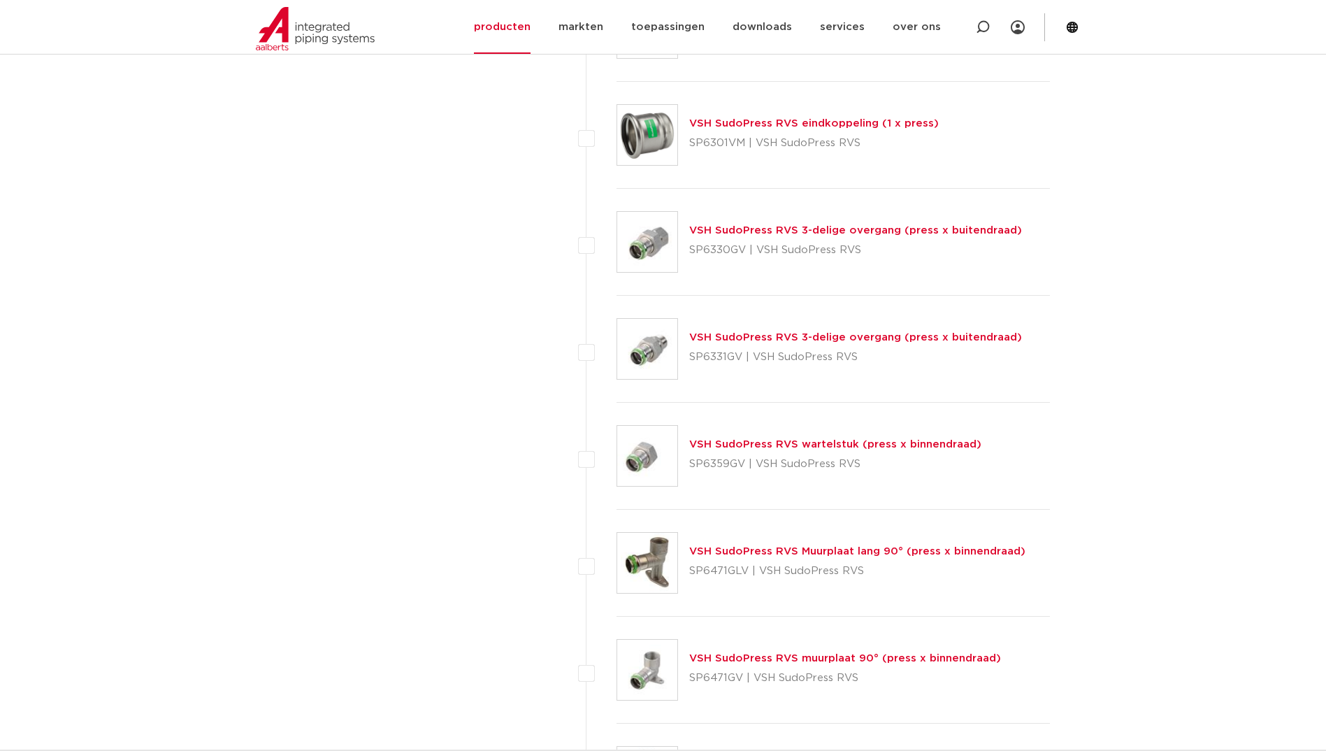
click at [783, 433] on div "VSH SudoPress RVS wartelstuk (press x binnendraad) SP6359GV | VSH SudoPress RVS" at bounding box center [834, 456] width 434 height 107
click at [783, 448] on link "VSH SudoPress RVS wartelstuk (press x binnendraad)" at bounding box center [835, 444] width 292 height 10
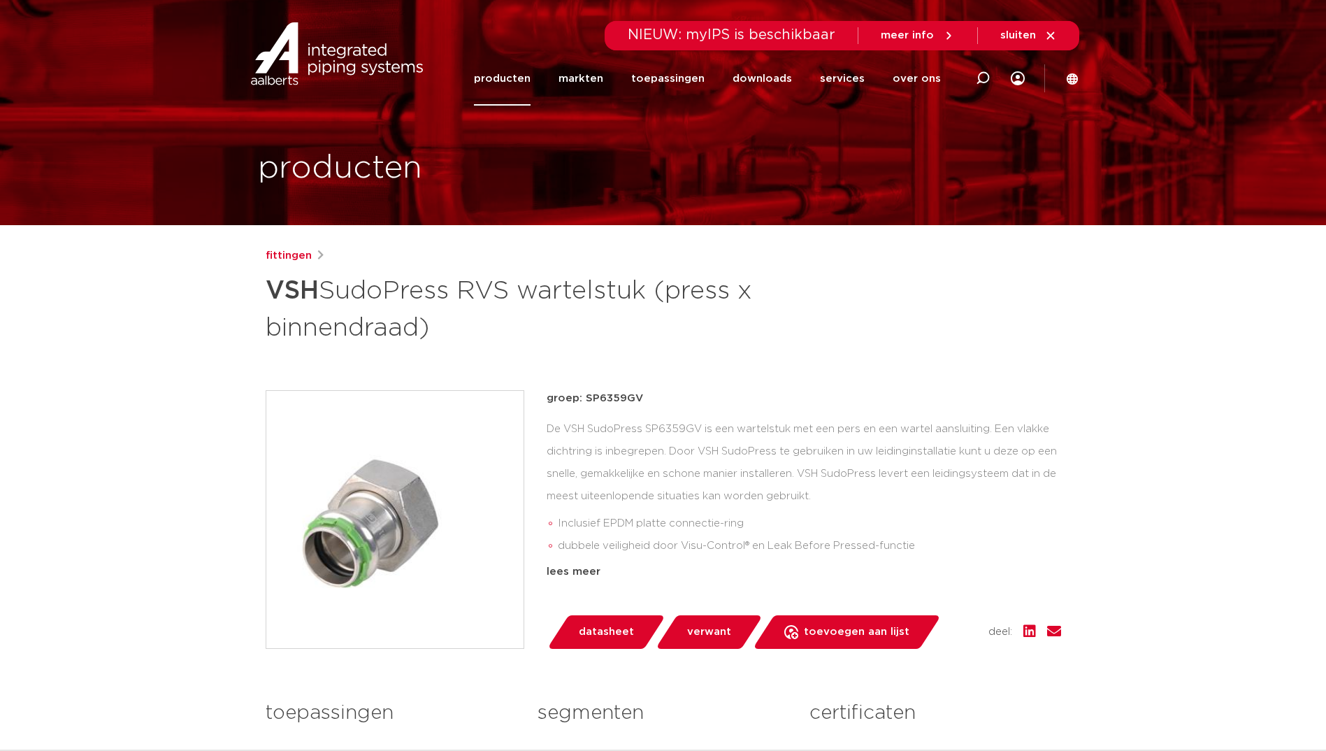
click at [371, 510] on img at bounding box center [394, 519] width 257 height 257
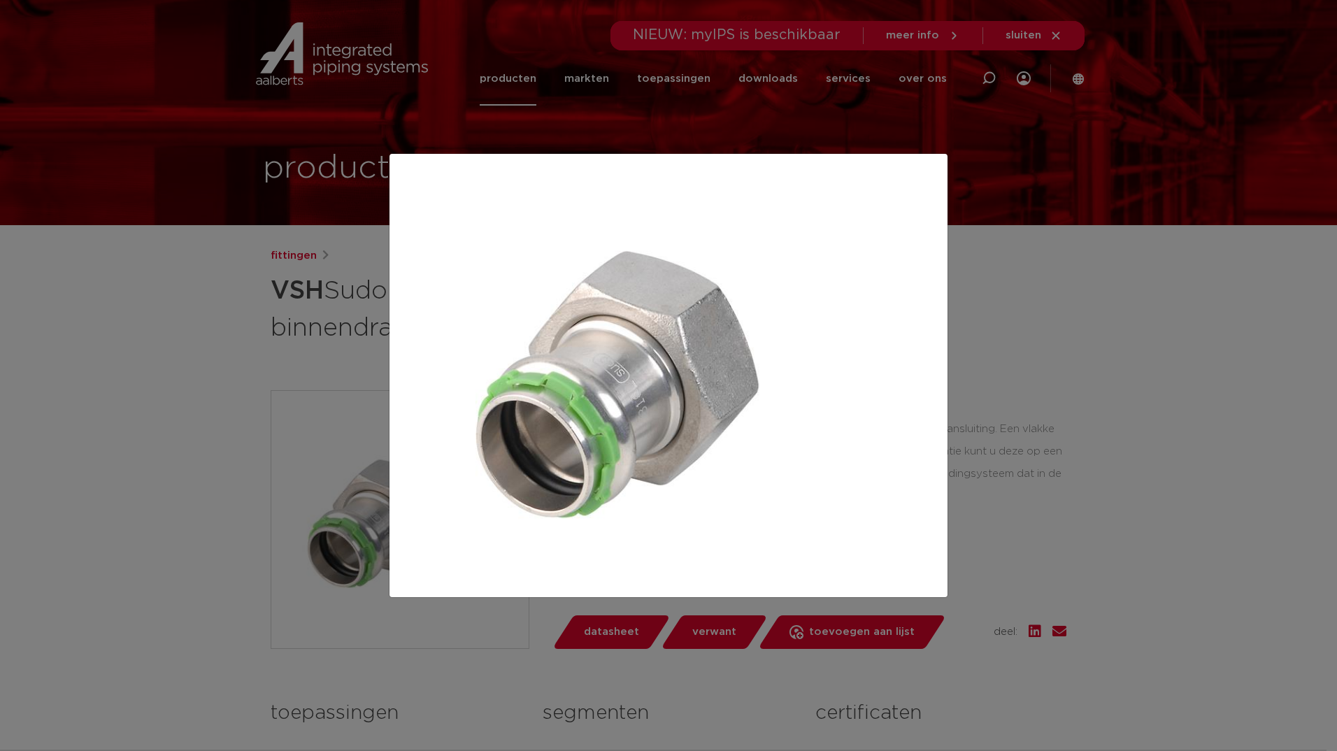
click at [1093, 405] on div at bounding box center [668, 375] width 1337 height 751
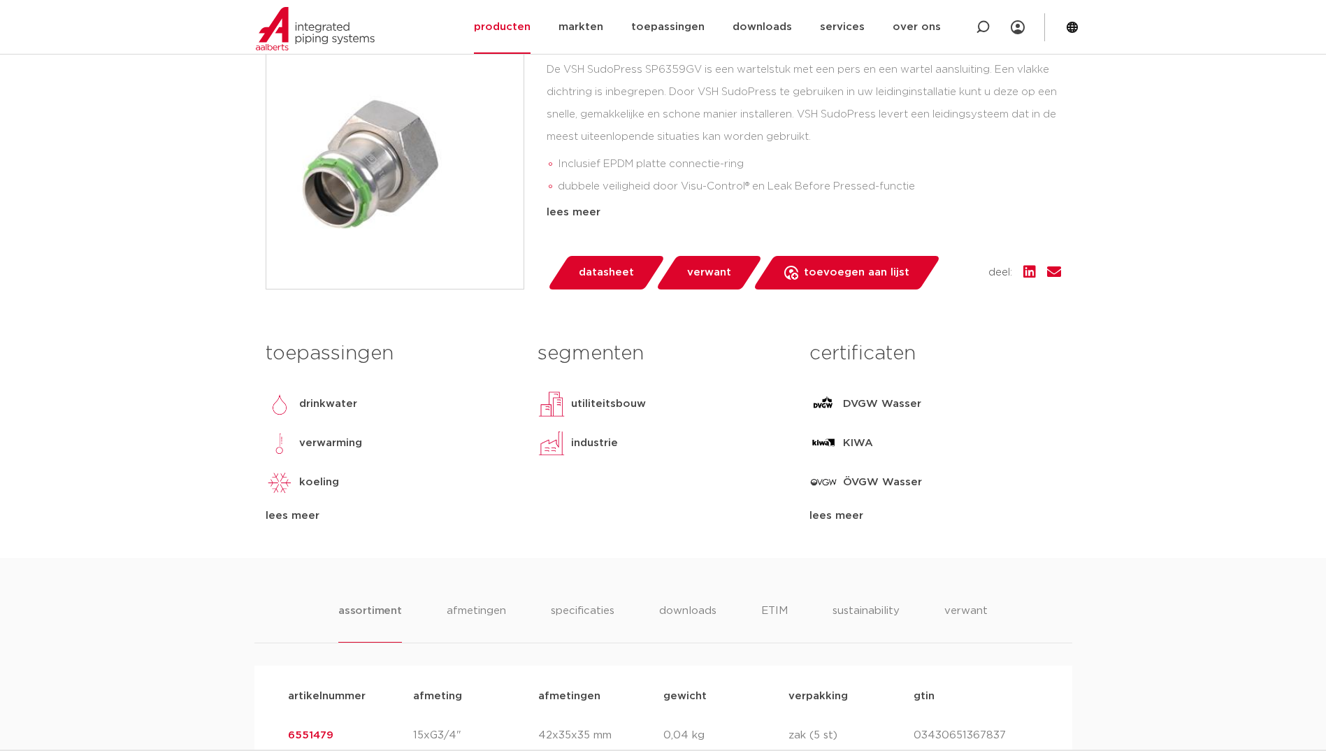
scroll to position [699, 0]
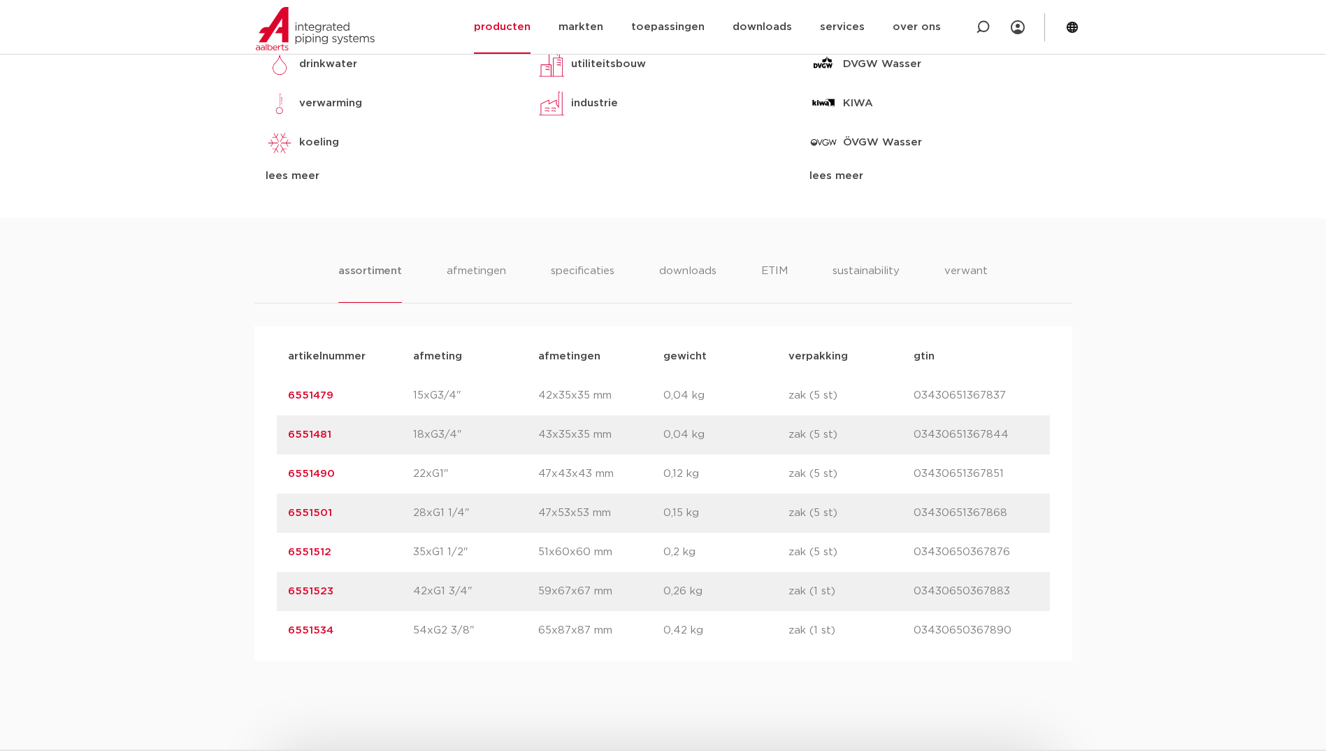
drag, startPoint x: 340, startPoint y: 519, endPoint x: 272, endPoint y: 513, distance: 68.0
click at [272, 513] on div "artikelnummer afmeting [GEOGRAPHIC_DATA] gewicht verpakking gtin artikelnummer …" at bounding box center [663, 494] width 818 height 336
copy link "6551501"
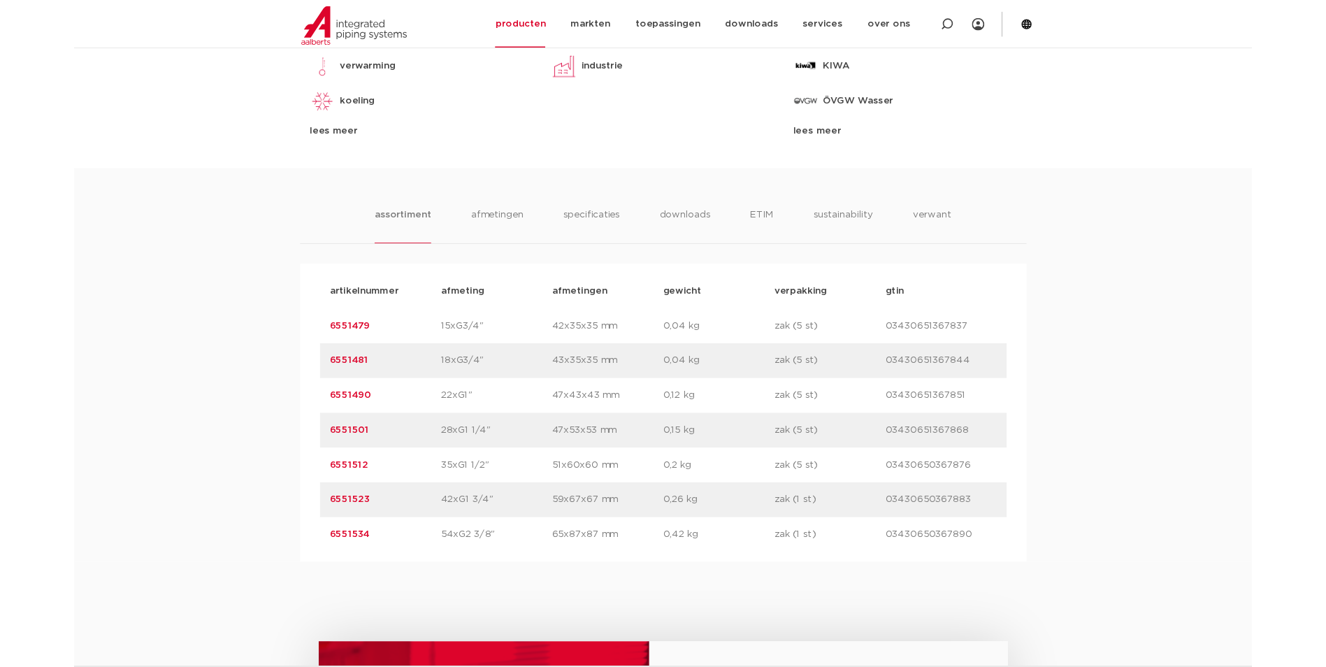
scroll to position [769, 0]
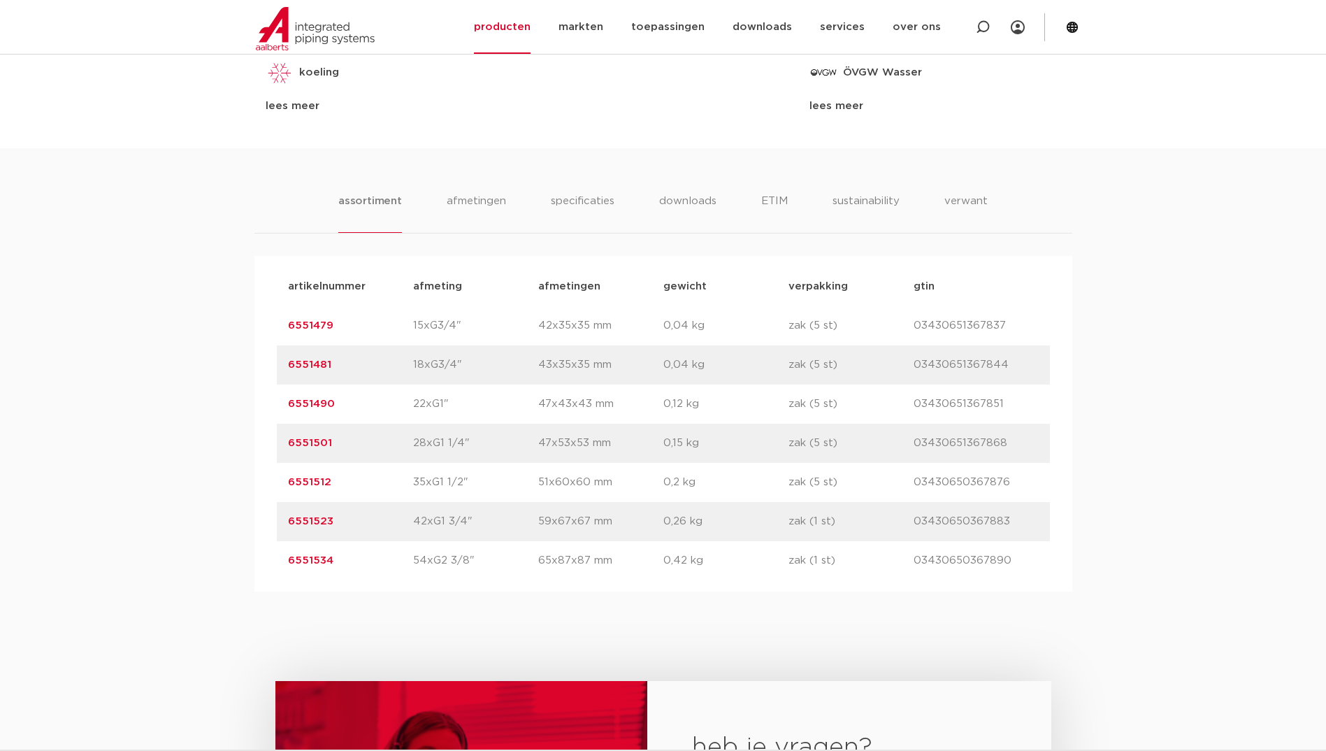
drag, startPoint x: 467, startPoint y: 565, endPoint x: 414, endPoint y: 564, distance: 53.1
click at [414, 564] on p "54xG2 3/8"" at bounding box center [475, 560] width 125 height 17
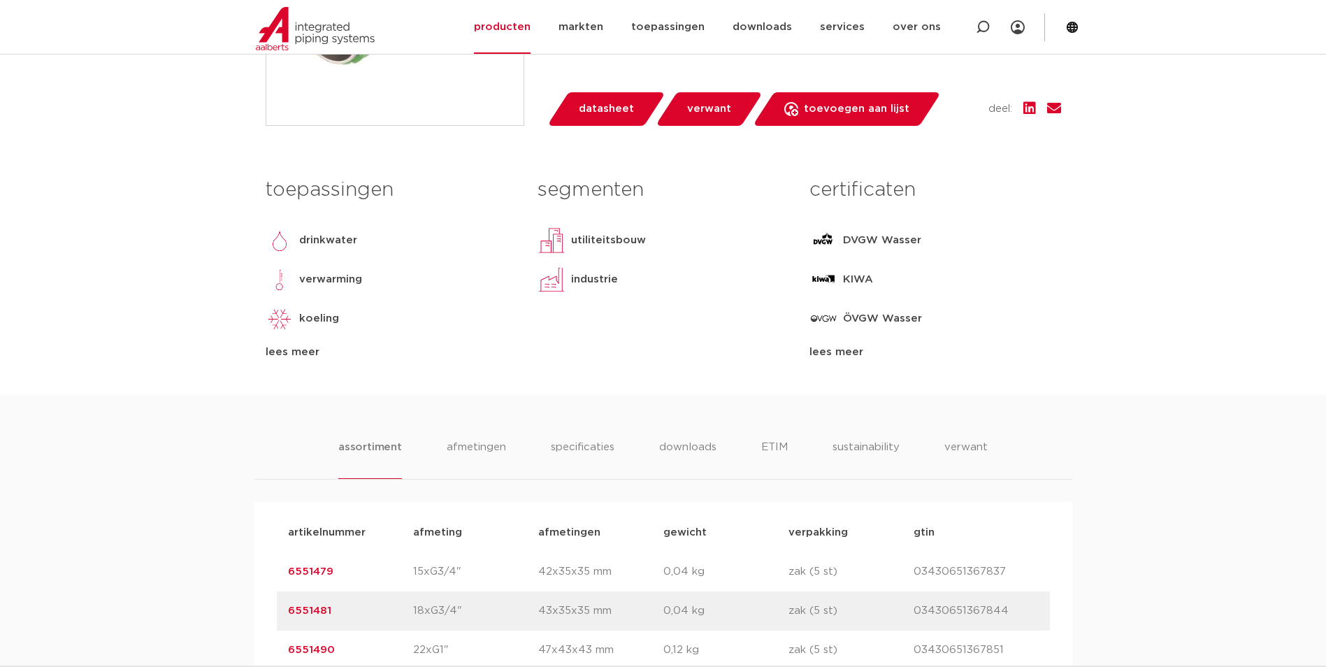
scroll to position [280, 0]
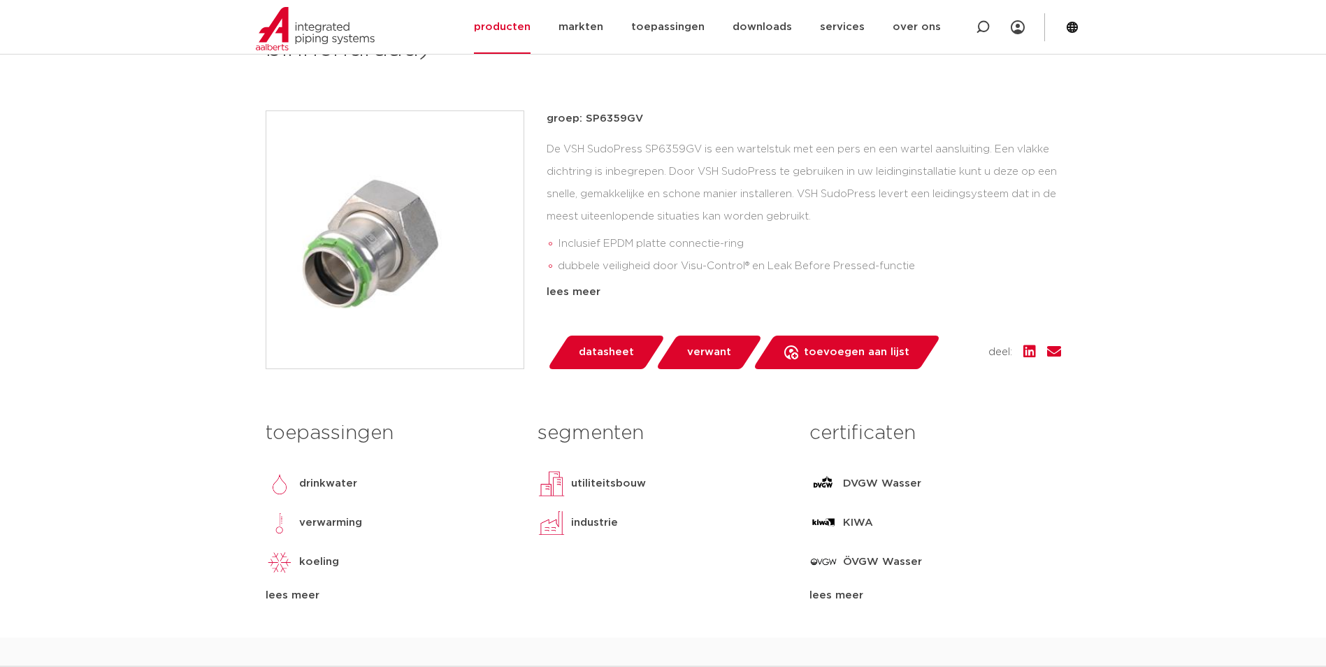
drag, startPoint x: 641, startPoint y: 115, endPoint x: 582, endPoint y: 116, distance: 58.7
click at [582, 116] on p "groep: SP6359GV" at bounding box center [804, 118] width 515 height 17
copy p "SP6359GV"
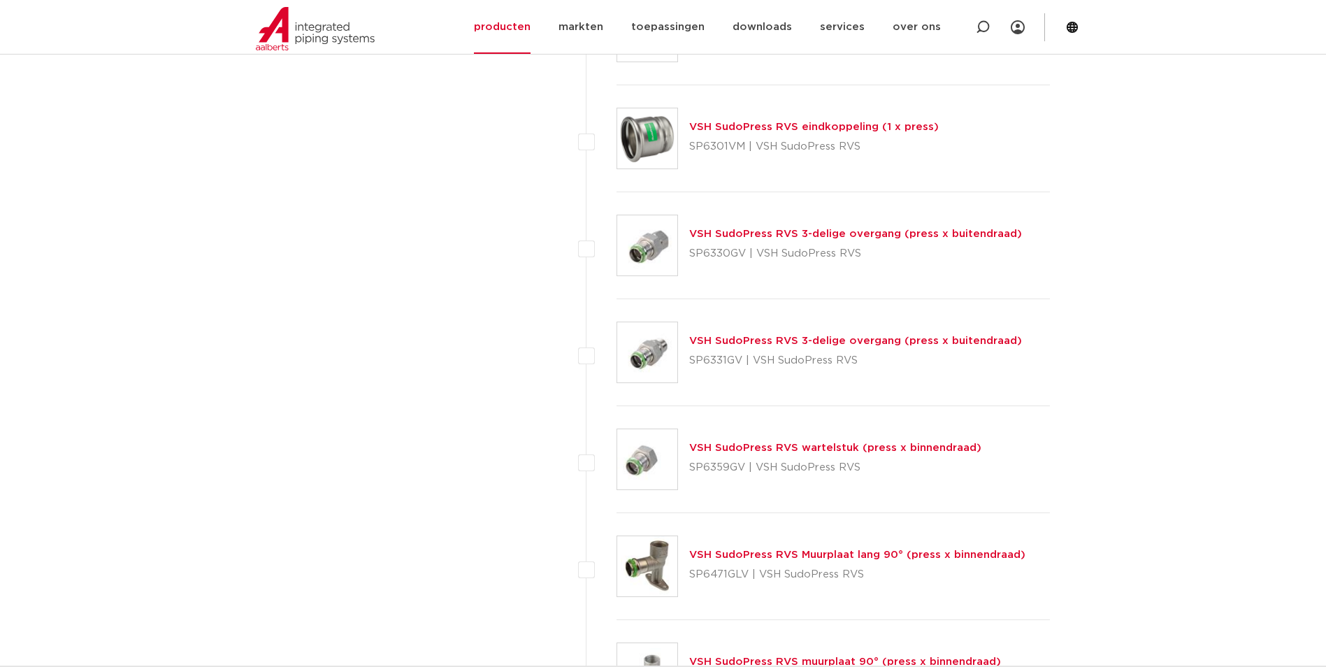
scroll to position [3216, 0]
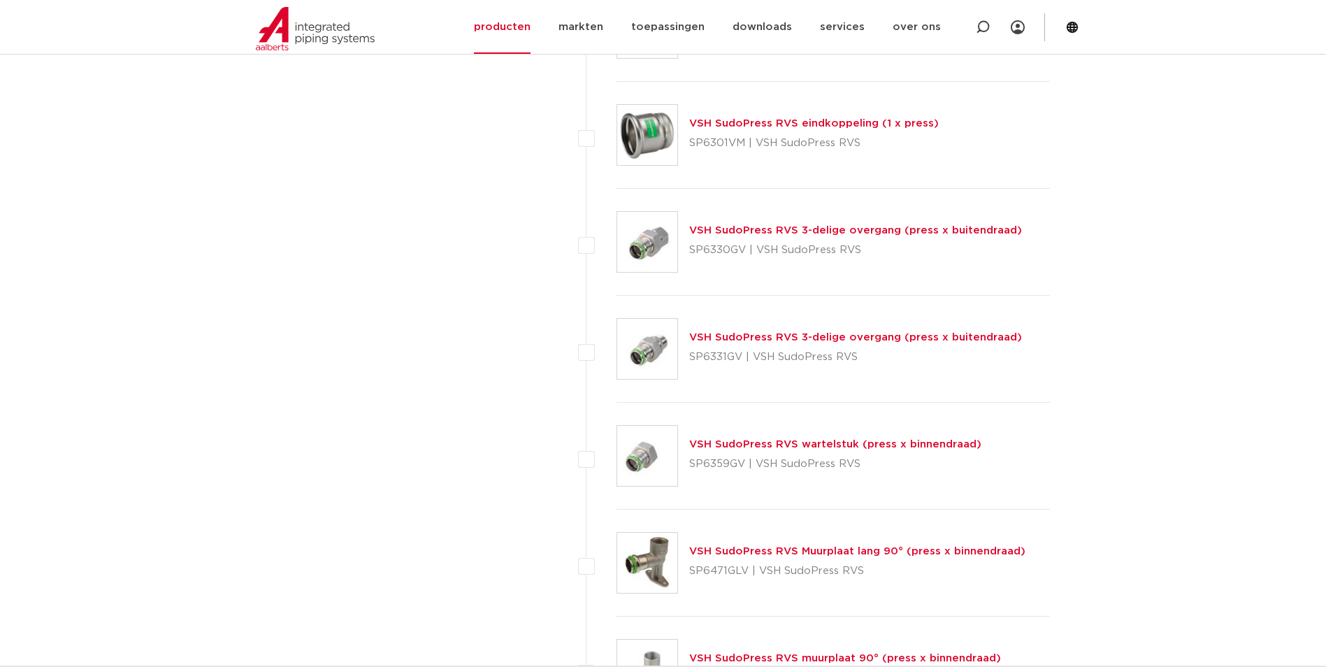
drag, startPoint x: 740, startPoint y: 356, endPoint x: 691, endPoint y: 361, distance: 49.2
click at [691, 361] on p "SP6331GV | VSH SudoPress RVS" at bounding box center [855, 357] width 333 height 22
copy p "SP6331GV"
drag, startPoint x: 746, startPoint y: 254, endPoint x: 690, endPoint y: 252, distance: 56.0
click at [690, 252] on p "SP6330GV | VSH SudoPress RVS" at bounding box center [855, 250] width 333 height 22
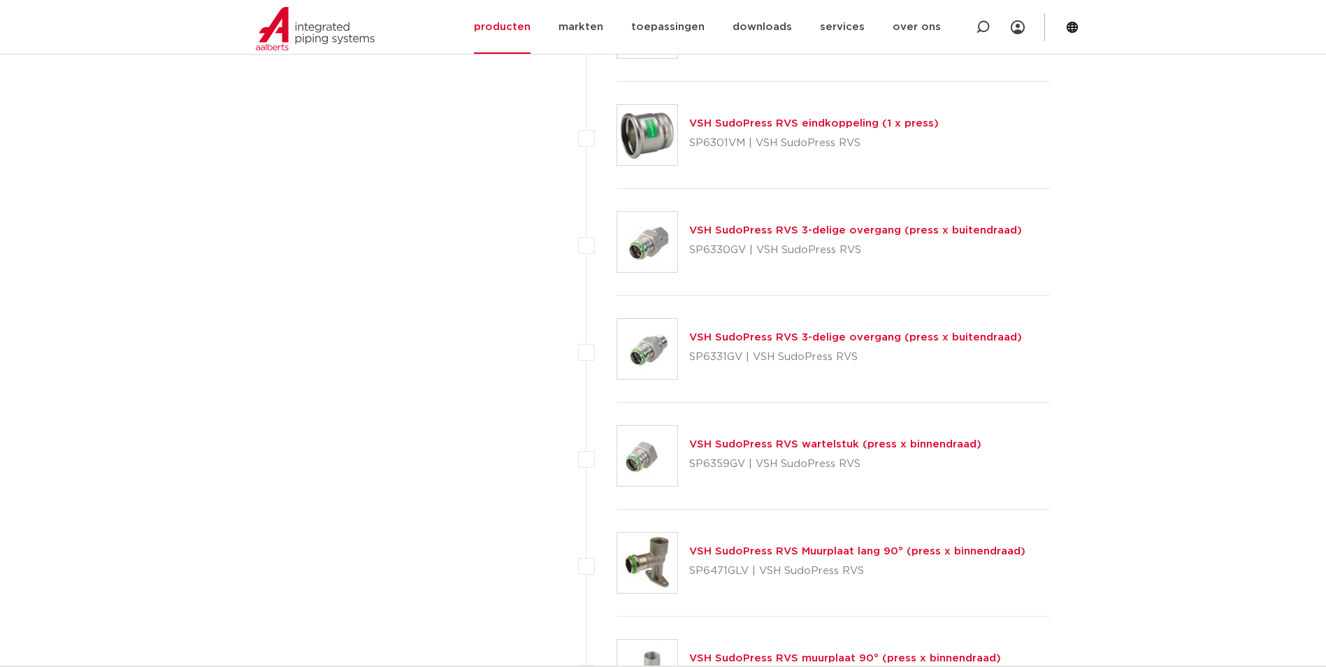
copy p "SP6330GV"
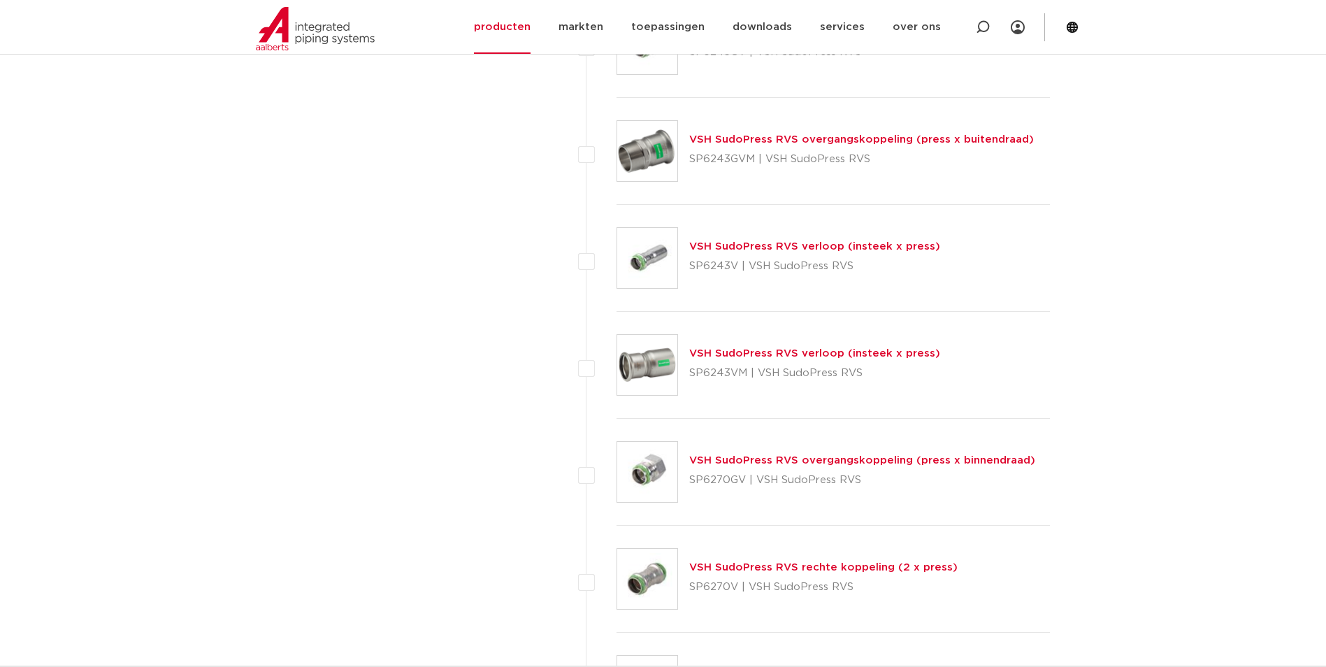
scroll to position [1748, 0]
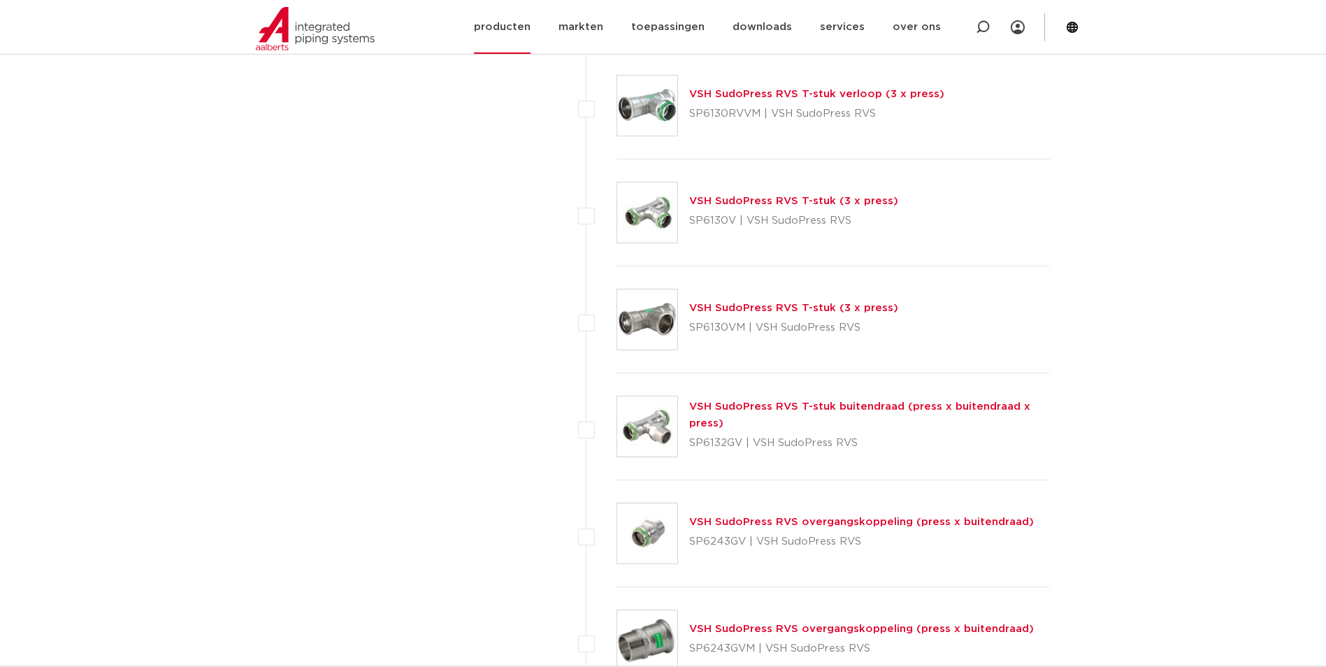
click at [529, 39] on link "producten" at bounding box center [502, 27] width 57 height 54
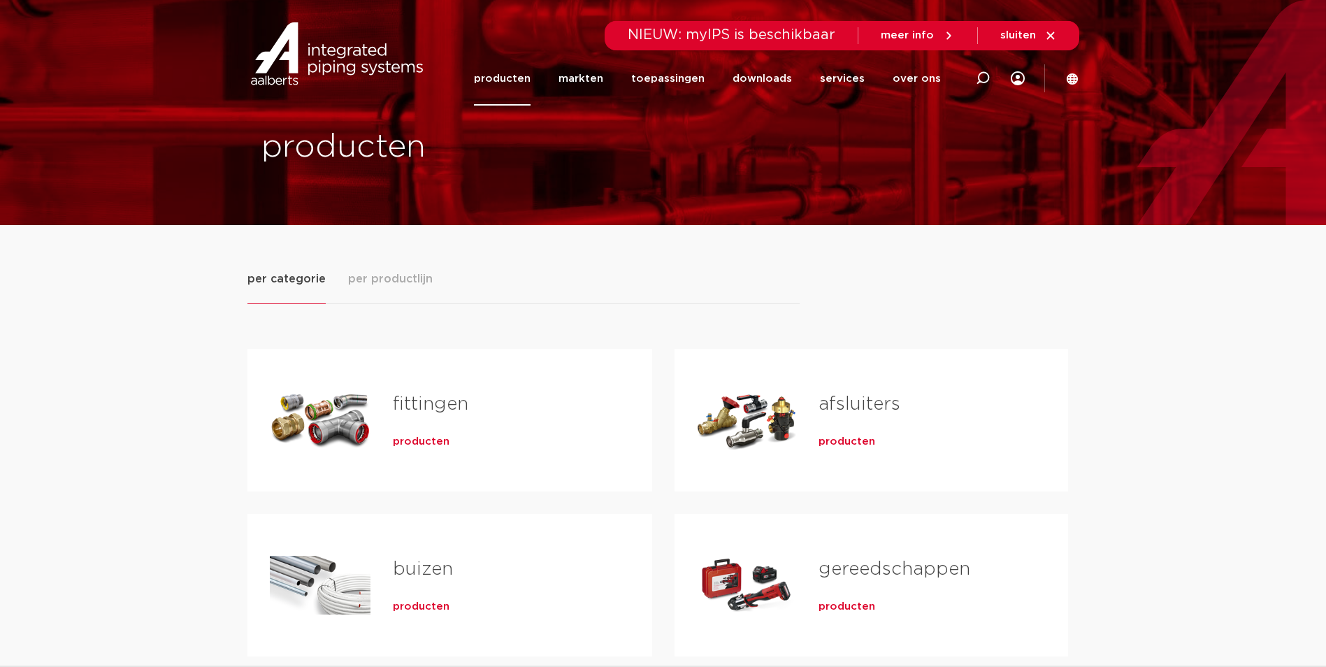
click at [435, 439] on span "producten" at bounding box center [421, 442] width 57 height 14
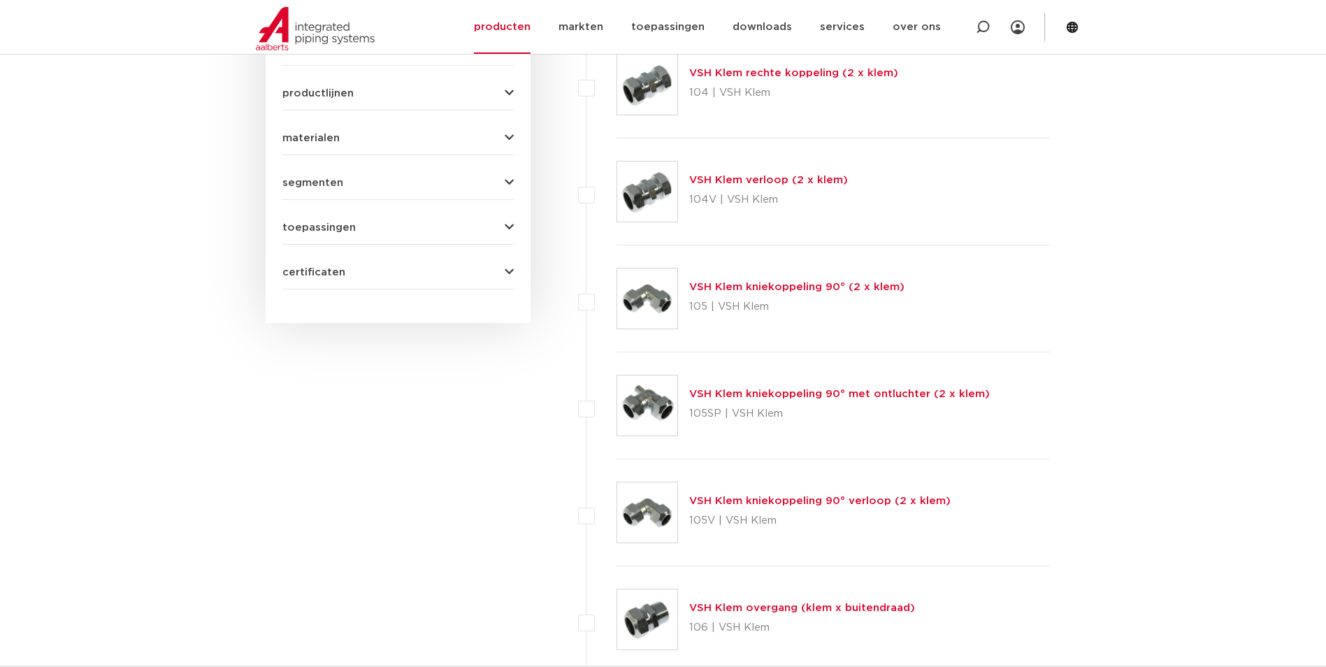
scroll to position [210, 0]
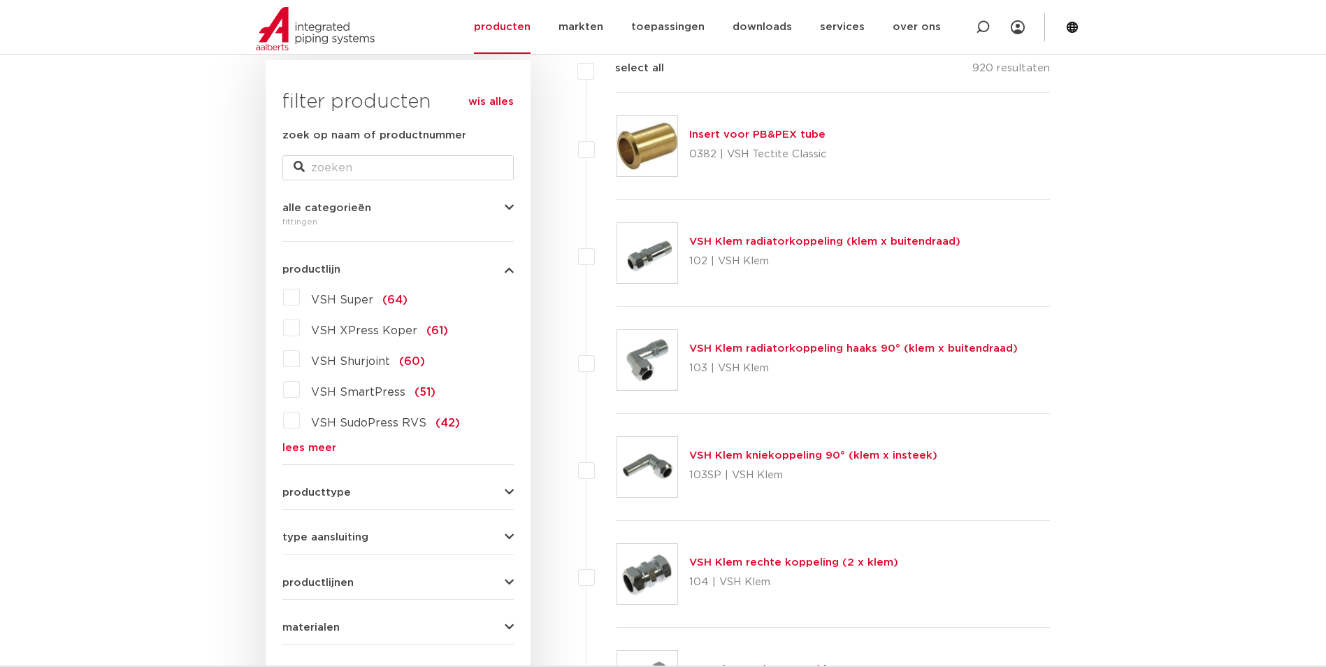
click at [326, 444] on link "lees meer" at bounding box center [397, 448] width 231 height 10
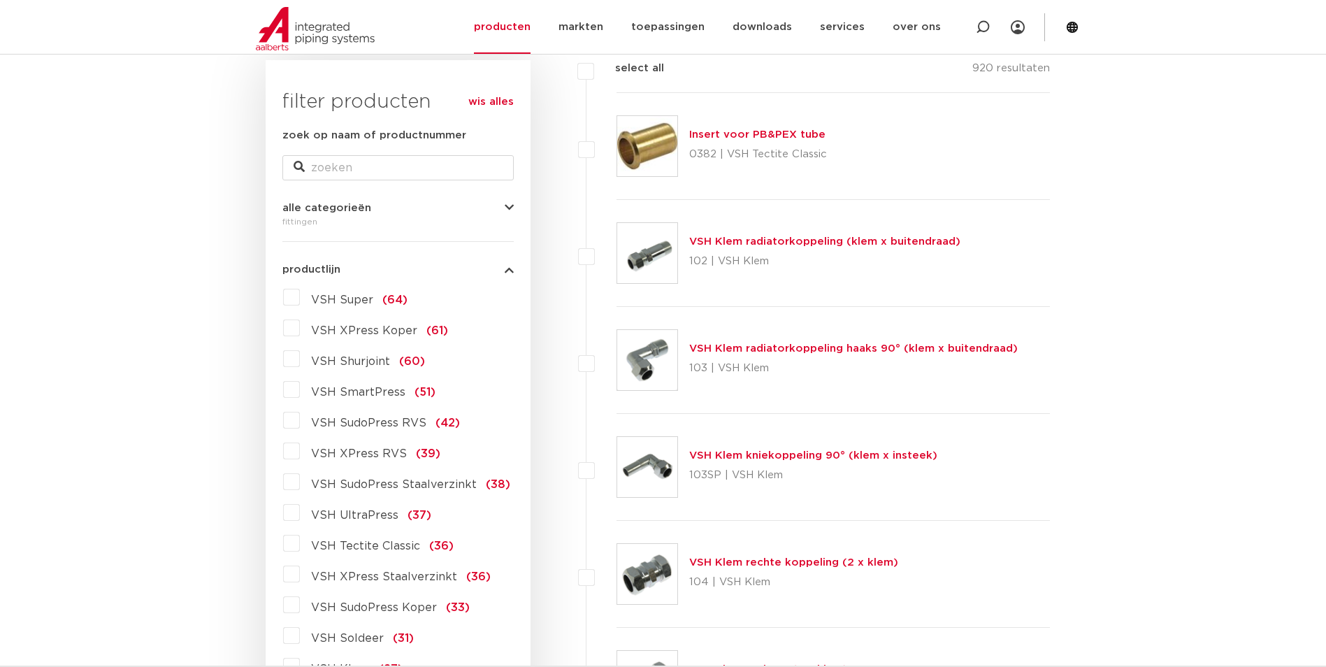
click at [375, 603] on span "VSH SudoPress Koper" at bounding box center [374, 607] width 126 height 11
click at [0, 0] on input "VSH SudoPress Koper (33)" at bounding box center [0, 0] width 0 height 0
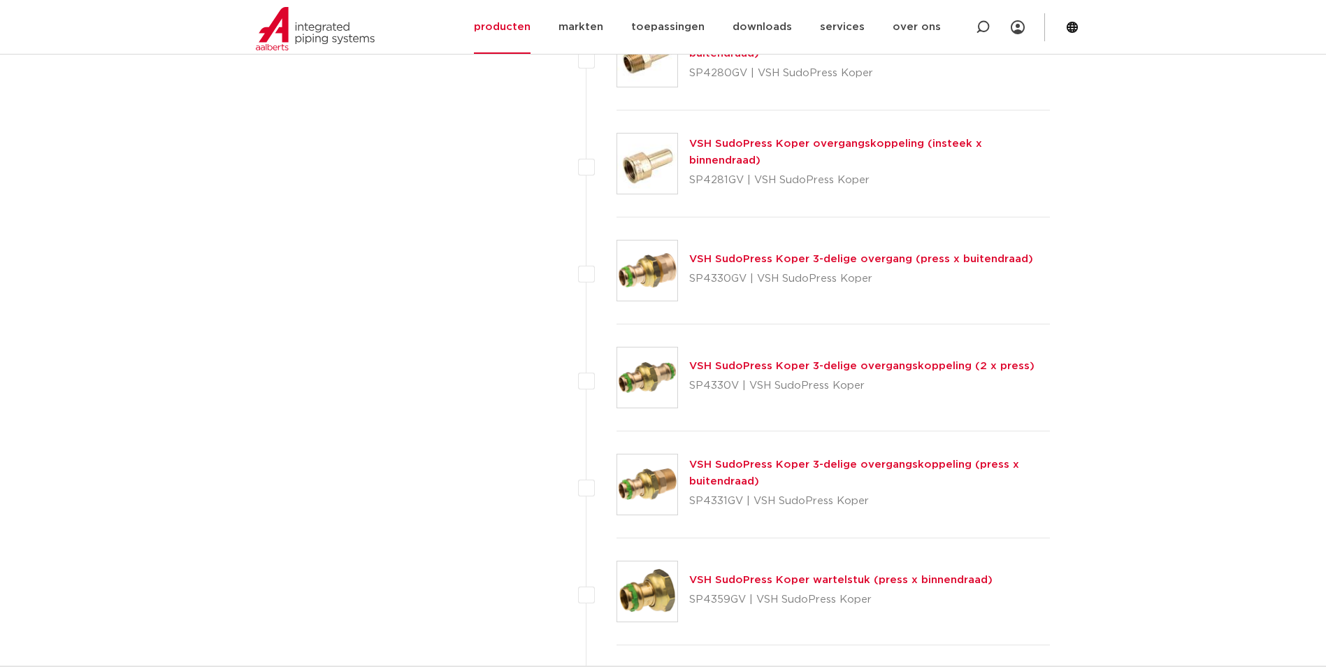
scroll to position [1049, 0]
click at [758, 579] on link "VSH SudoPress Koper wartelstuk (press x binnendraad)" at bounding box center [840, 579] width 303 height 10
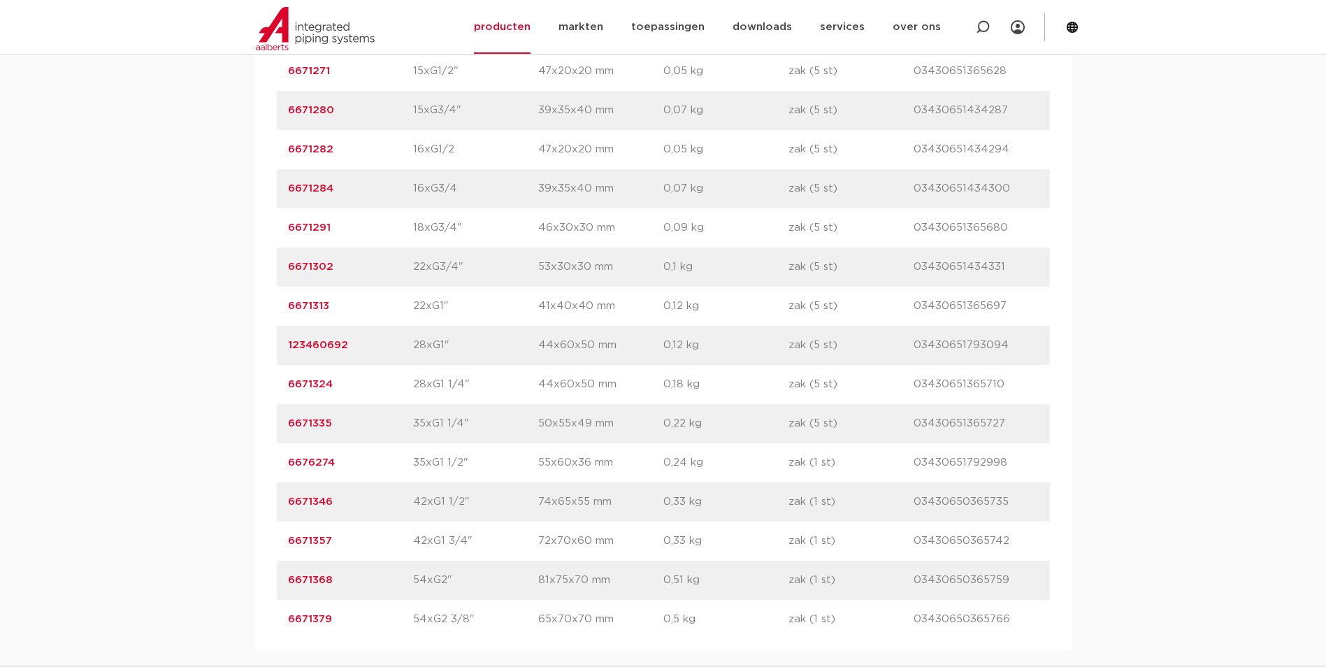
scroll to position [1188, 0]
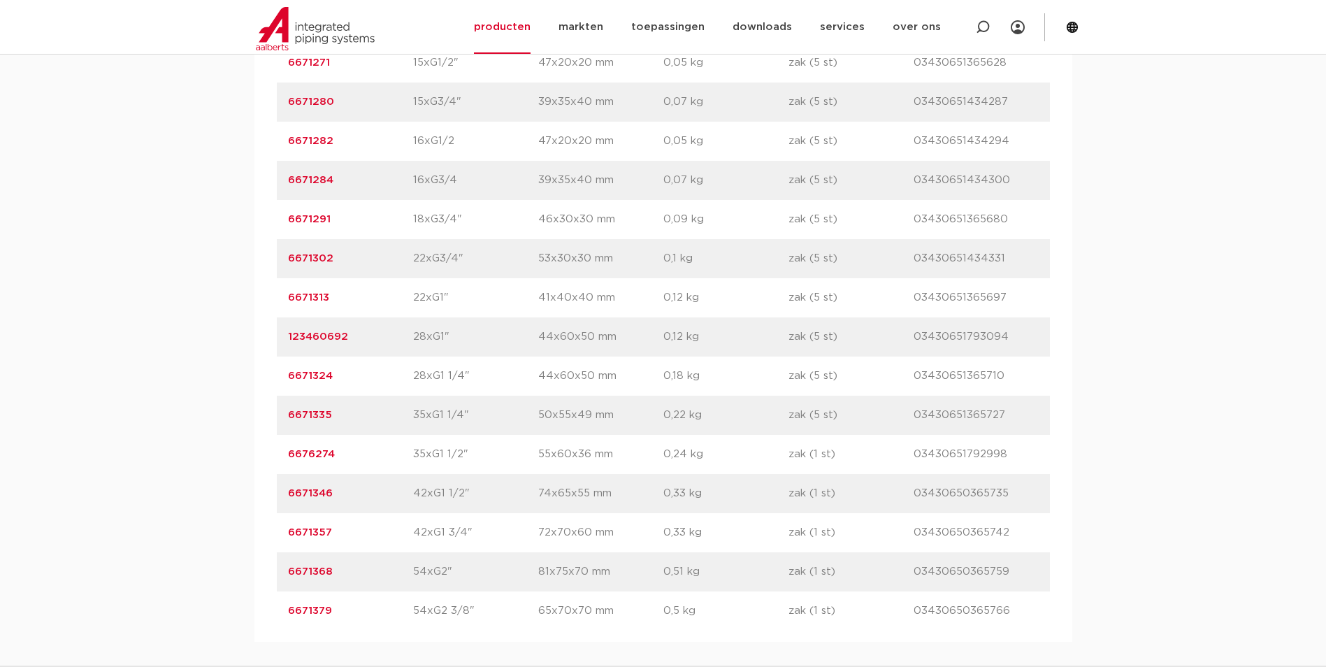
click at [462, 606] on p "54xG2 3/8"" at bounding box center [475, 611] width 125 height 17
drag, startPoint x: 466, startPoint y: 607, endPoint x: 411, endPoint y: 611, distance: 54.7
click at [411, 611] on div "artikelnummer 6671379 afmeting 54xG2 3/8" [GEOGRAPHIC_DATA] 65x70x70 mm gewicht…" at bounding box center [663, 610] width 773 height 39
copy div "afmeting 54xG2 3/8"
drag, startPoint x: 416, startPoint y: 584, endPoint x: 429, endPoint y: 580, distance: 13.7
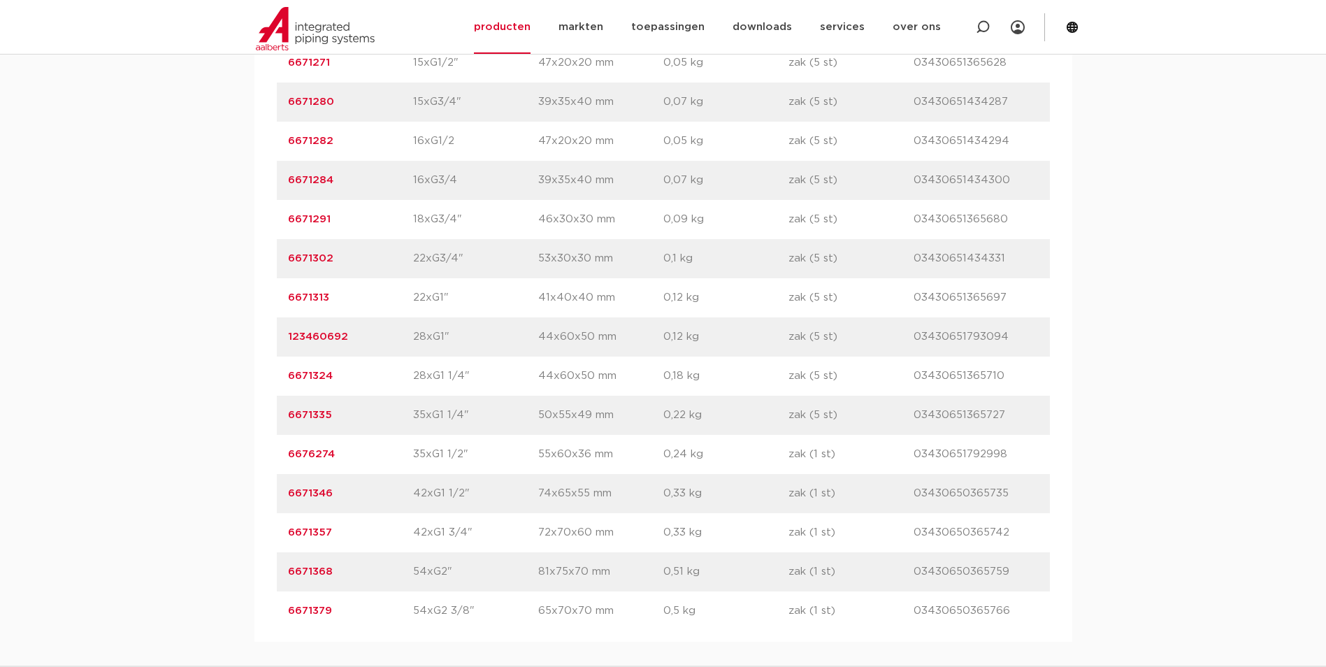
click at [416, 584] on div "artikelnummer 6671368 afmeting 54xG2" afmetingen 81x75x70 mm gewicht 0,51 kg ve…" at bounding box center [663, 571] width 773 height 39
drag, startPoint x: 447, startPoint y: 571, endPoint x: 402, endPoint y: 577, distance: 45.9
click at [402, 577] on div "artikelnummer 6671368 afmeting 54xG2" afmetingen 81x75x70 mm gewicht 0,51 kg ve…" at bounding box center [663, 571] width 773 height 39
copy div "afmeting 54xG2"
click at [457, 531] on p "42xG1 3/4"" at bounding box center [475, 532] width 125 height 17
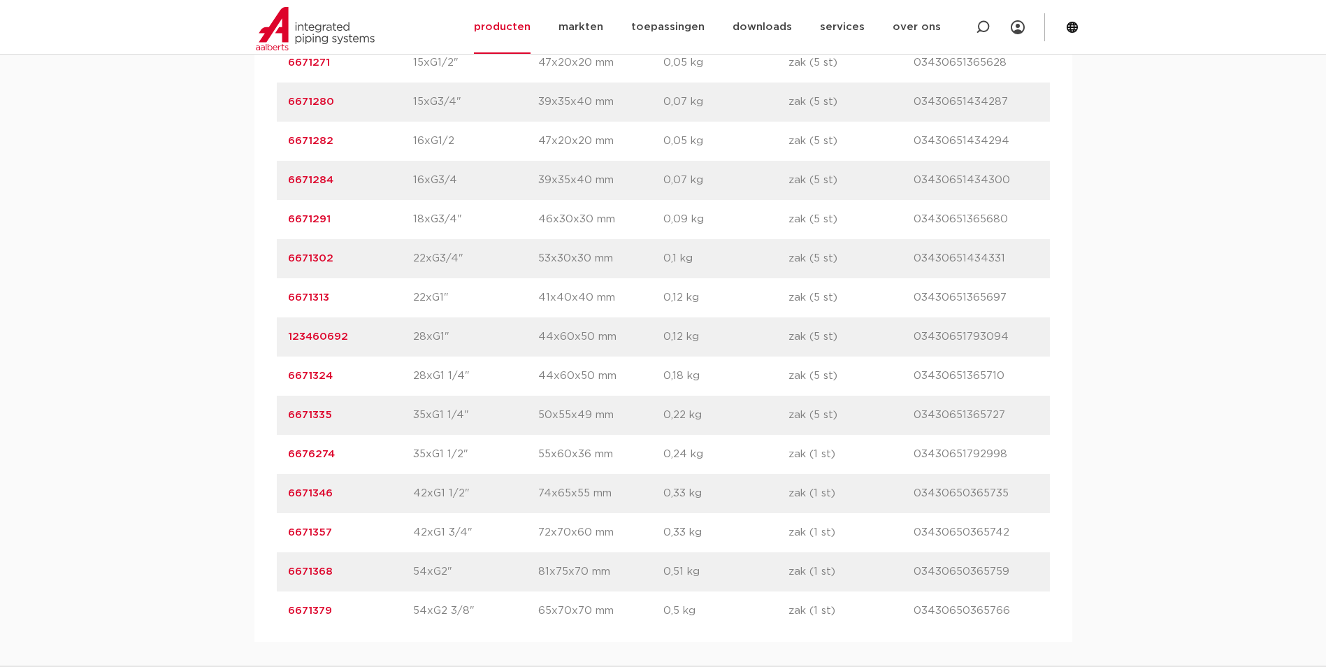
drag, startPoint x: 464, startPoint y: 529, endPoint x: 412, endPoint y: 534, distance: 52.0
click at [412, 534] on div "artikelnummer 6671357 afmeting 42xG1 3/4" afmetingen 72x70x60 mm gewicht 0,33 k…" at bounding box center [663, 532] width 773 height 39
copy div "afmeting 42xG1 3/4"
drag, startPoint x: 461, startPoint y: 490, endPoint x: 406, endPoint y: 499, distance: 56.0
click at [406, 499] on div "artikelnummer 6671346 afmeting 42xG1 1/2" afmetingen 74x65x55 mm gewicht 0,33 k…" at bounding box center [663, 493] width 773 height 39
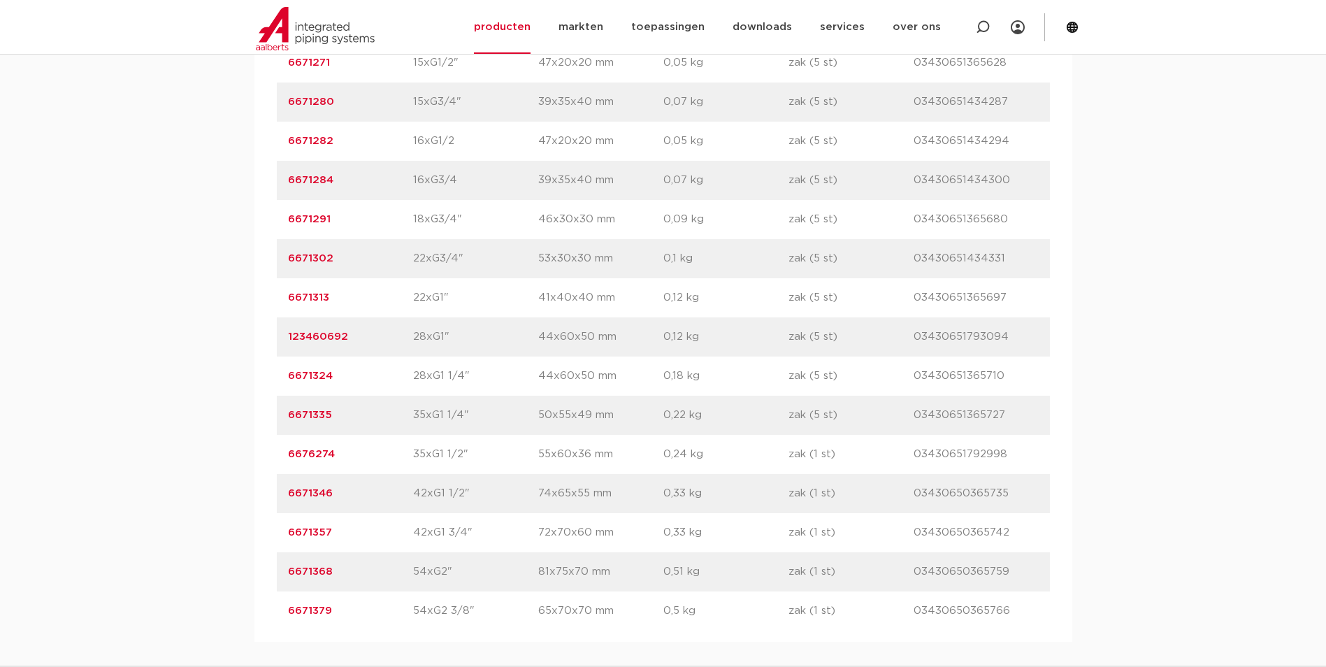
copy div "afmeting 42xG1 1/2"
drag, startPoint x: 458, startPoint y: 449, endPoint x: 416, endPoint y: 457, distance: 42.6
click at [416, 457] on p "35xG1 1/2"" at bounding box center [475, 454] width 125 height 17
click at [414, 461] on p "35xG1 1/2"" at bounding box center [475, 454] width 125 height 17
copy p "35xG1 1/2"
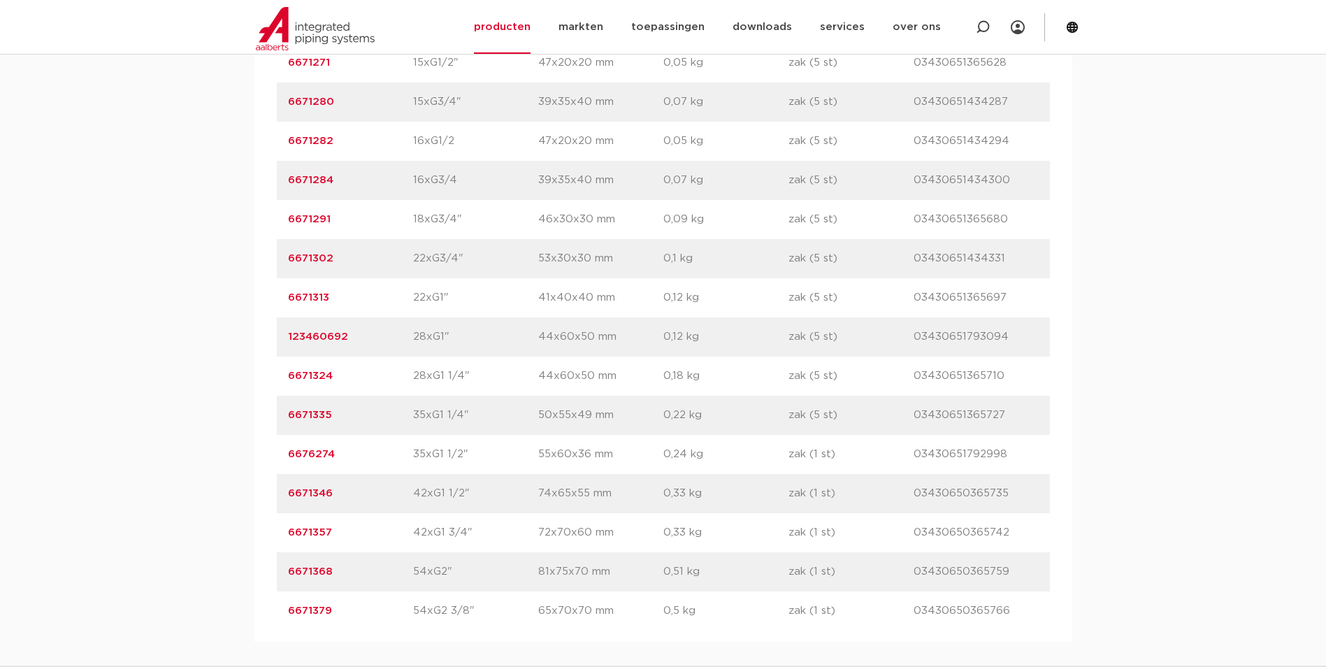
click at [498, 417] on p "35xG1 1/4"" at bounding box center [475, 415] width 125 height 17
drag, startPoint x: 459, startPoint y: 415, endPoint x: 415, endPoint y: 422, distance: 44.7
click at [415, 422] on p "35xG1 1/4"" at bounding box center [475, 415] width 125 height 17
copy p "35xG1 1/4"
click at [462, 386] on div "artikelnummer 6671324 afmeting 28xG1 1/4" afmetingen 44x60x50 mm gewicht 0,18 k…" at bounding box center [663, 376] width 773 height 39
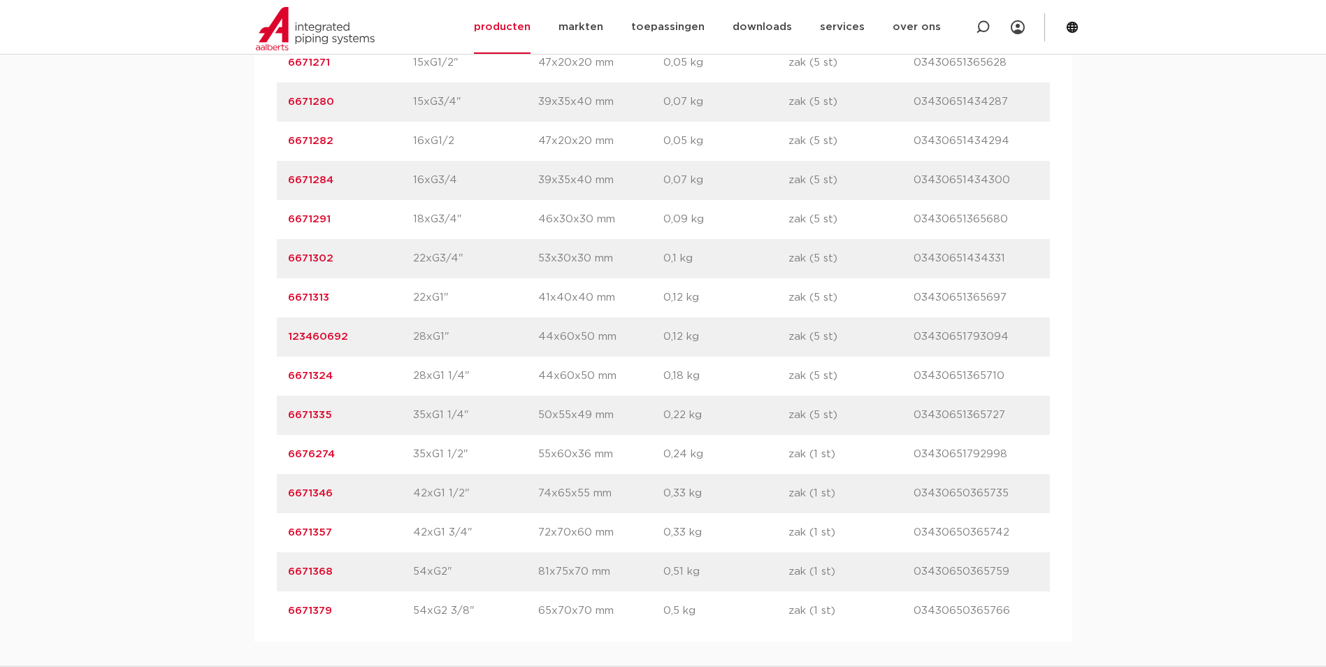
drag, startPoint x: 460, startPoint y: 374, endPoint x: 404, endPoint y: 380, distance: 56.3
click at [404, 380] on div "artikelnummer 6671324 afmeting 28xG1 1/4" afmetingen 44x60x50 mm gewicht 0,18 k…" at bounding box center [663, 376] width 773 height 39
copy div "afmeting 28xG1 1/4"
click at [450, 335] on p "28xG1"" at bounding box center [475, 337] width 125 height 17
drag, startPoint x: 443, startPoint y: 337, endPoint x: 398, endPoint y: 338, distance: 45.5
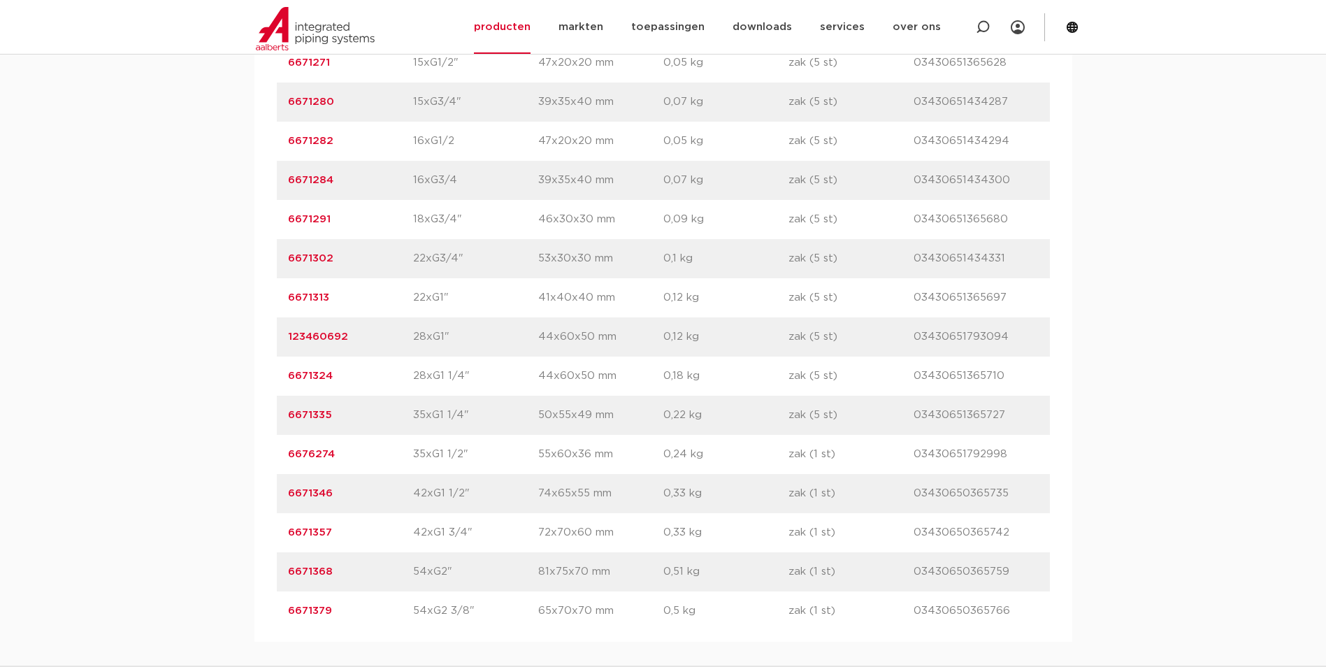
click at [398, 338] on div "artikelnummer 123460692 afmeting 28xG1" afmetingen 44x60x50 mm gewicht 0,12 kg …" at bounding box center [663, 336] width 773 height 39
copy div "afmeting 28xG1"
click at [438, 296] on p "22xG1"" at bounding box center [475, 297] width 125 height 17
drag, startPoint x: 442, startPoint y: 296, endPoint x: 392, endPoint y: 296, distance: 49.6
click at [392, 296] on div "artikelnummer 6671313 afmeting 22xG1" afmetingen 41x40x40 mm gewicht 0,12 kg ve…" at bounding box center [663, 297] width 773 height 39
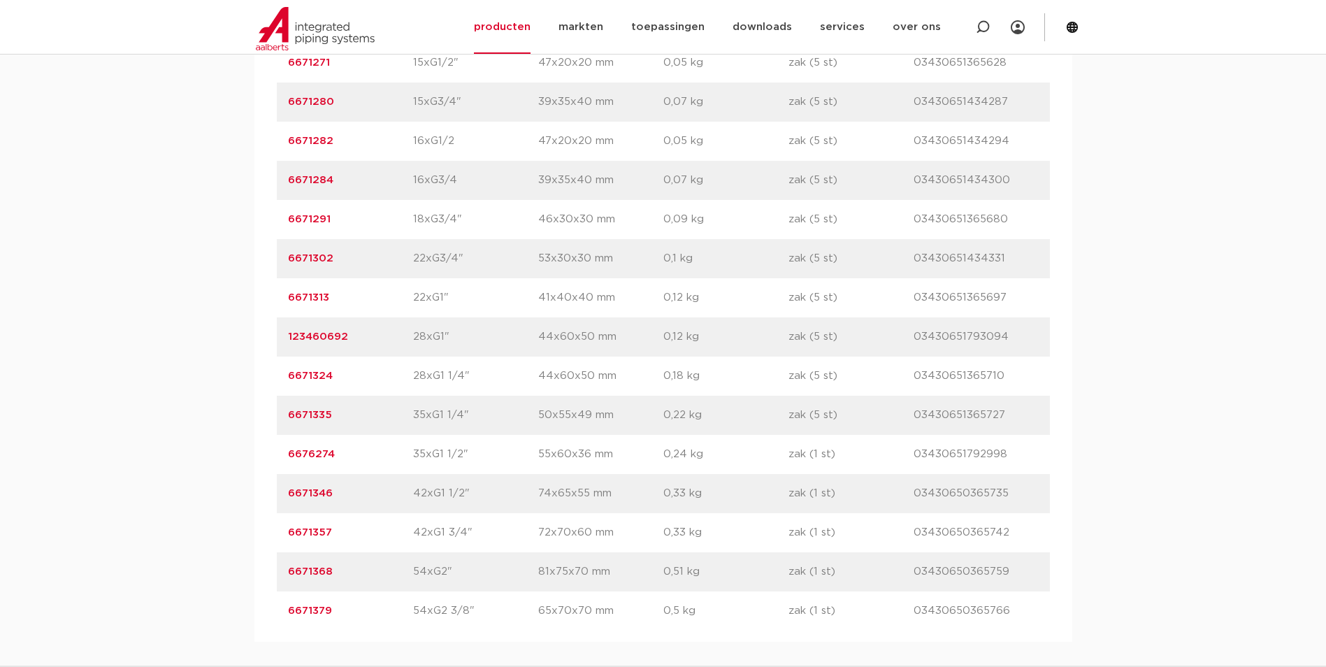
copy div "afmeting 22xG1"
drag, startPoint x: 487, startPoint y: 312, endPoint x: 487, endPoint y: 304, distance: 8.4
click at [487, 312] on div "artikelnummer 6671313 afmeting 22xG1" afmetingen 41x40x40 mm gewicht 0,12 kg ve…" at bounding box center [663, 297] width 773 height 39
drag, startPoint x: 456, startPoint y: 259, endPoint x: 403, endPoint y: 252, distance: 53.5
click at [403, 252] on div "artikelnummer 6671302 afmeting 22xG3/4" afmetingen 53x30x30 mm gewicht 0,1 kg v…" at bounding box center [663, 258] width 773 height 39
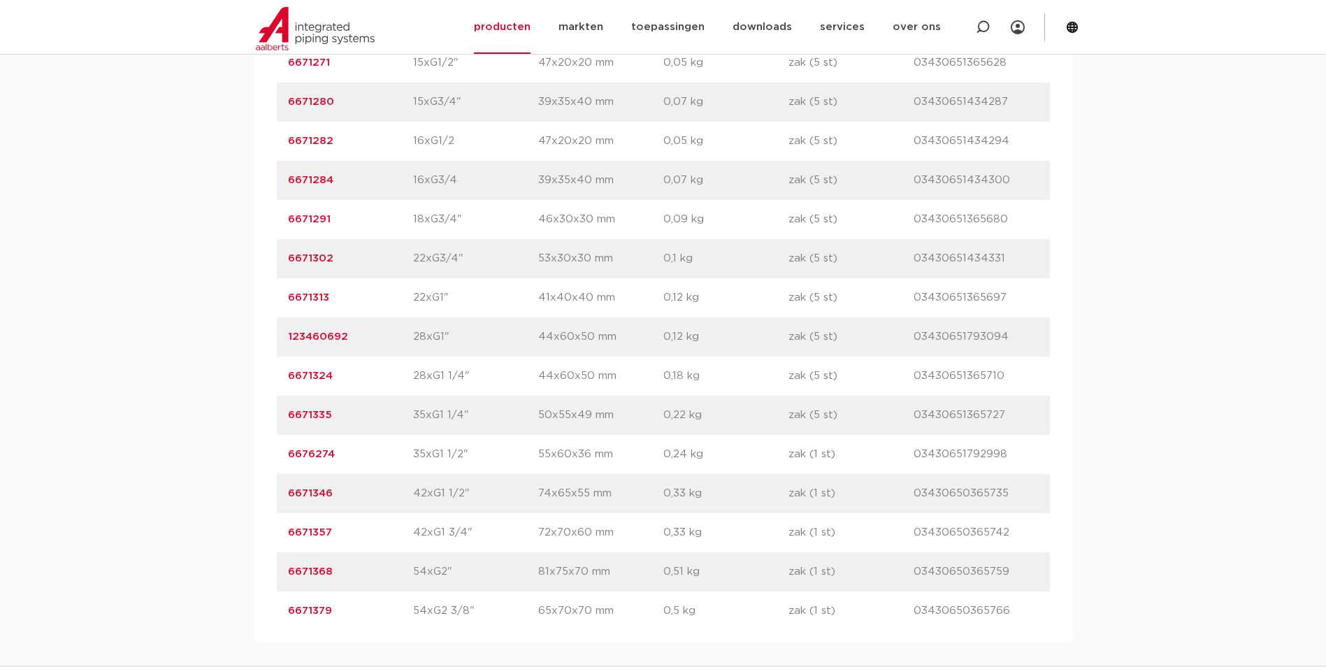
copy div "afmeting 22xG3/4"
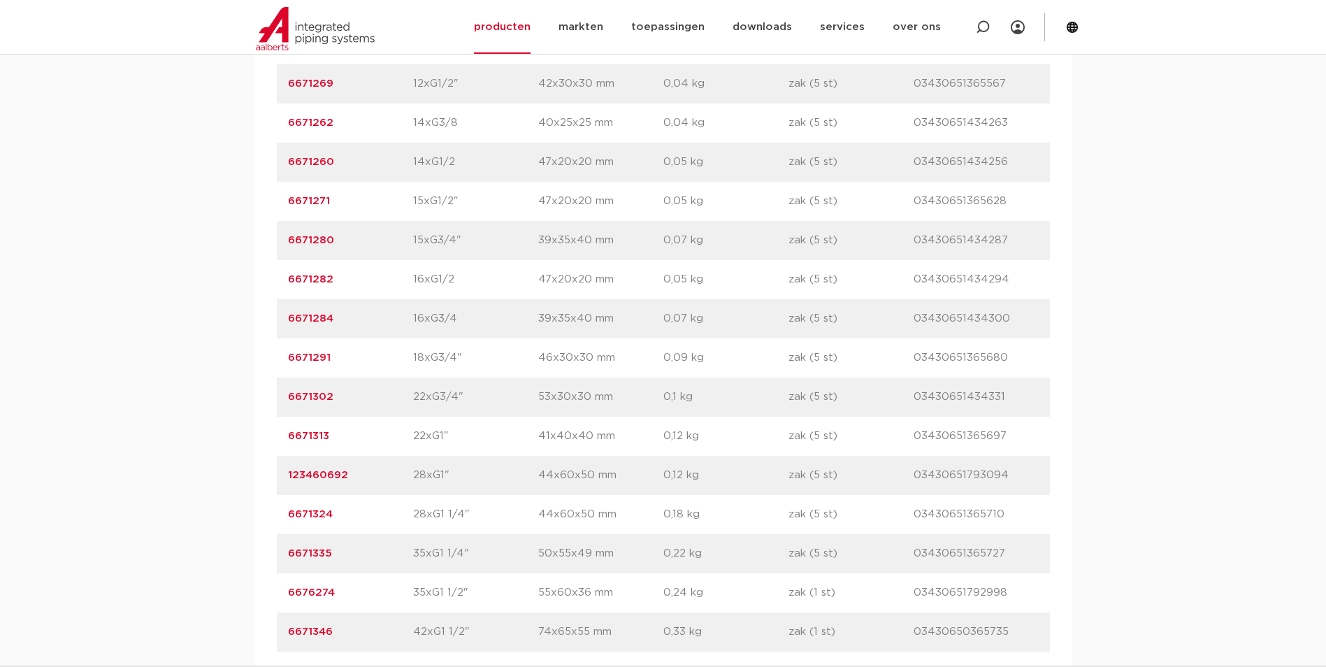
scroll to position [1049, 0]
drag, startPoint x: 426, startPoint y: 331, endPoint x: 433, endPoint y: 336, distance: 8.5
click at [426, 331] on div "artikelnummer 6671284 afmeting 16xG3/4 afmetingen 39x35x40 mm gewicht 0,07 kg v…" at bounding box center [663, 320] width 773 height 39
drag, startPoint x: 454, startPoint y: 356, endPoint x: 397, endPoint y: 357, distance: 56.6
click at [397, 357] on div "artikelnummer 6671291 afmeting 18xG3/4" afmetingen 46x30x30 mm gewicht 0,09 kg …" at bounding box center [663, 359] width 773 height 39
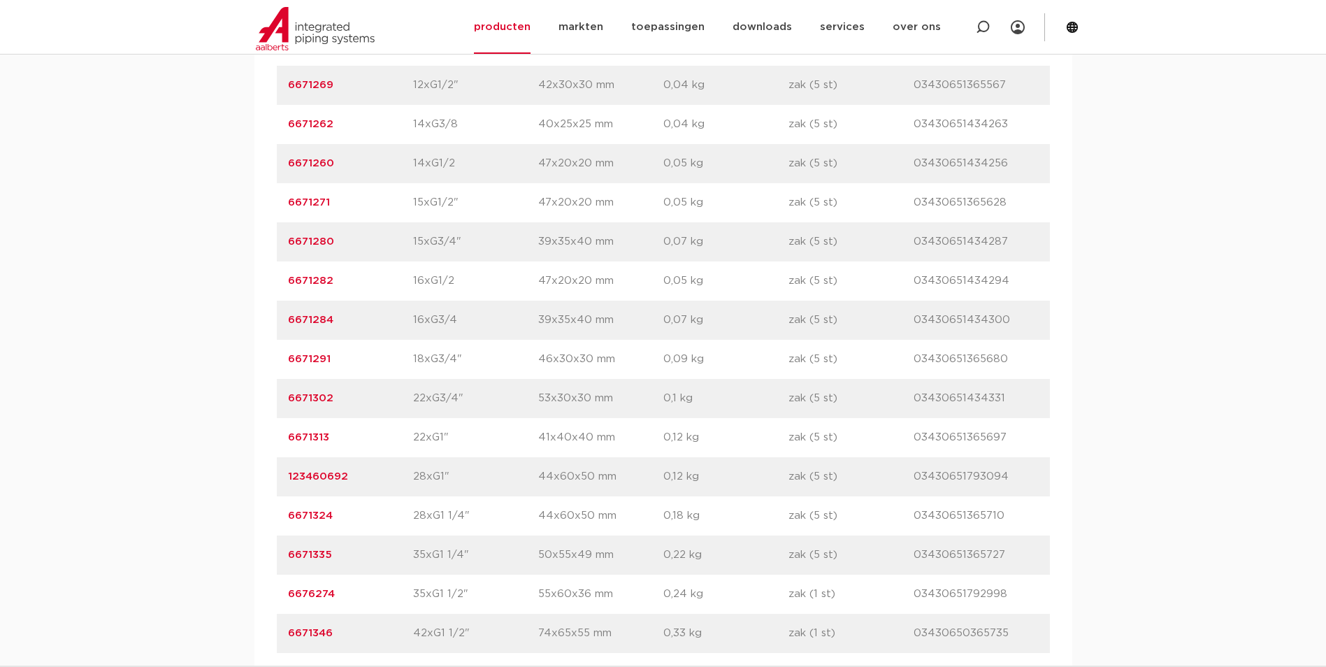
click at [468, 324] on p "16xG3/4" at bounding box center [475, 320] width 125 height 17
drag, startPoint x: 453, startPoint y: 322, endPoint x: 404, endPoint y: 315, distance: 49.4
click at [404, 315] on div "artikelnummer 6671284 afmeting 16xG3/4 afmetingen 39x35x40 mm gewicht 0,07 kg v…" at bounding box center [663, 320] width 773 height 39
drag, startPoint x: 583, startPoint y: 322, endPoint x: 551, endPoint y: 313, distance: 33.2
click at [582, 322] on p "39x35x40 mm" at bounding box center [600, 320] width 125 height 17
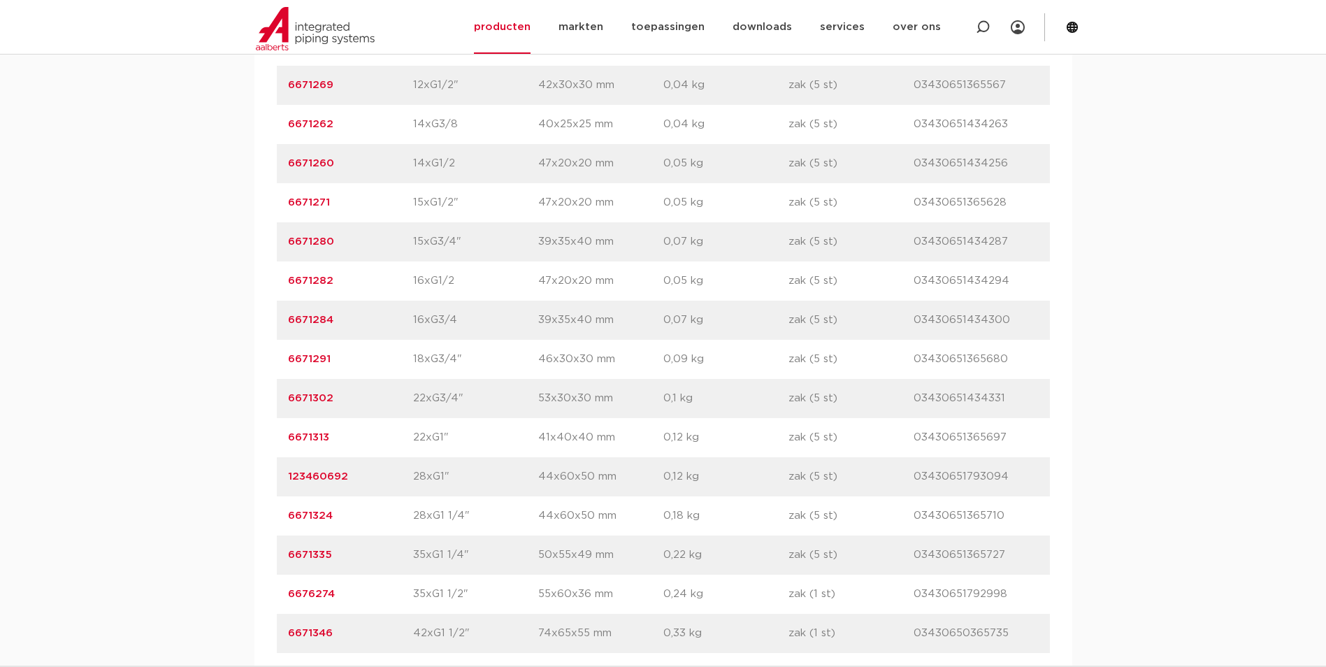
drag, startPoint x: 451, startPoint y: 279, endPoint x: 389, endPoint y: 283, distance: 61.7
click at [389, 283] on div "artikelnummer 6671282 afmeting 16xG1/2 afmetingen 47x20x20 mm gewicht 0,05 kg v…" at bounding box center [663, 280] width 773 height 39
drag, startPoint x: 453, startPoint y: 239, endPoint x: 402, endPoint y: 243, distance: 51.2
click at [402, 243] on div "artikelnummer 6671280 afmeting 15xG3/4" afmetingen 39x35x40 mm gewicht 0,07 kg …" at bounding box center [663, 241] width 773 height 39
drag, startPoint x: 450, startPoint y: 201, endPoint x: 398, endPoint y: 204, distance: 51.9
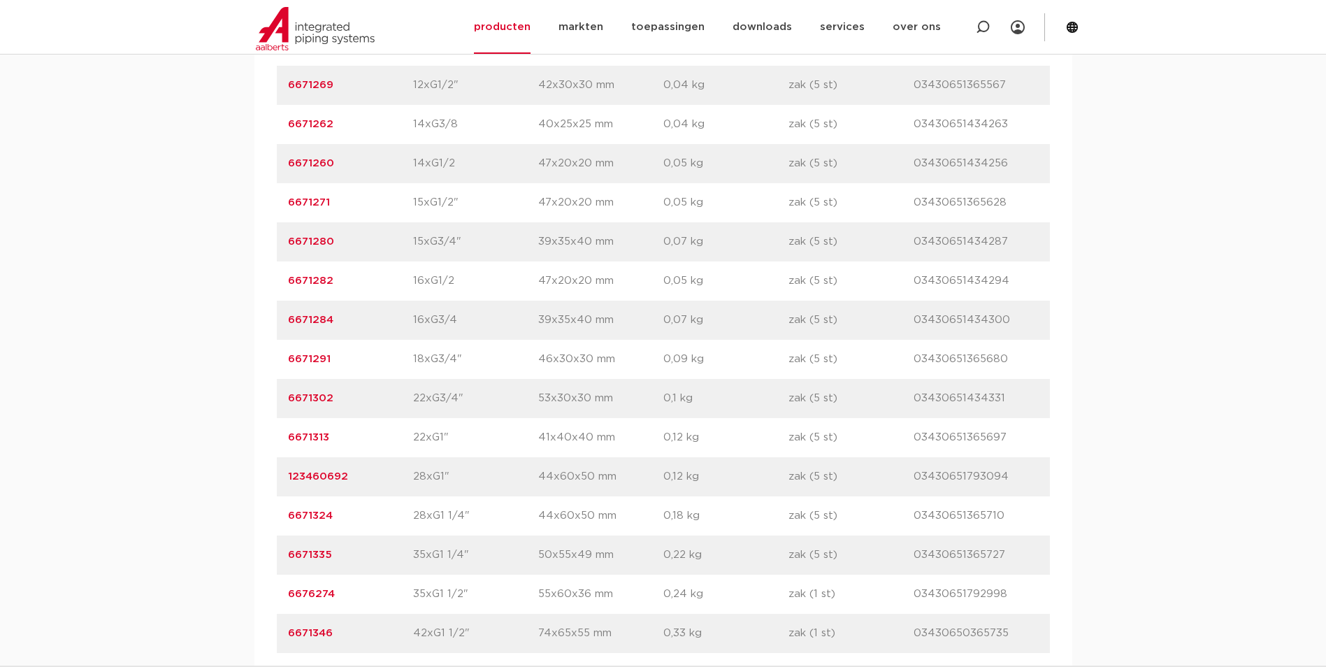
click at [398, 204] on div "artikelnummer 6671271 afmeting 15xG1/2" afmetingen 47x20x20 mm gewicht 0,05 kg …" at bounding box center [663, 202] width 773 height 39
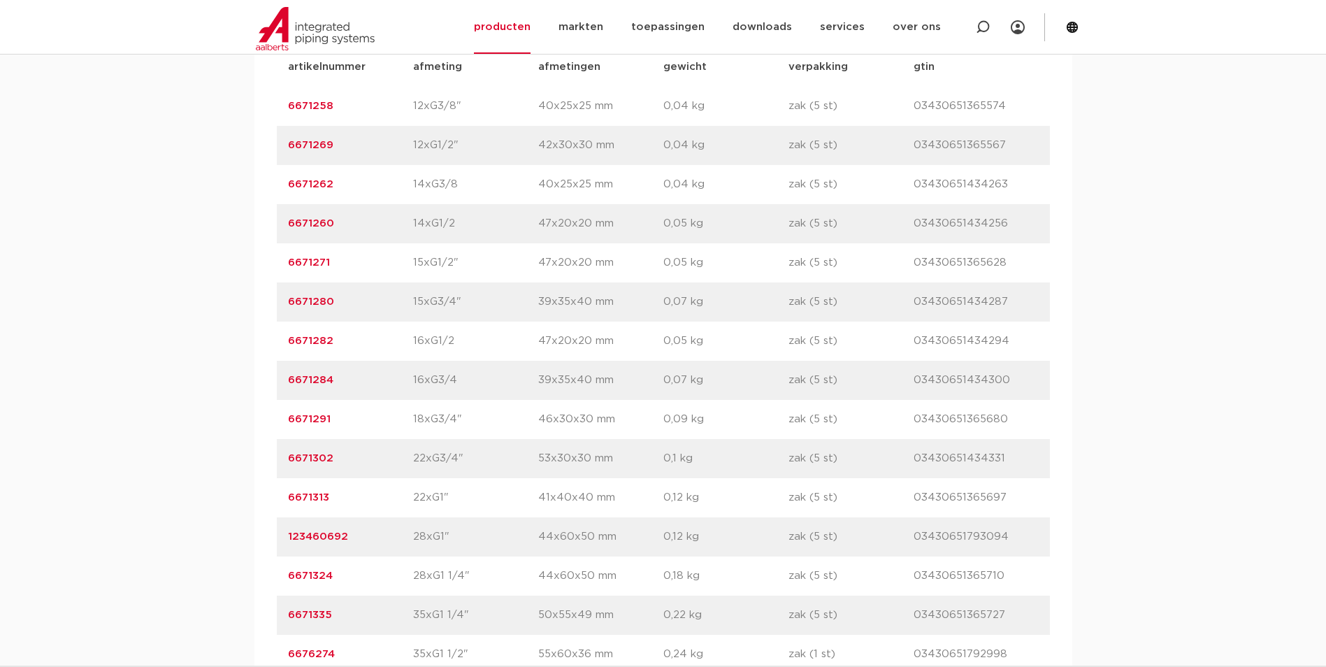
scroll to position [909, 0]
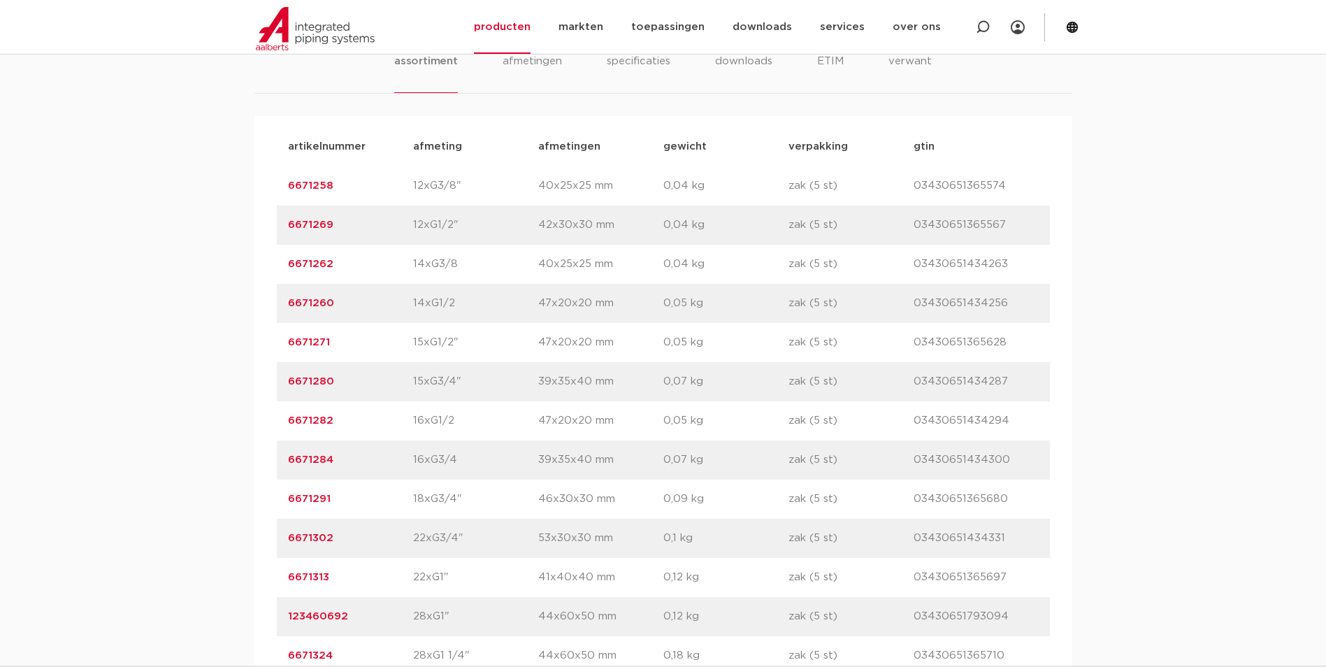
drag, startPoint x: 452, startPoint y: 308, endPoint x: 405, endPoint y: 308, distance: 47.5
click at [405, 308] on div "artikelnummer 6671260 afmeting 14xG1/2 afmetingen 47x20x20 mm gewicht 0,05 kg v…" at bounding box center [663, 303] width 773 height 39
drag, startPoint x: 455, startPoint y: 260, endPoint x: 407, endPoint y: 265, distance: 48.5
click at [407, 265] on div "artikelnummer 6671262 afmeting 14xG3/8 afmetingen 40x25x25 mm gewicht 0,04 kg v…" at bounding box center [663, 264] width 773 height 39
drag, startPoint x: 451, startPoint y: 227, endPoint x: 402, endPoint y: 229, distance: 49.0
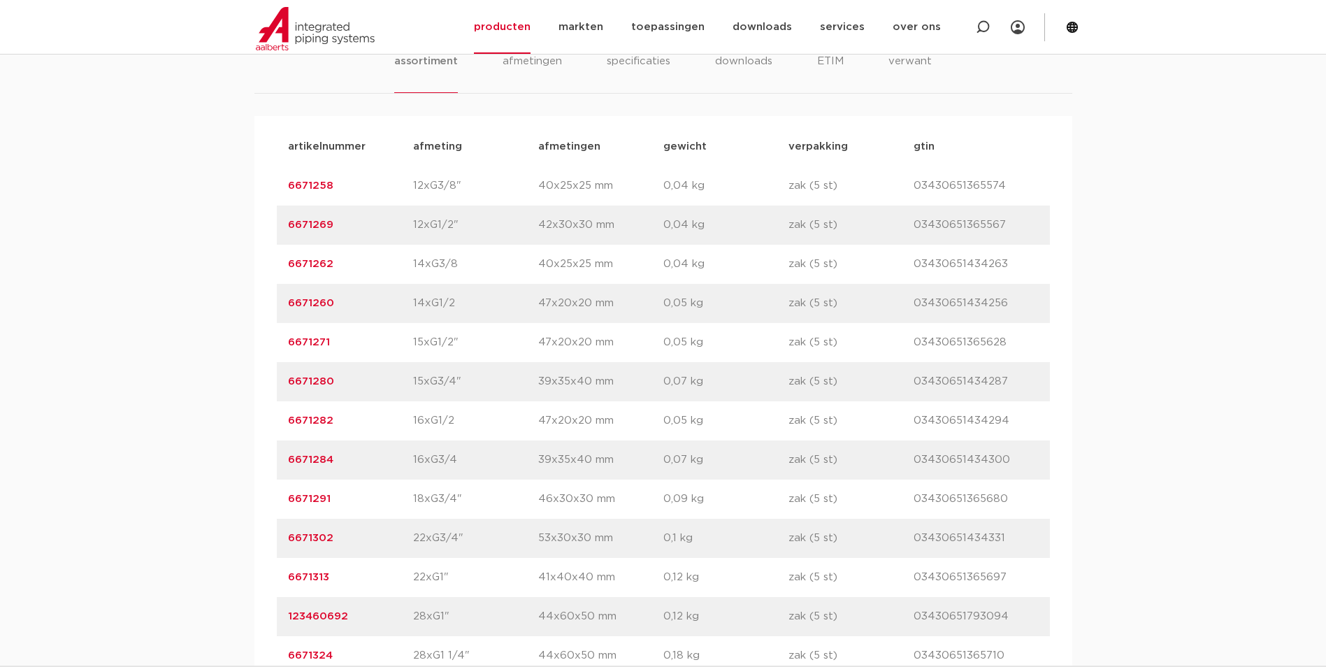
click at [402, 229] on div "artikelnummer 6671269 afmeting 12xG1/2" afmetingen 42x30x30 mm gewicht 0,04 kg …" at bounding box center [663, 225] width 773 height 39
drag, startPoint x: 452, startPoint y: 186, endPoint x: 421, endPoint y: 186, distance: 30.8
click at [421, 186] on p "12xG3/8"" at bounding box center [475, 186] width 125 height 17
drag, startPoint x: 421, startPoint y: 186, endPoint x: 407, endPoint y: 187, distance: 14.0
click at [407, 187] on div "artikelnummer 6671258 afmeting 12xG3/8" afmetingen 40x25x25 mm gewicht 0,04 kg …" at bounding box center [663, 185] width 773 height 39
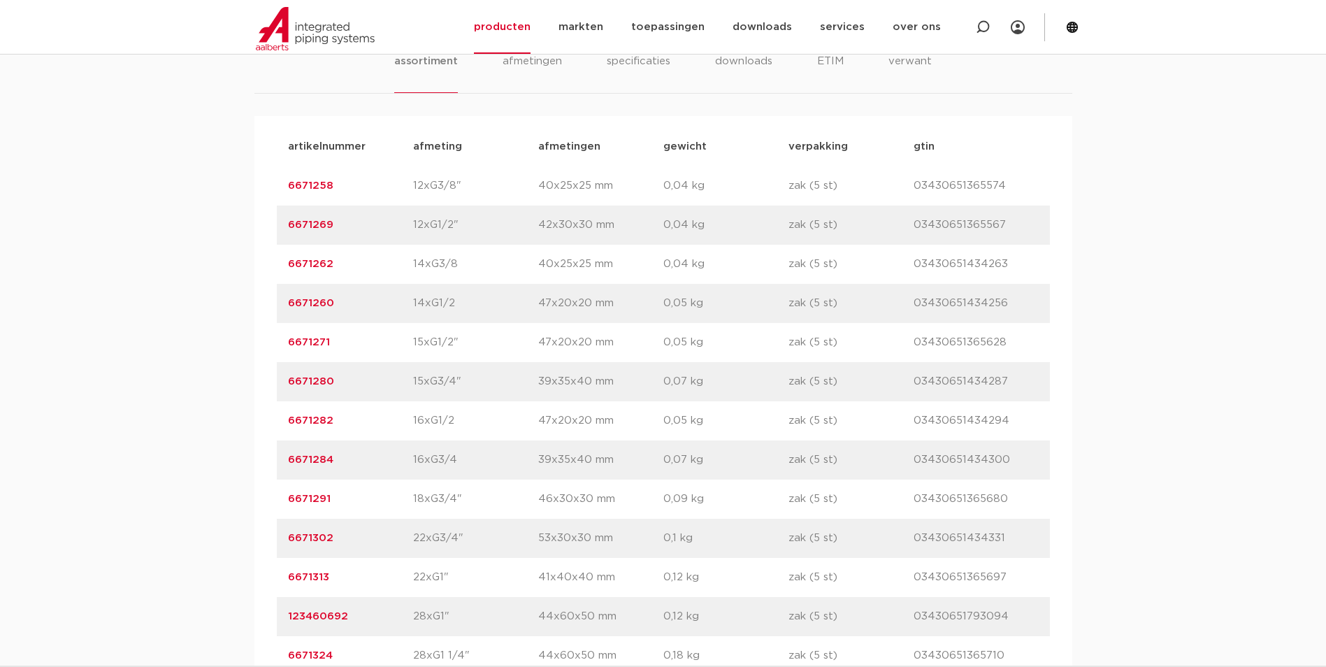
click at [1119, 248] on div "assortiment afmetingen specificaties downloads ETIM verwant assortiment afmetin…" at bounding box center [663, 464] width 1326 height 913
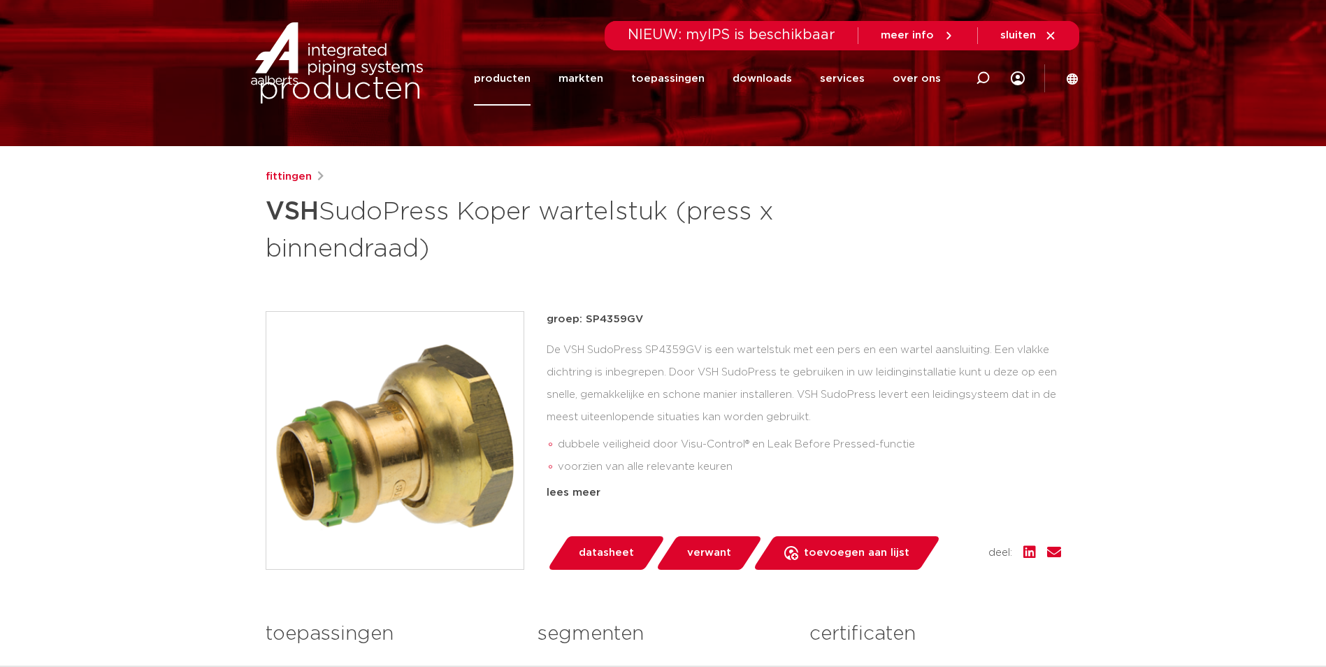
scroll to position [0, 0]
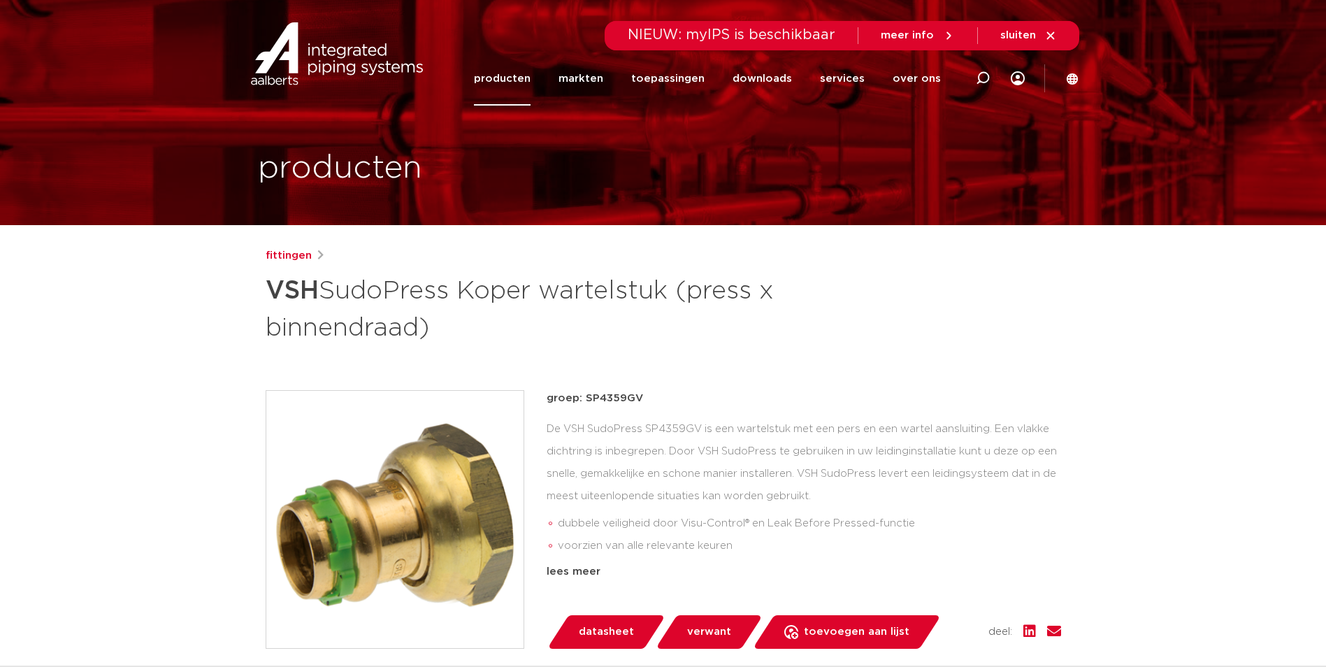
click at [776, 303] on h1 "VSH SudoPress Koper wartelstuk (press x binnendraad)" at bounding box center [528, 308] width 525 height 76
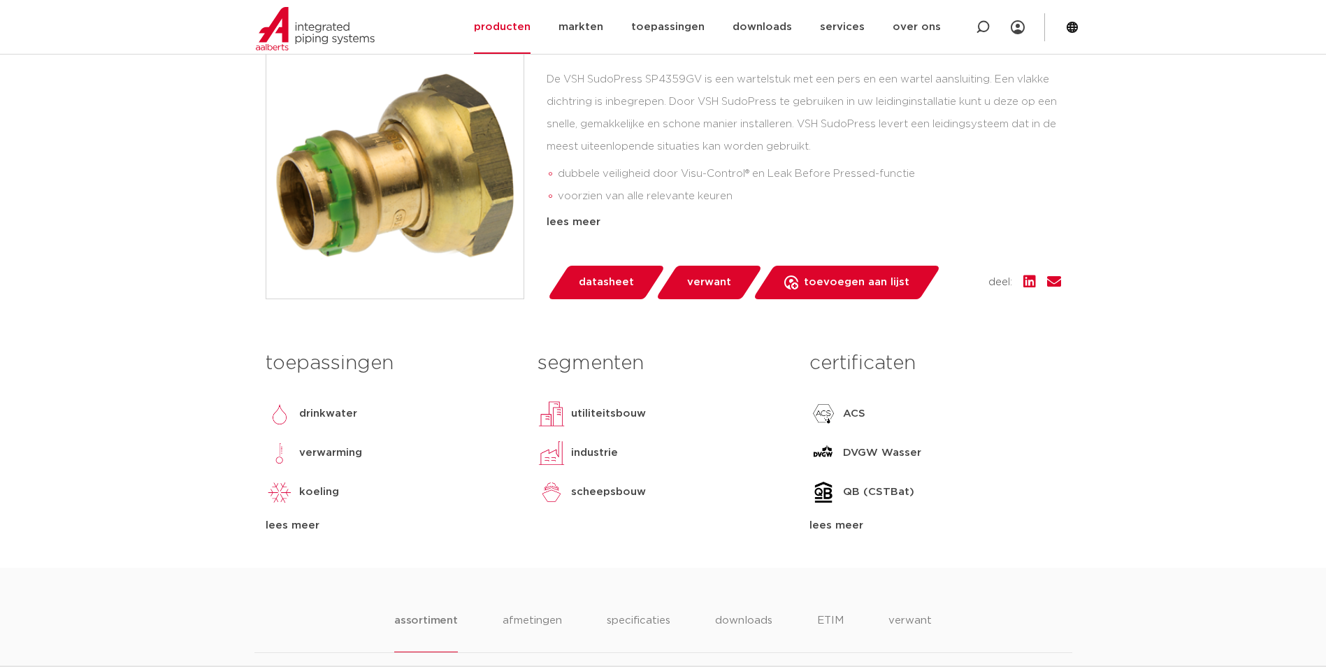
scroll to position [70, 0]
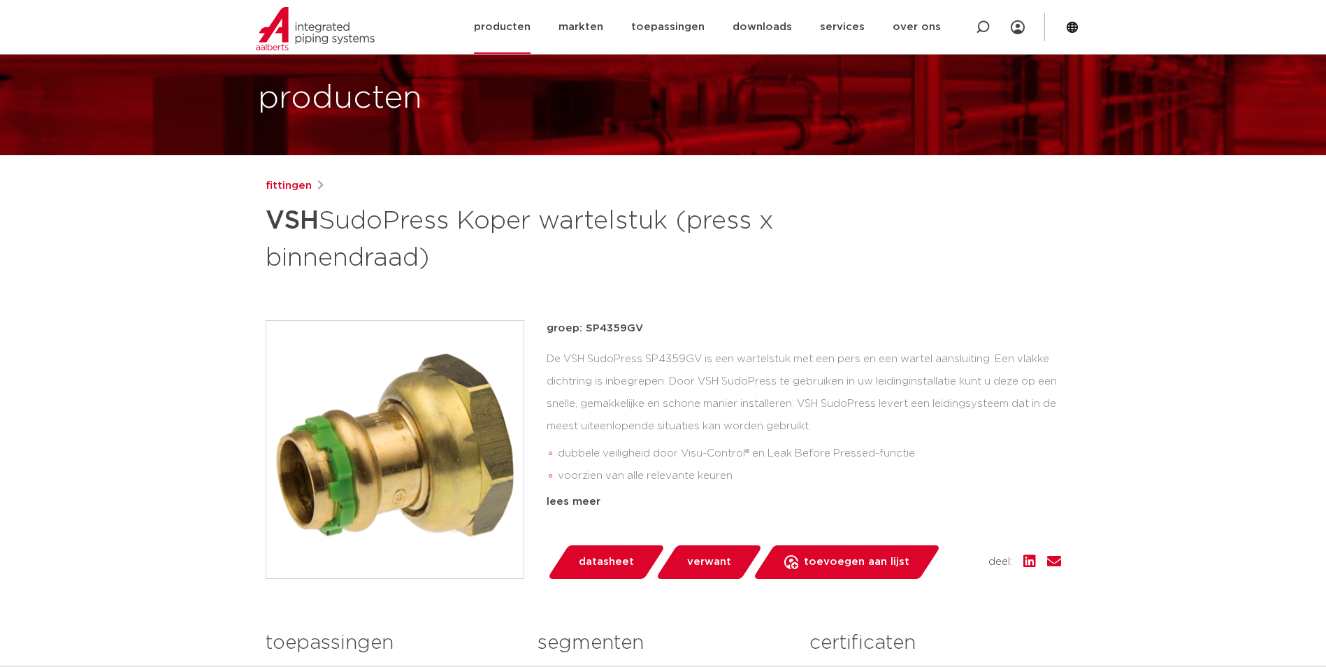
click at [514, 22] on link "producten" at bounding box center [502, 27] width 57 height 54
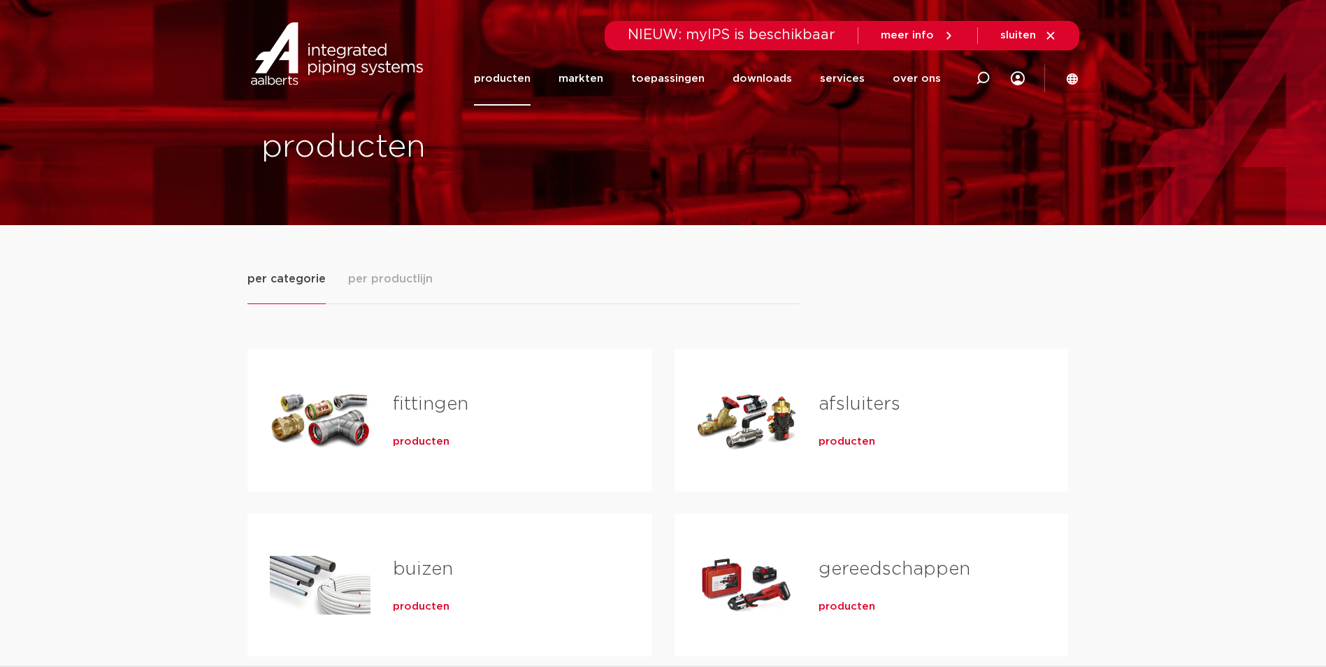
click at [416, 441] on span "producten" at bounding box center [421, 442] width 57 height 14
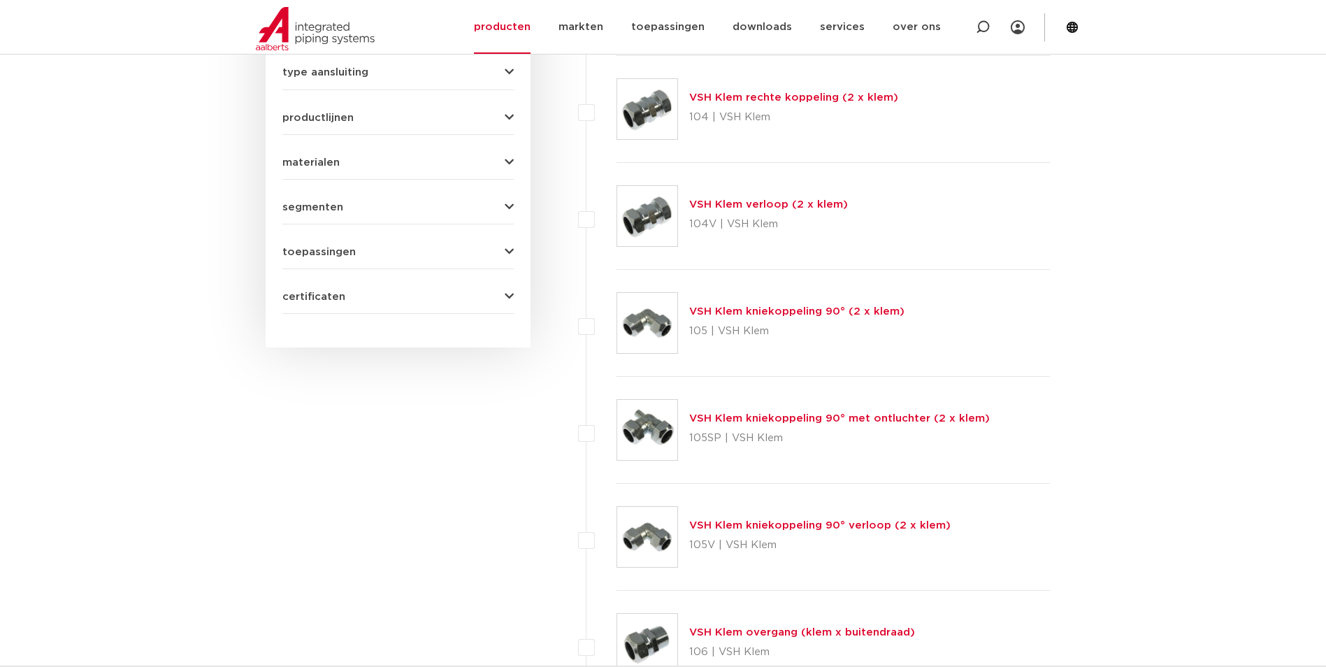
scroll to position [325, 0]
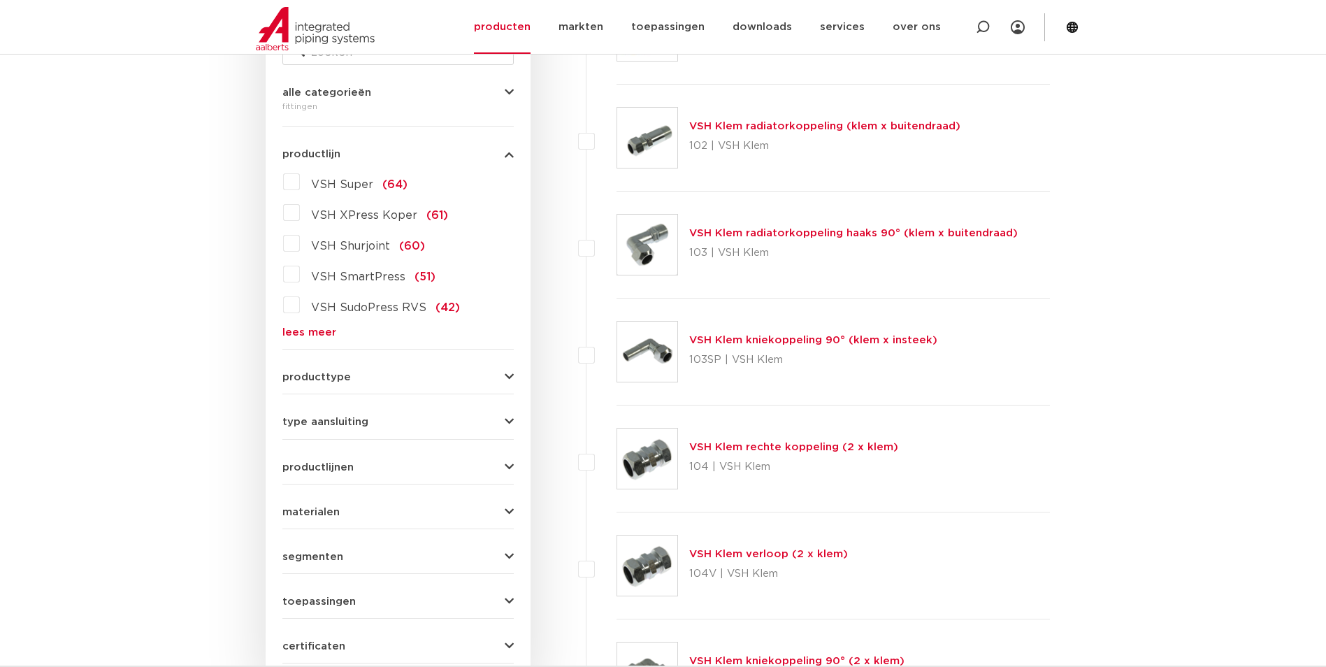
click at [326, 332] on link "lees meer" at bounding box center [397, 332] width 231 height 10
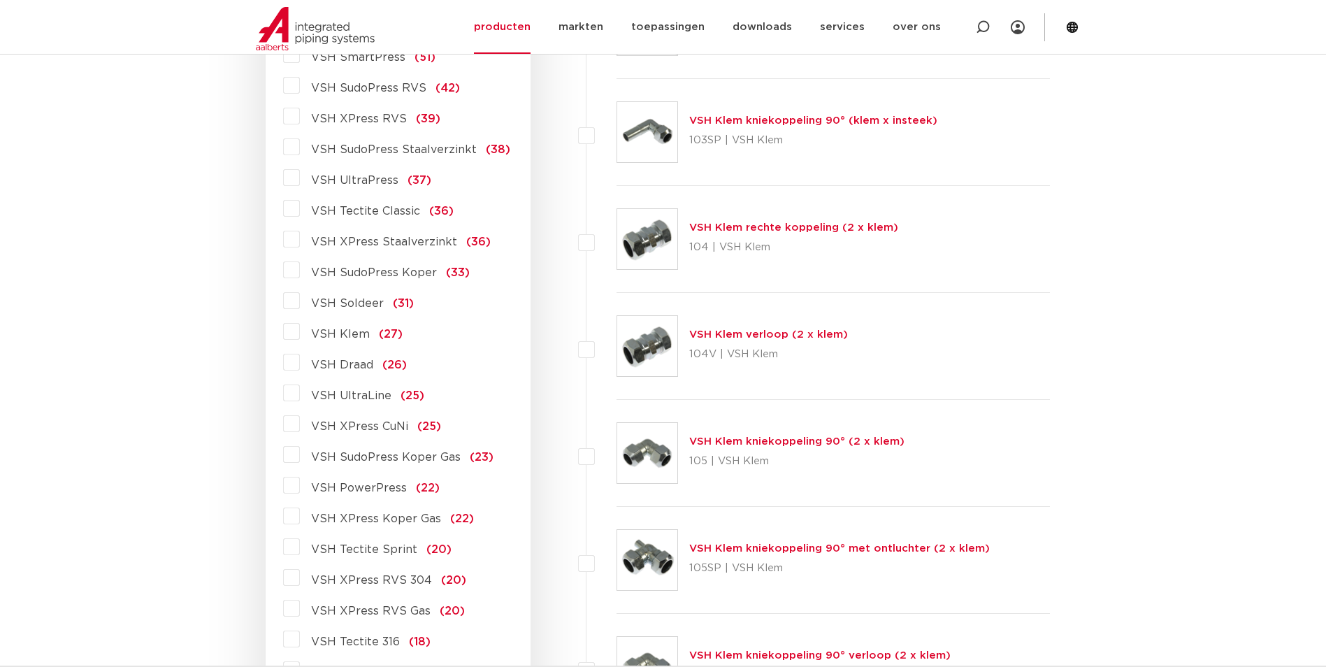
scroll to position [535, 0]
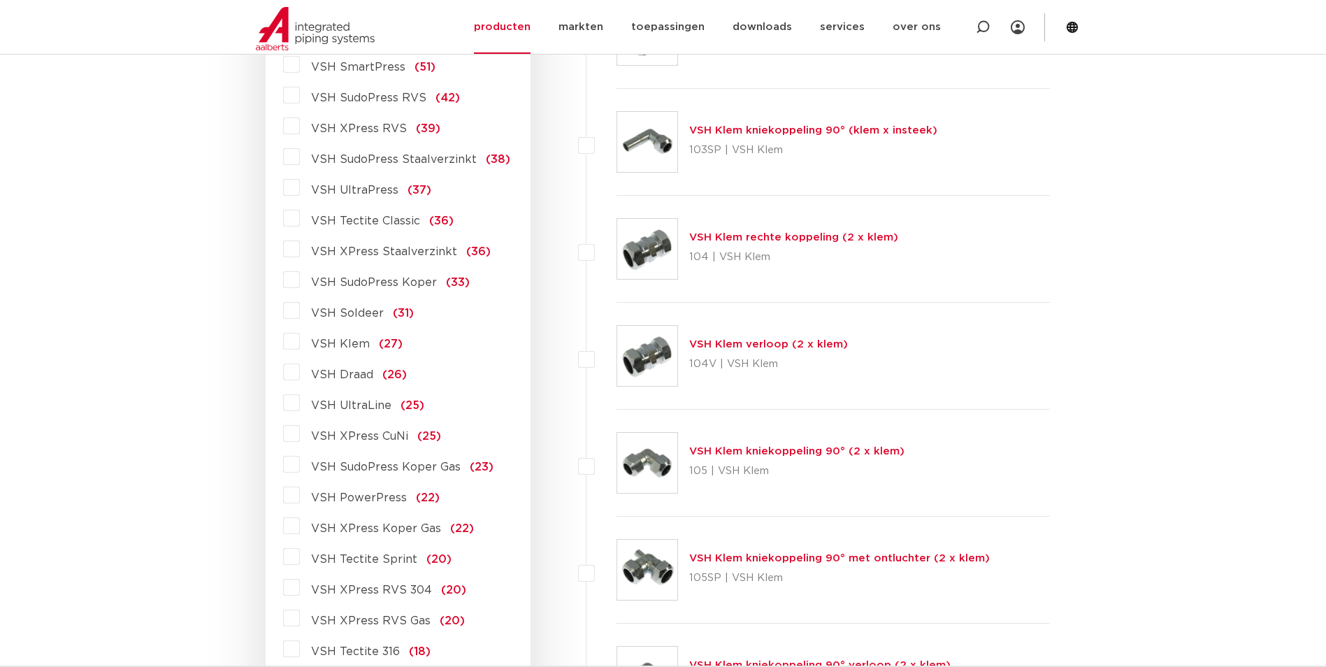
click at [404, 162] on span "VSH SudoPress Staalverzinkt" at bounding box center [394, 159] width 166 height 11
click at [0, 0] on input "VSH SudoPress Staalverzinkt (38)" at bounding box center [0, 0] width 0 height 0
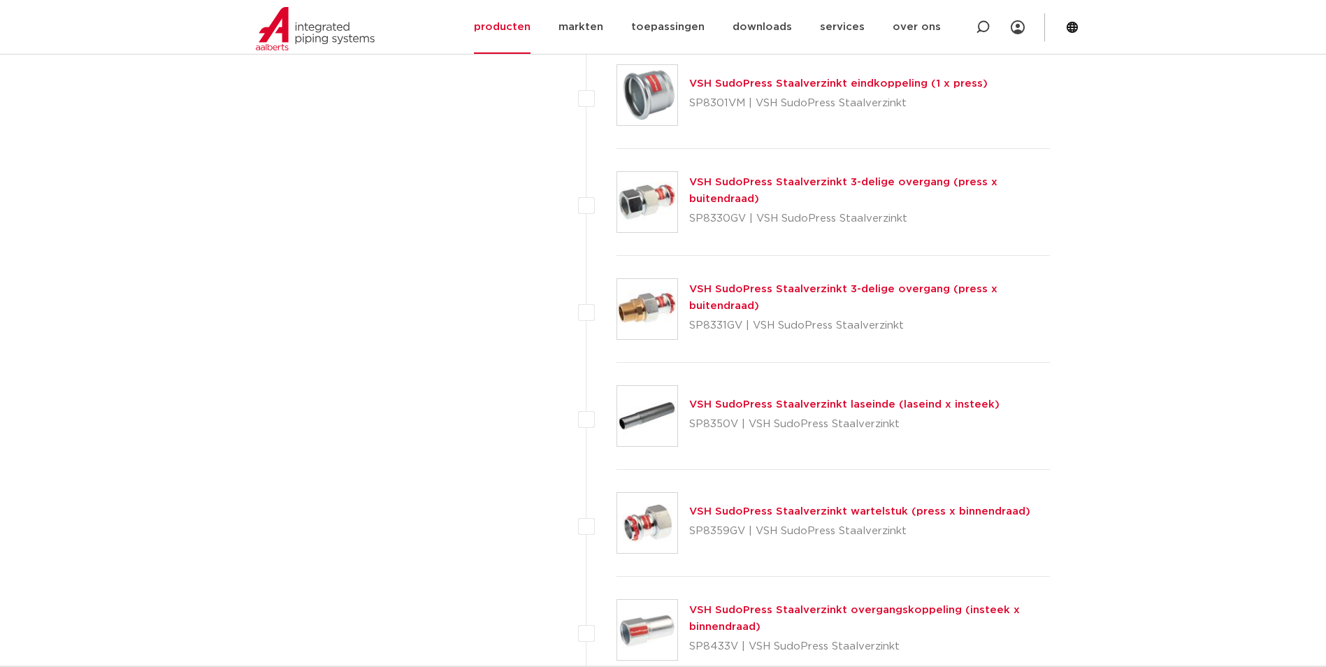
scroll to position [3611, 0]
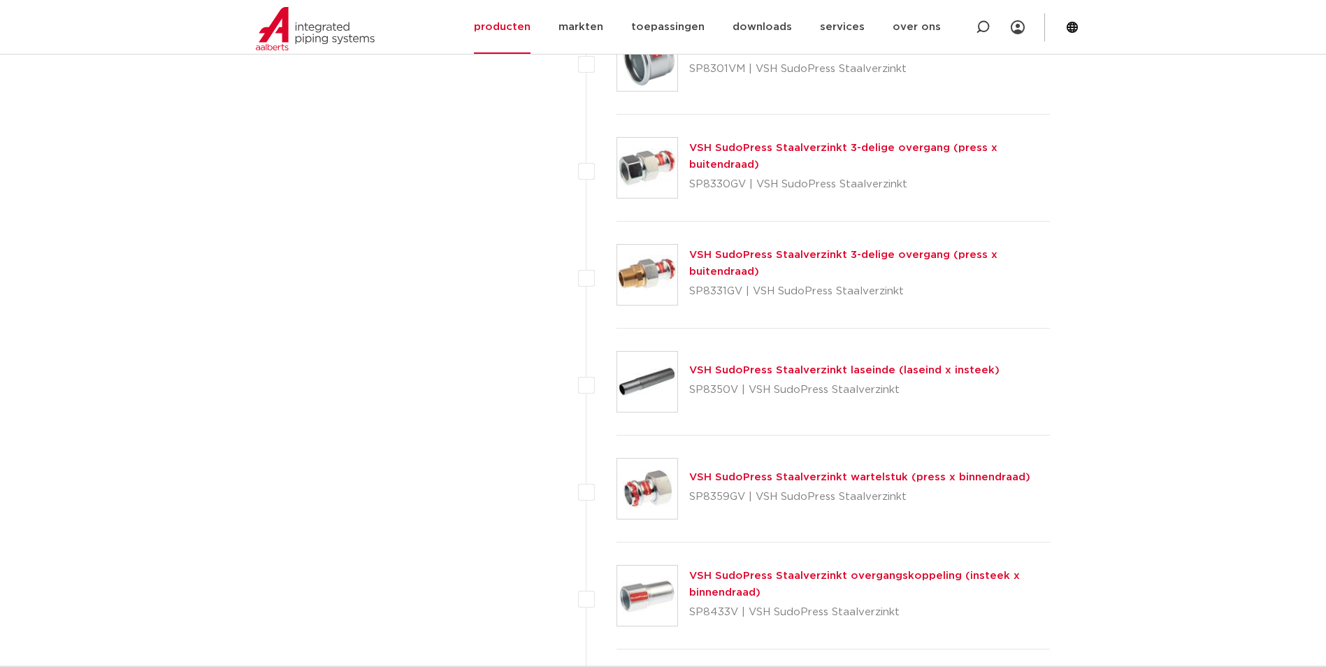
click at [758, 474] on link "VSH SudoPress Staalverzinkt wartelstuk (press x binnendraad)" at bounding box center [859, 477] width 341 height 10
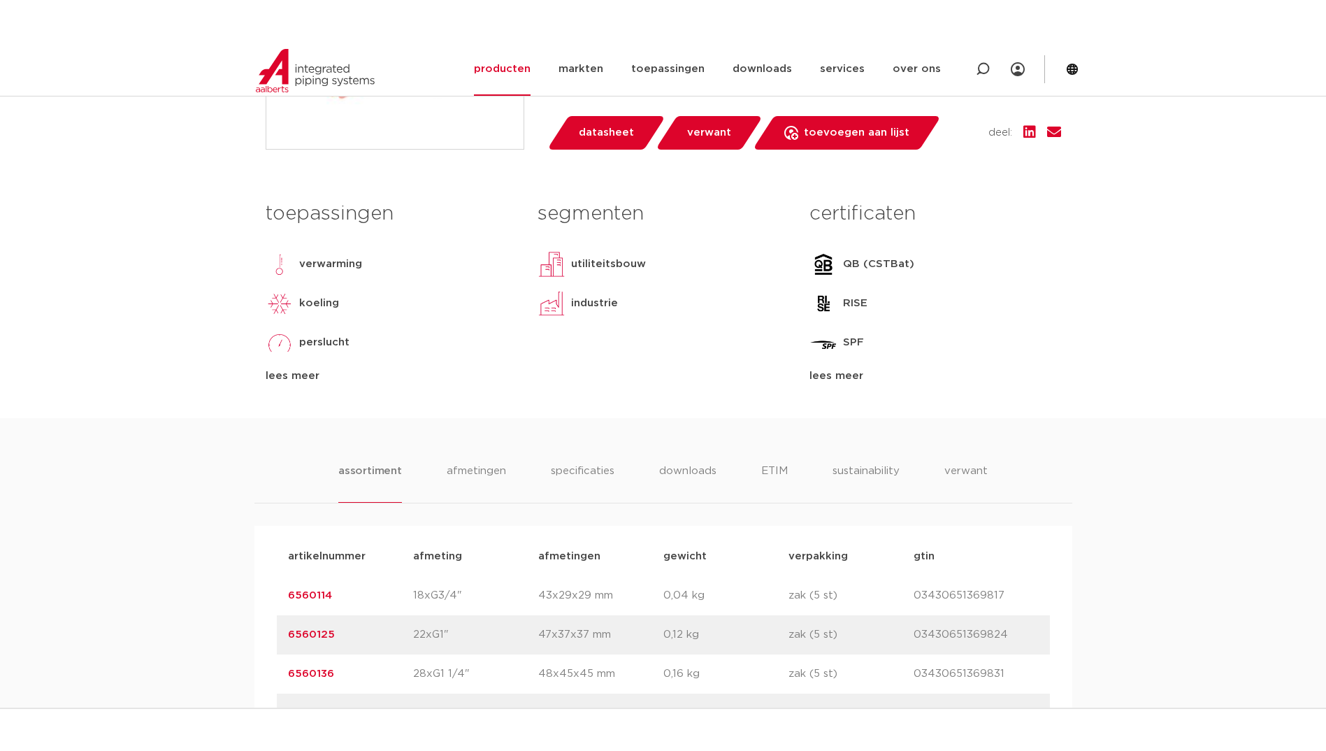
scroll to position [769, 0]
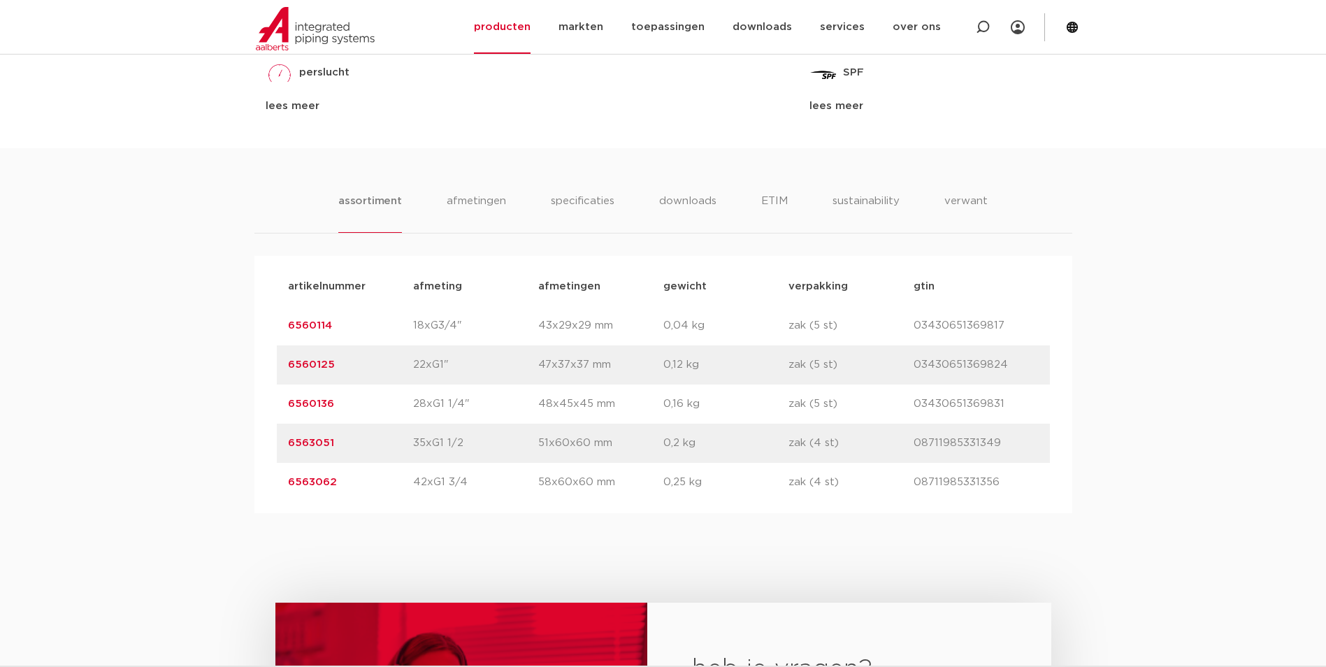
drag, startPoint x: 305, startPoint y: 408, endPoint x: 254, endPoint y: 408, distance: 50.3
click at [254, 408] on div "artikelnummer afmeting afmetingen gewicht verpakking gtin artikelnummer 6560114…" at bounding box center [663, 384] width 818 height 257
copy link "6560136"
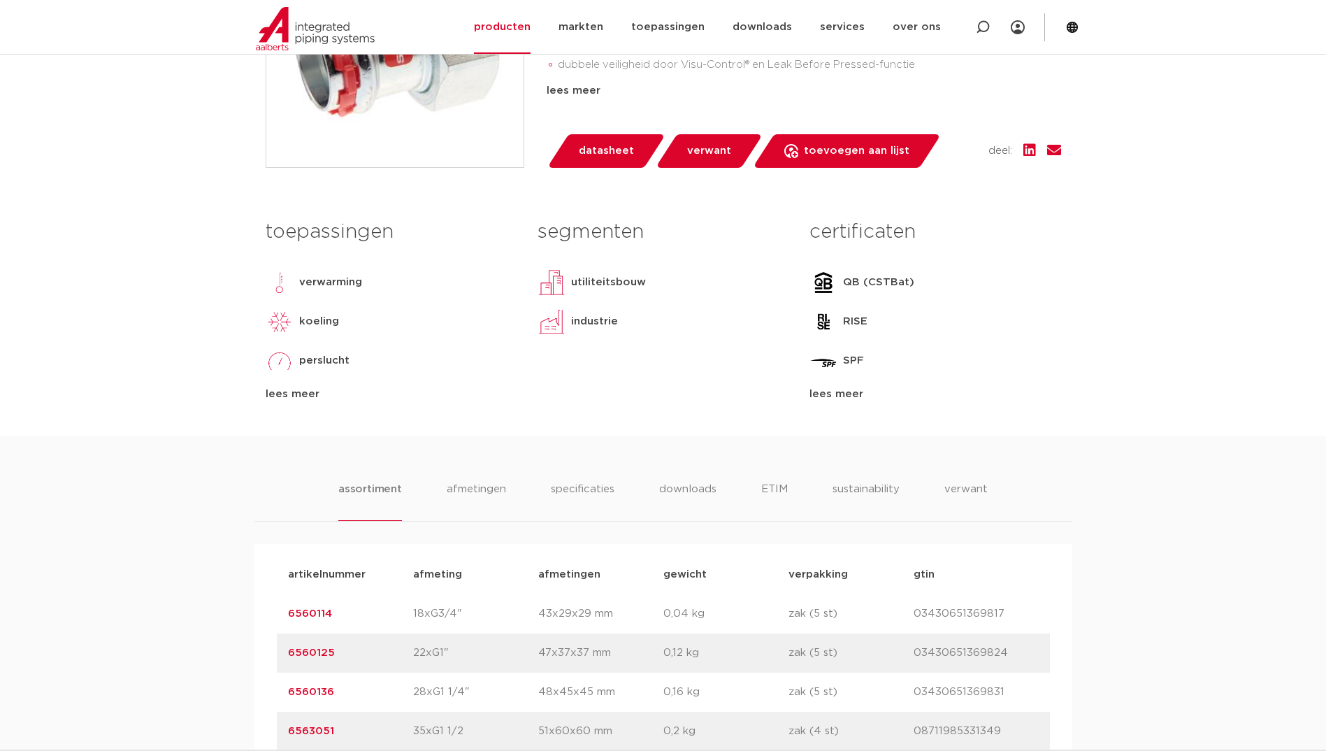
scroll to position [280, 0]
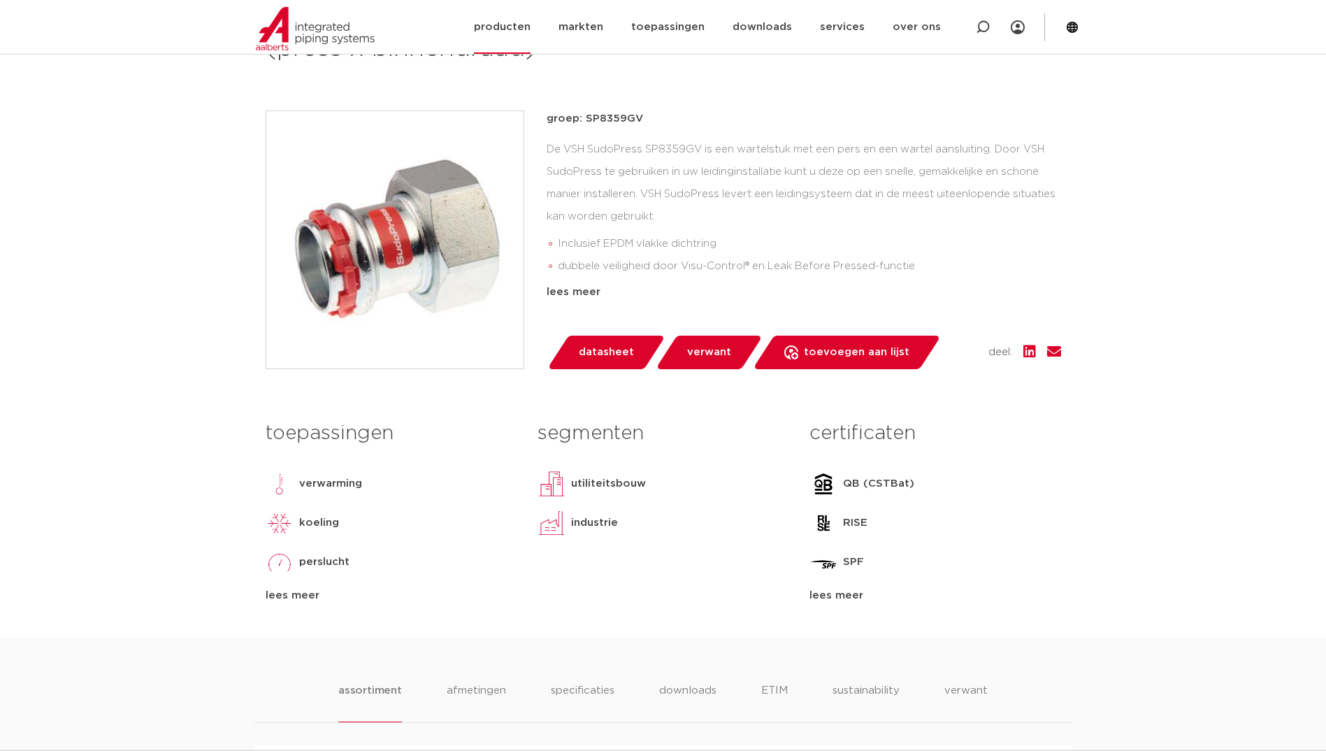
click at [516, 16] on link "producten" at bounding box center [502, 27] width 57 height 54
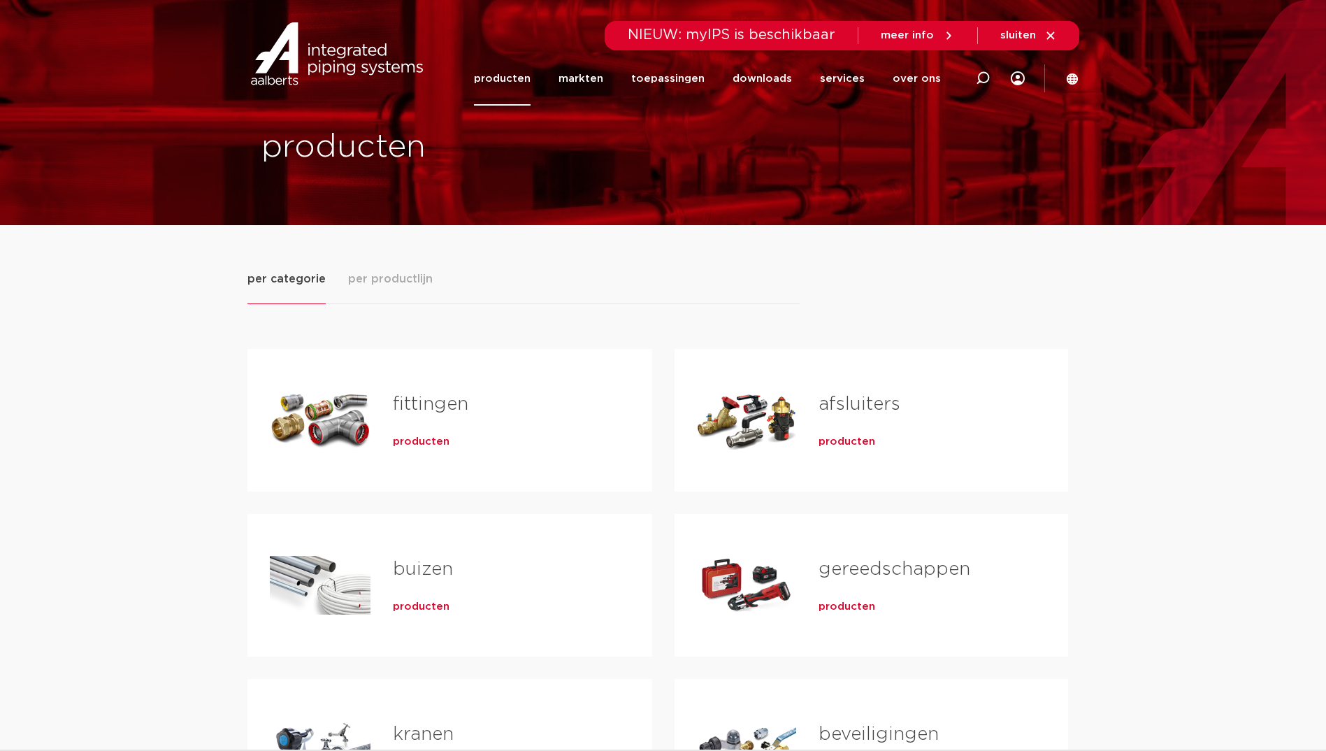
click at [407, 447] on span "producten" at bounding box center [421, 442] width 57 height 14
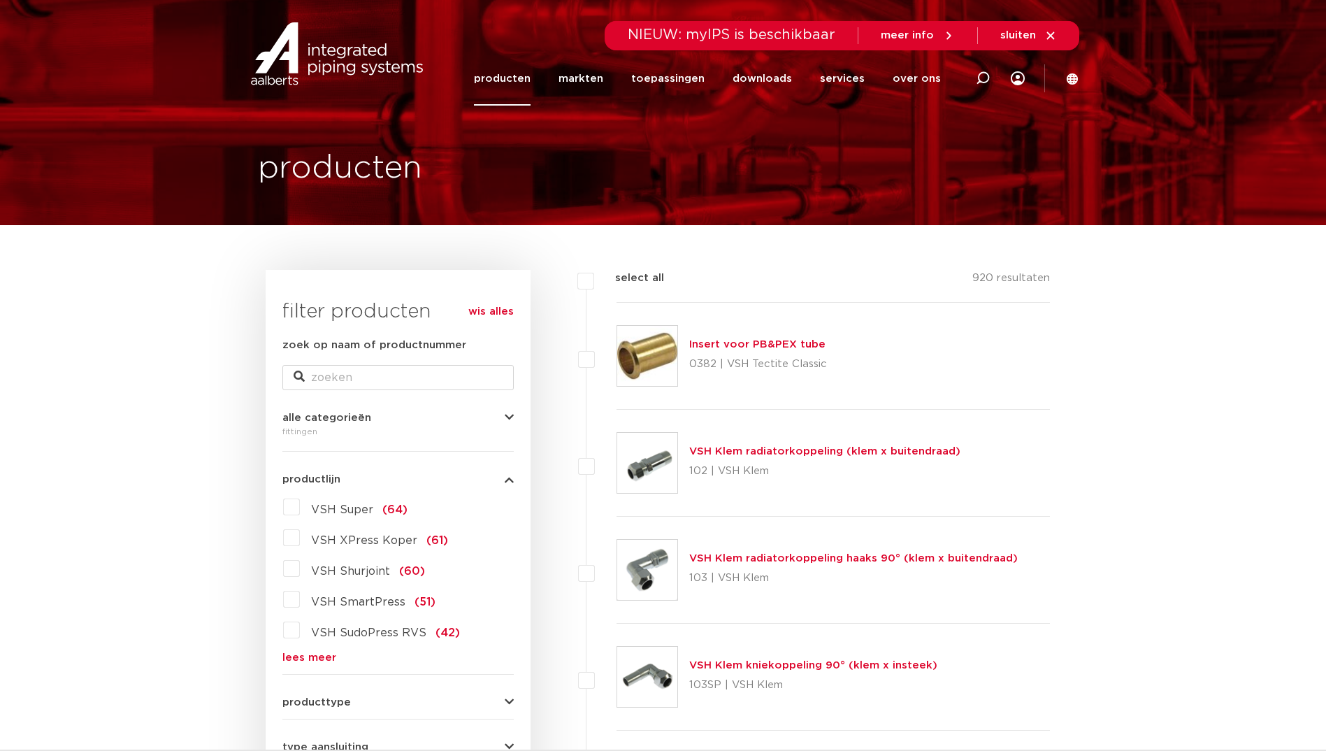
click at [316, 647] on div "VSH Super (64) VSH XPress Koper (61) VSH Shurjoint (60) VSH SmartPress (51) VSH…" at bounding box center [397, 579] width 231 height 167
drag, startPoint x: 314, startPoint y: 653, endPoint x: 321, endPoint y: 635, distance: 18.8
click at [314, 654] on link "lees meer" at bounding box center [397, 657] width 231 height 10
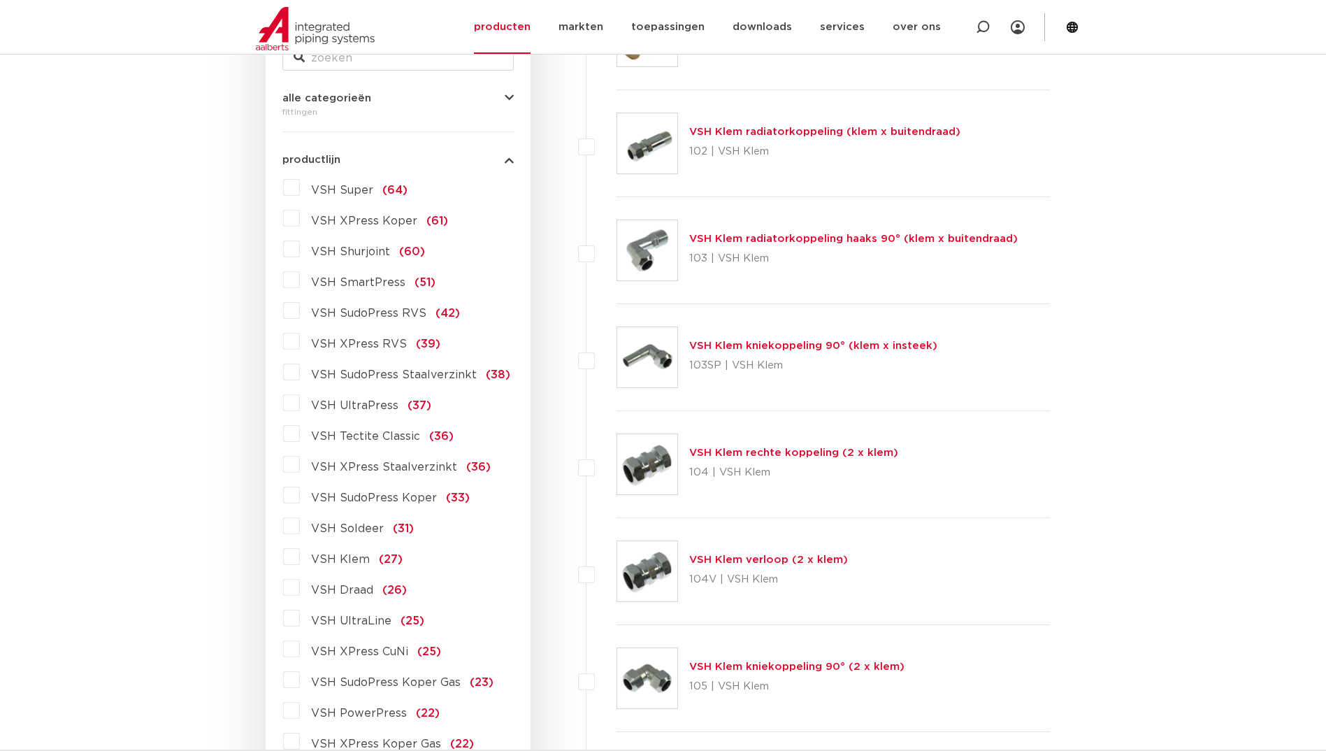
scroll to position [350, 0]
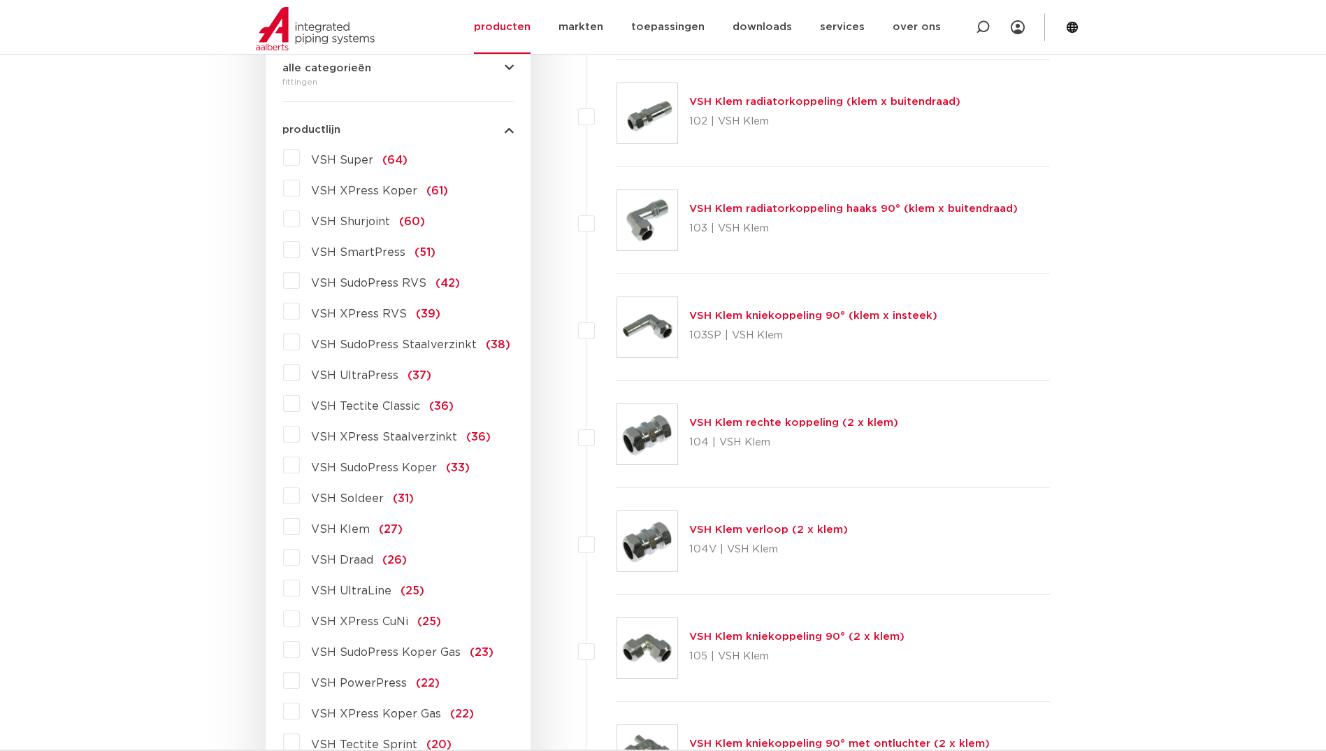
click at [390, 283] on span "VSH SudoPress RVS" at bounding box center [368, 283] width 115 height 11
click at [0, 0] on input "VSH SudoPress RVS (42)" at bounding box center [0, 0] width 0 height 0
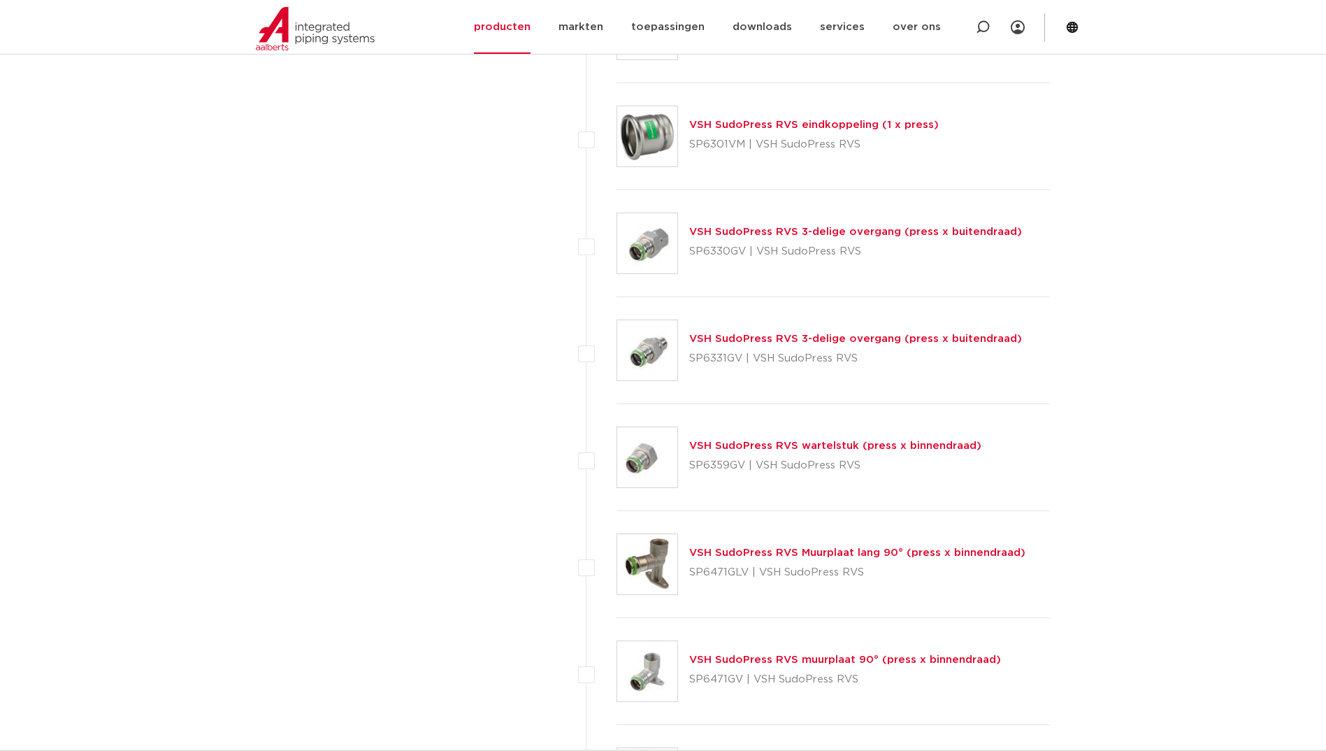
scroll to position [3216, 0]
click at [777, 446] on link "VSH SudoPress RVS wartelstuk (press x binnendraad)" at bounding box center [835, 444] width 292 height 10
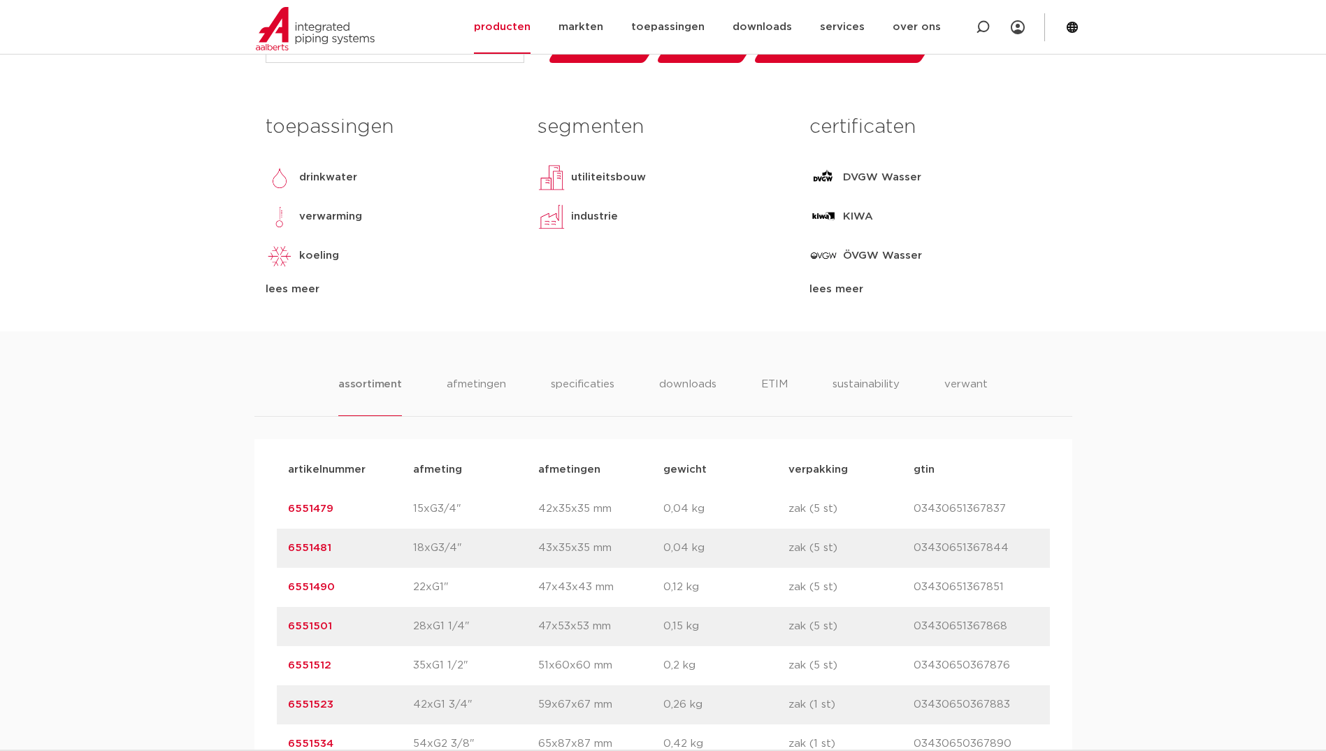
scroll to position [699, 0]
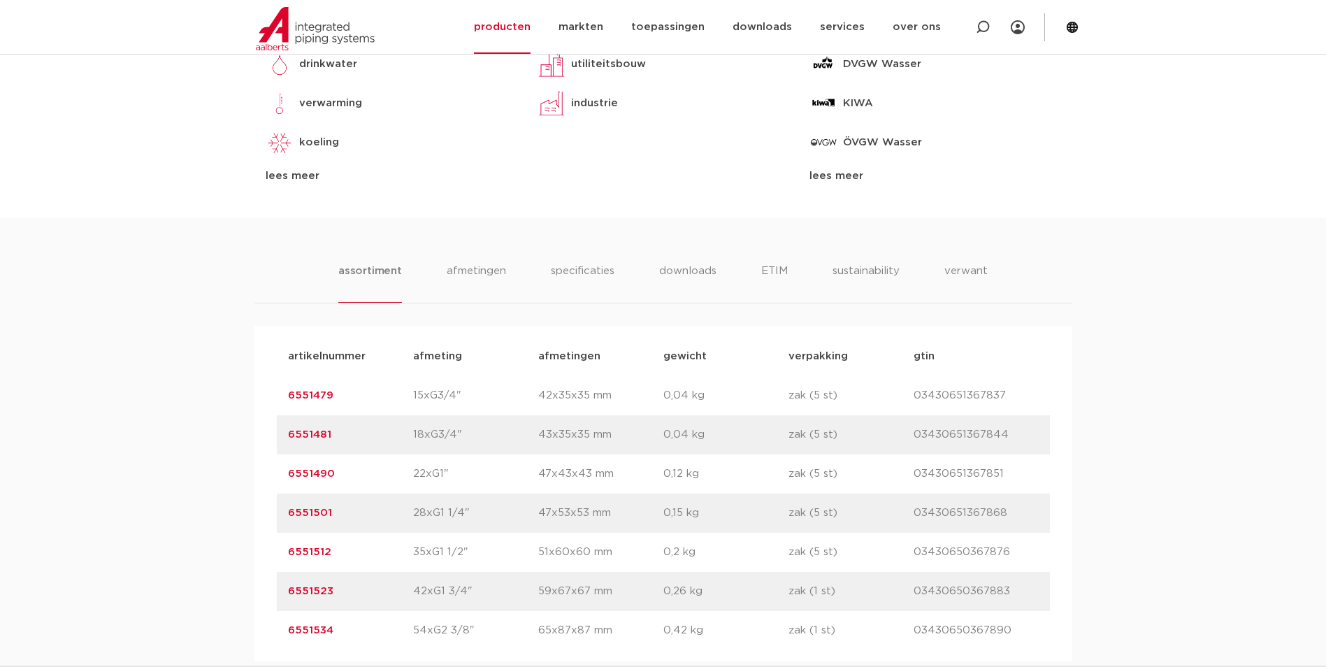
drag, startPoint x: 466, startPoint y: 632, endPoint x: 384, endPoint y: 635, distance: 81.9
click at [384, 635] on div "artikelnummer 6551534 afmeting 54xG2 3/8" [GEOGRAPHIC_DATA] 65x87x87 mm gewicht…" at bounding box center [663, 630] width 773 height 39
copy div "afmeting 54xG2 3/8"
click at [461, 591] on p "42xG1 3/4"" at bounding box center [475, 591] width 125 height 17
drag, startPoint x: 465, startPoint y: 591, endPoint x: 405, endPoint y: 591, distance: 59.4
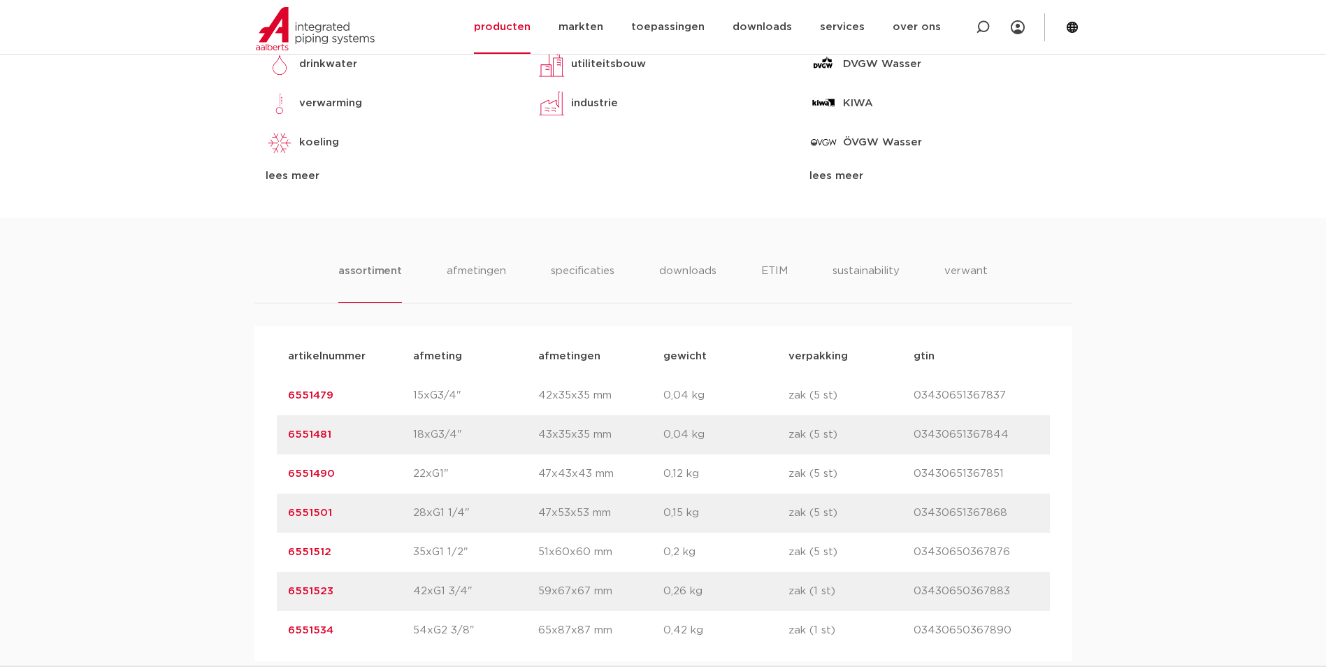
click at [405, 591] on div "artikelnummer 6551523 afmeting 42xG1 3/4" afmetingen 59x67x67 mm gewicht 0,26 k…" at bounding box center [663, 591] width 773 height 39
copy div "afmeting 42xG1 3/4"
drag, startPoint x: 461, startPoint y: 552, endPoint x: 412, endPoint y: 556, distance: 48.4
click at [413, 556] on p "35xG1 1/2"" at bounding box center [475, 552] width 125 height 17
copy p "35xG1 1/2"
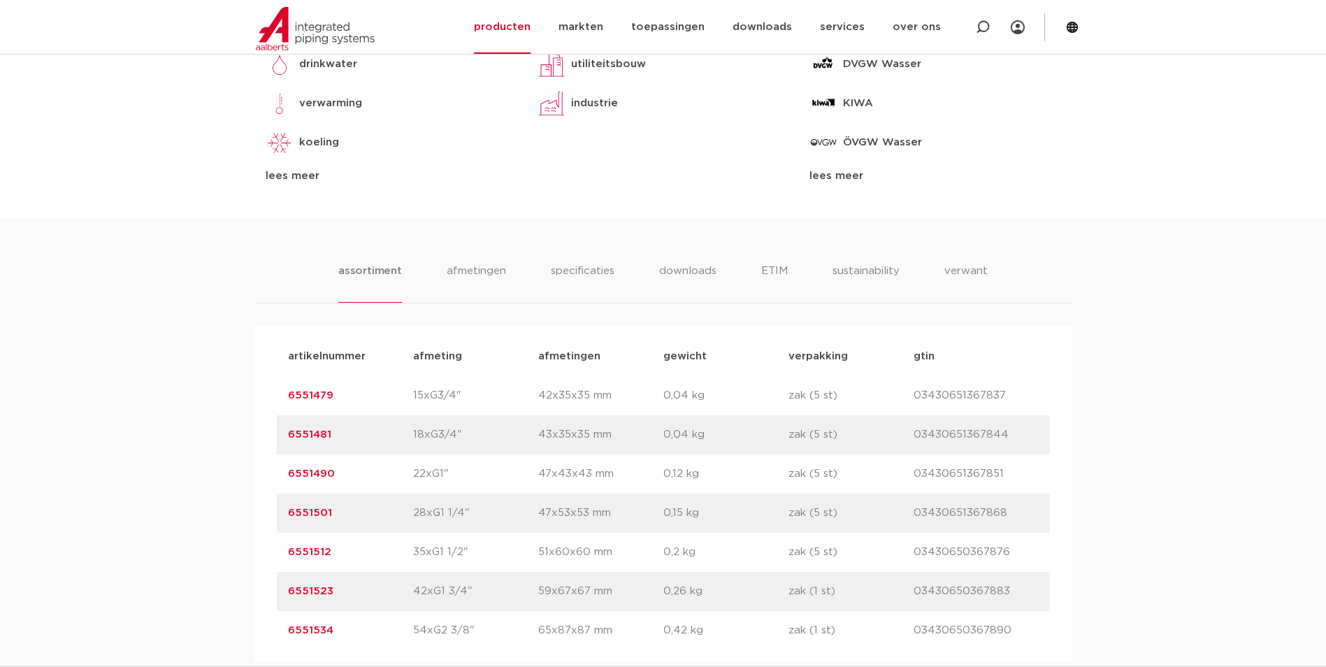
click at [447, 520] on p "28xG1 1/4"" at bounding box center [475, 513] width 125 height 17
drag, startPoint x: 461, startPoint y: 510, endPoint x: 399, endPoint y: 517, distance: 62.6
click at [399, 517] on div "artikelnummer 6551501 afmeting 28xG1 1/4" afmetingen 47x53x53 mm gewicht 0,15 k…" at bounding box center [663, 513] width 773 height 39
copy div "afmeting 28xG1 1/4"
drag, startPoint x: 441, startPoint y: 473, endPoint x: 410, endPoint y: 472, distance: 30.8
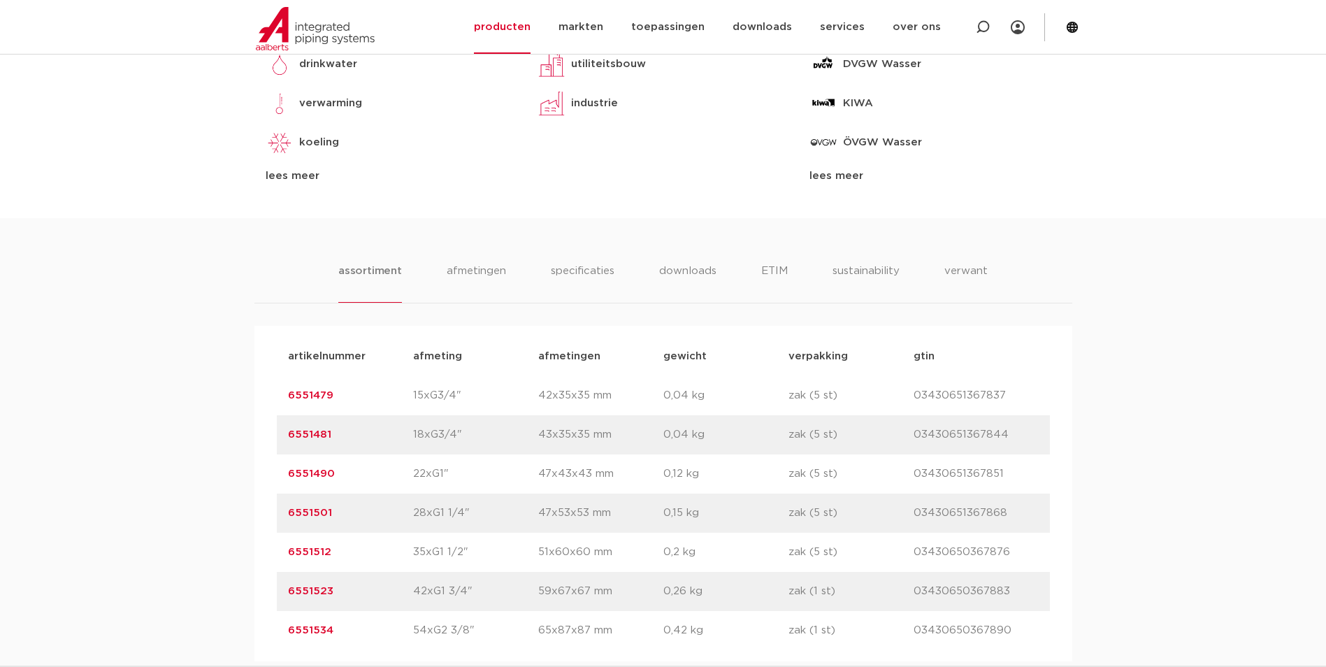
click at [410, 472] on div "artikelnummer 6551490 afmeting 22xG1" afmetingen 47x43x43 mm gewicht 0,12 kg ve…" at bounding box center [663, 473] width 773 height 39
drag, startPoint x: 410, startPoint y: 472, endPoint x: 437, endPoint y: 475, distance: 26.7
click at [437, 475] on p "22xG1"" at bounding box center [475, 474] width 125 height 17
drag, startPoint x: 441, startPoint y: 470, endPoint x: 396, endPoint y: 475, distance: 45.7
click at [396, 475] on div "artikelnummer 6551490 afmeting 22xG1" afmetingen 47x43x43 mm gewicht 0,12 kg ve…" at bounding box center [663, 473] width 773 height 39
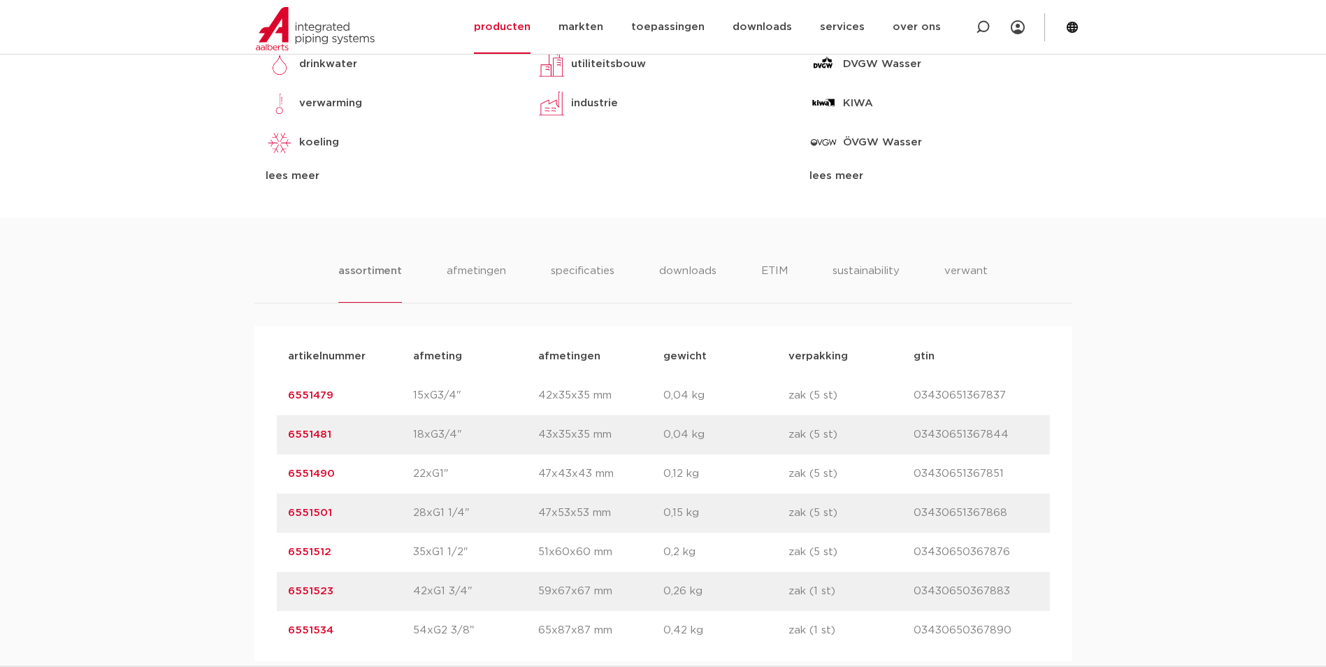
copy div "afmeting 22xG1"
drag, startPoint x: 453, startPoint y: 434, endPoint x: 385, endPoint y: 441, distance: 68.9
click at [385, 441] on div "artikelnummer 6551481 afmeting 18xG3/4" afmetingen 43x35x35 mm gewicht 0,04 kg …" at bounding box center [663, 434] width 773 height 39
copy div "afmeting 18xG3/4"
drag, startPoint x: 454, startPoint y: 400, endPoint x: 384, endPoint y: 401, distance: 70.6
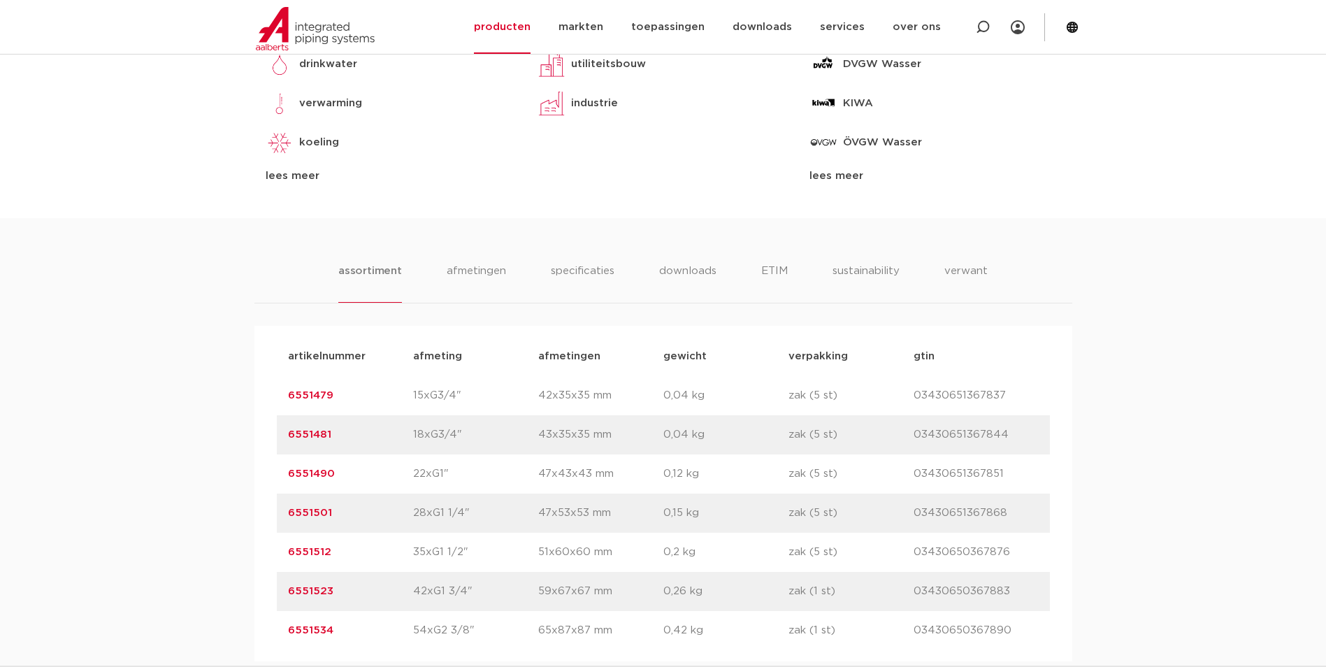
click at [384, 401] on div "artikelnummer 6551479 afmeting 15xG3/4" afmetingen 42x35x35 mm gewicht 0,04 kg …" at bounding box center [663, 395] width 773 height 39
copy div "afmeting 15xG3/4"
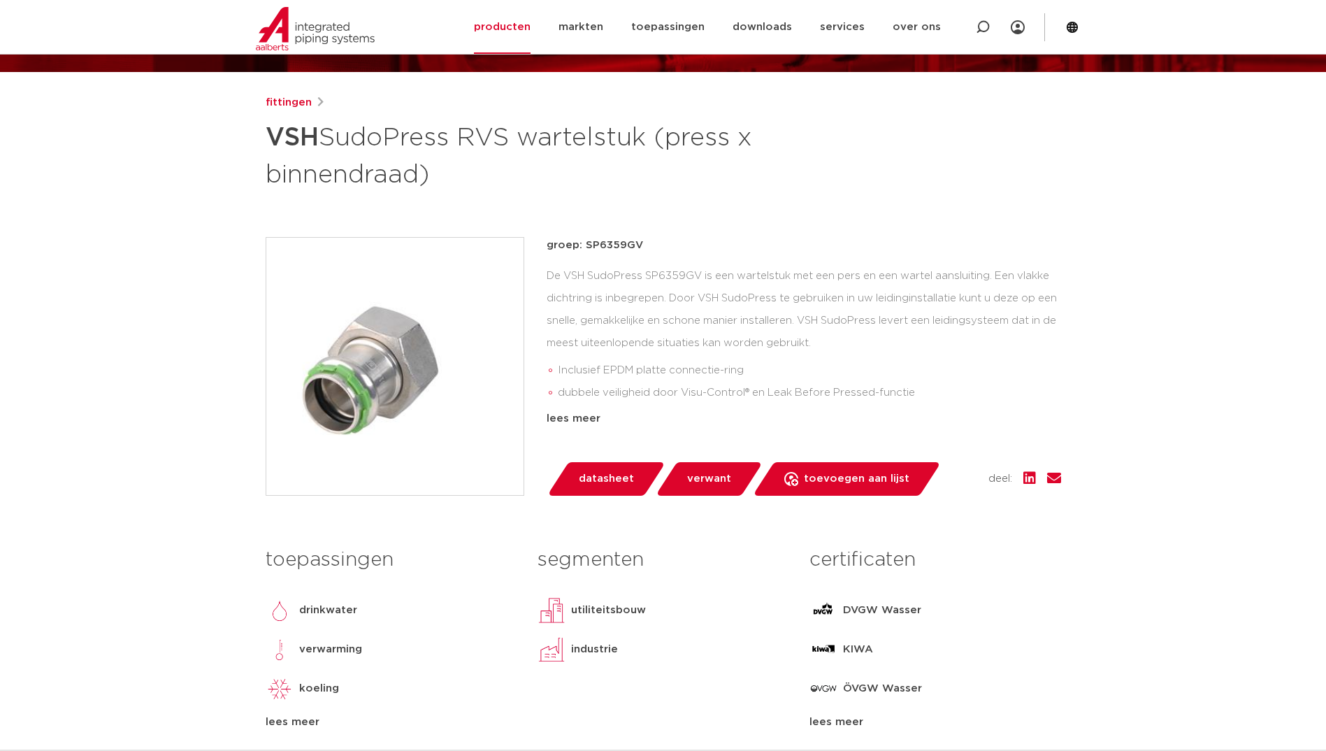
scroll to position [70, 0]
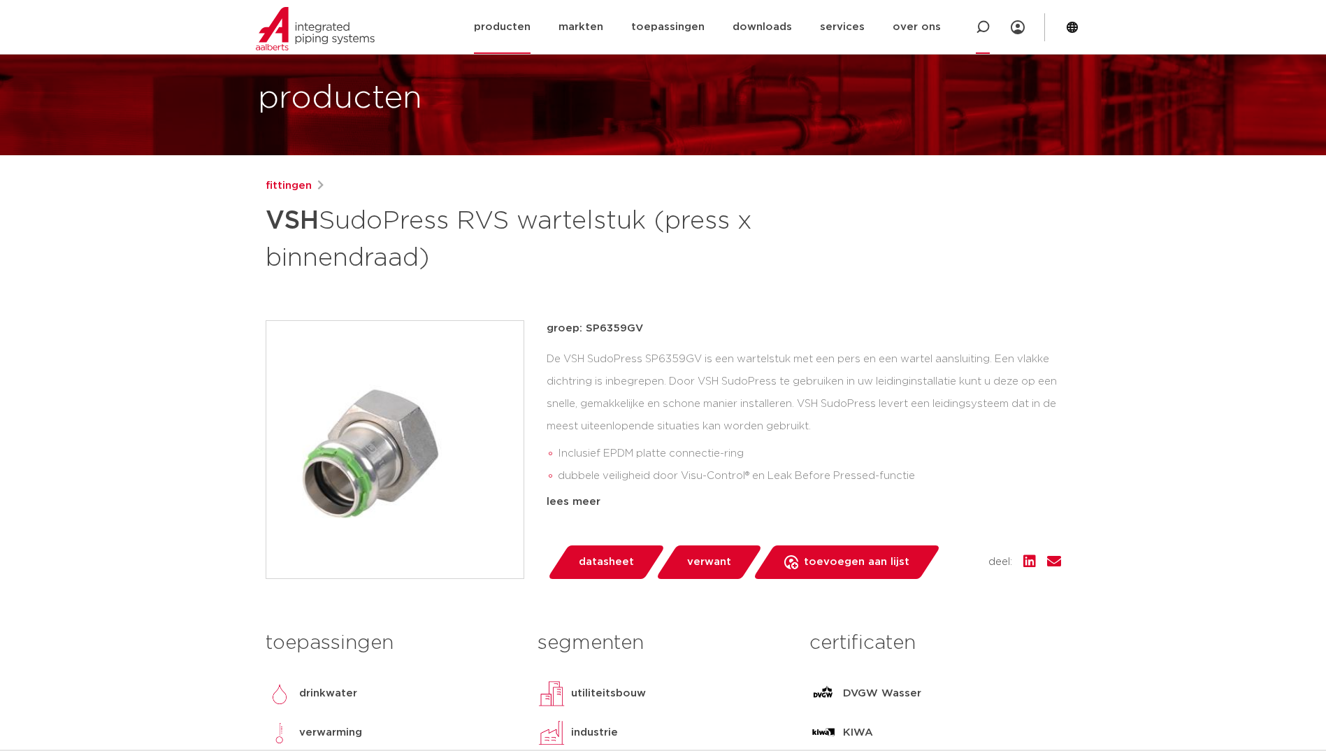
click at [981, 24] on icon at bounding box center [983, 27] width 14 height 14
paste input "6359"
type input "6359"
click button "Zoeken" at bounding box center [0, 0] width 0 height 0
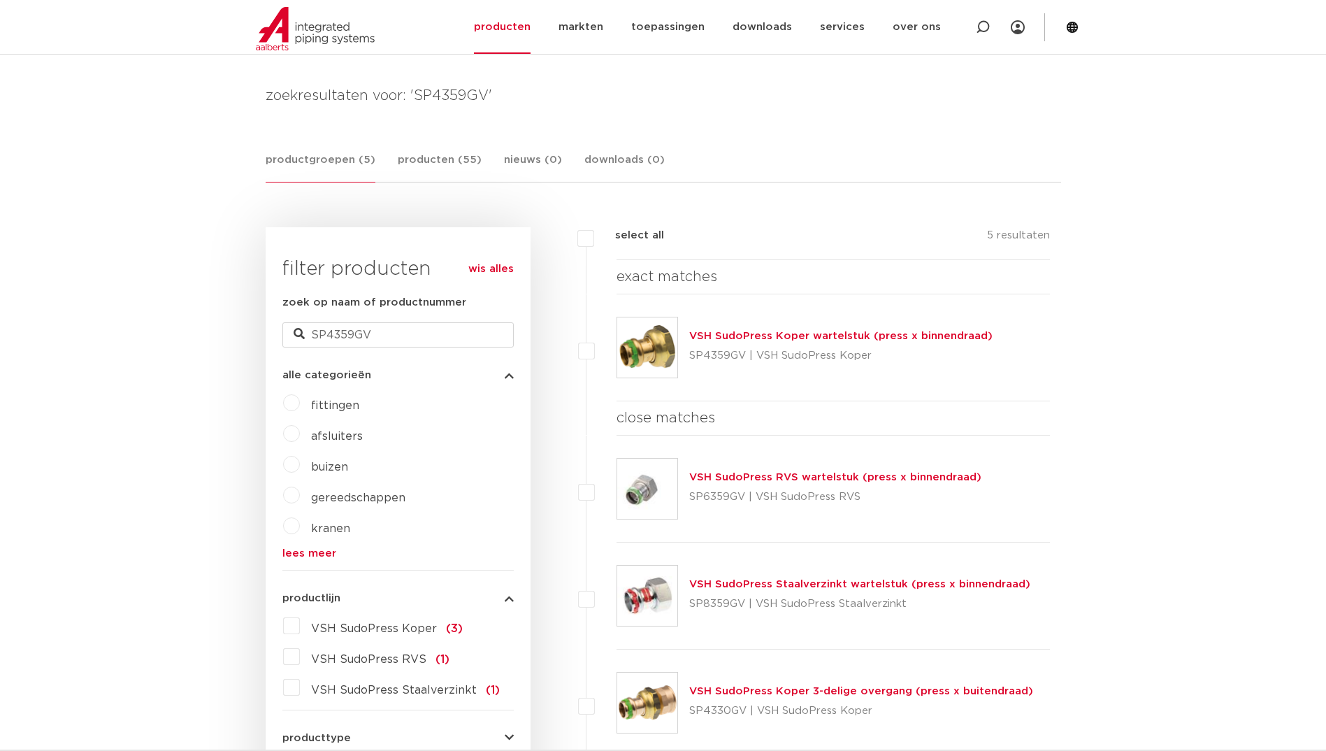
click at [725, 337] on link "VSH SudoPress Koper wartelstuk (press x binnendraad)" at bounding box center [840, 336] width 303 height 10
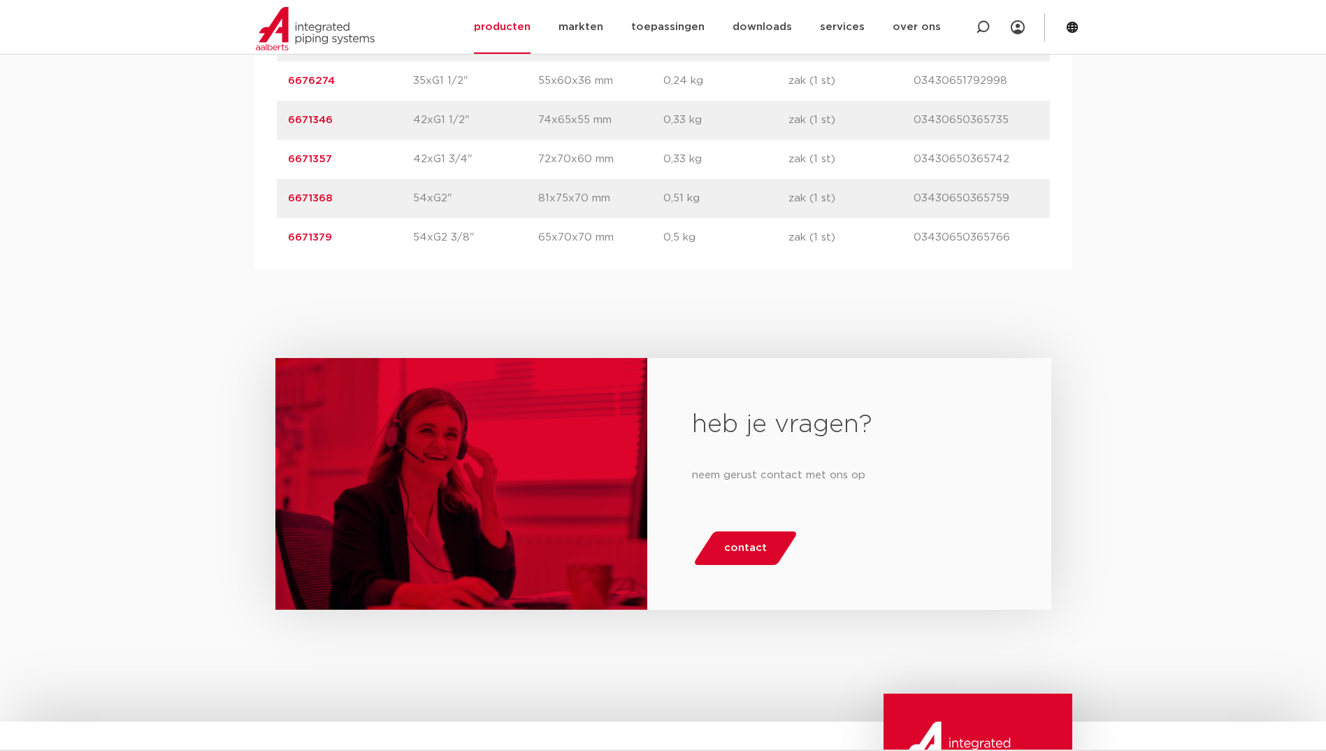
scroll to position [1119, 0]
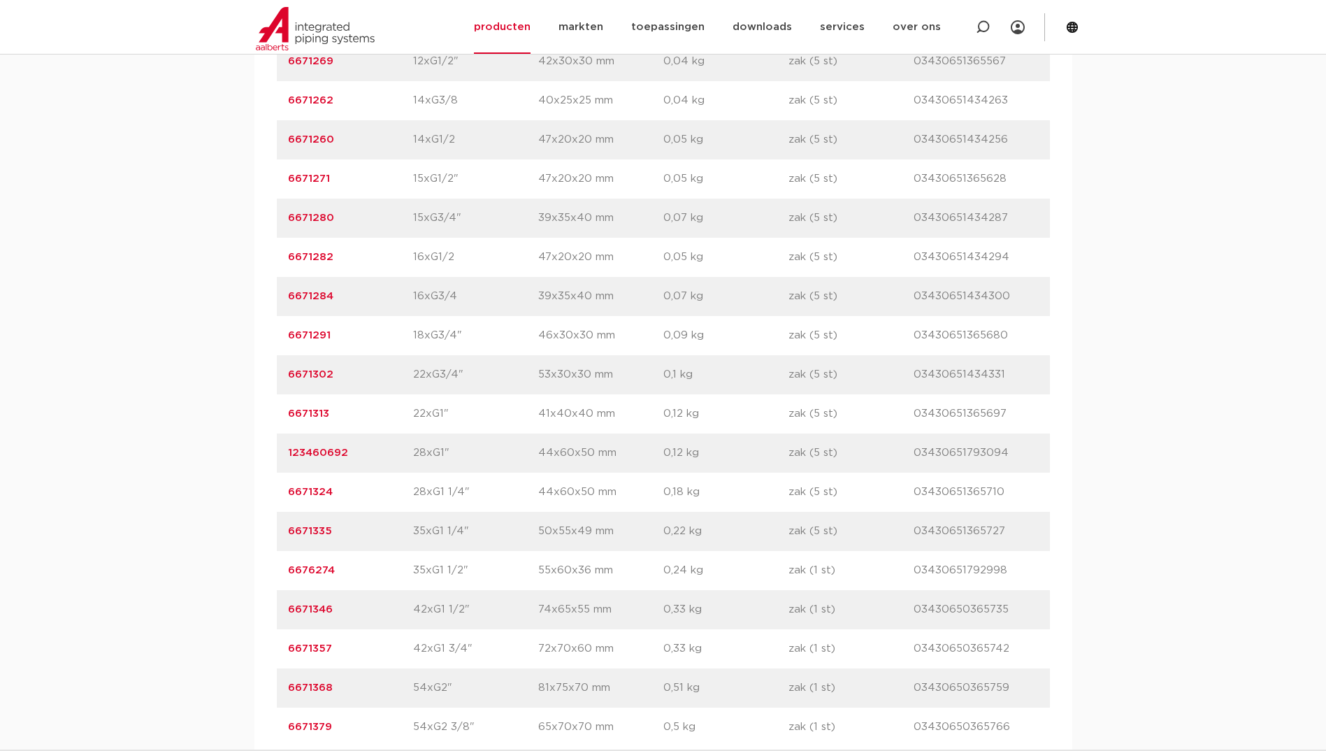
drag, startPoint x: 482, startPoint y: 229, endPoint x: 470, endPoint y: 266, distance: 38.7
click at [482, 229] on div "artikelnummer 6671280 afmeting 15xG3/4" afmetingen 39x35x40 mm gewicht 0,07 kg …" at bounding box center [663, 218] width 773 height 39
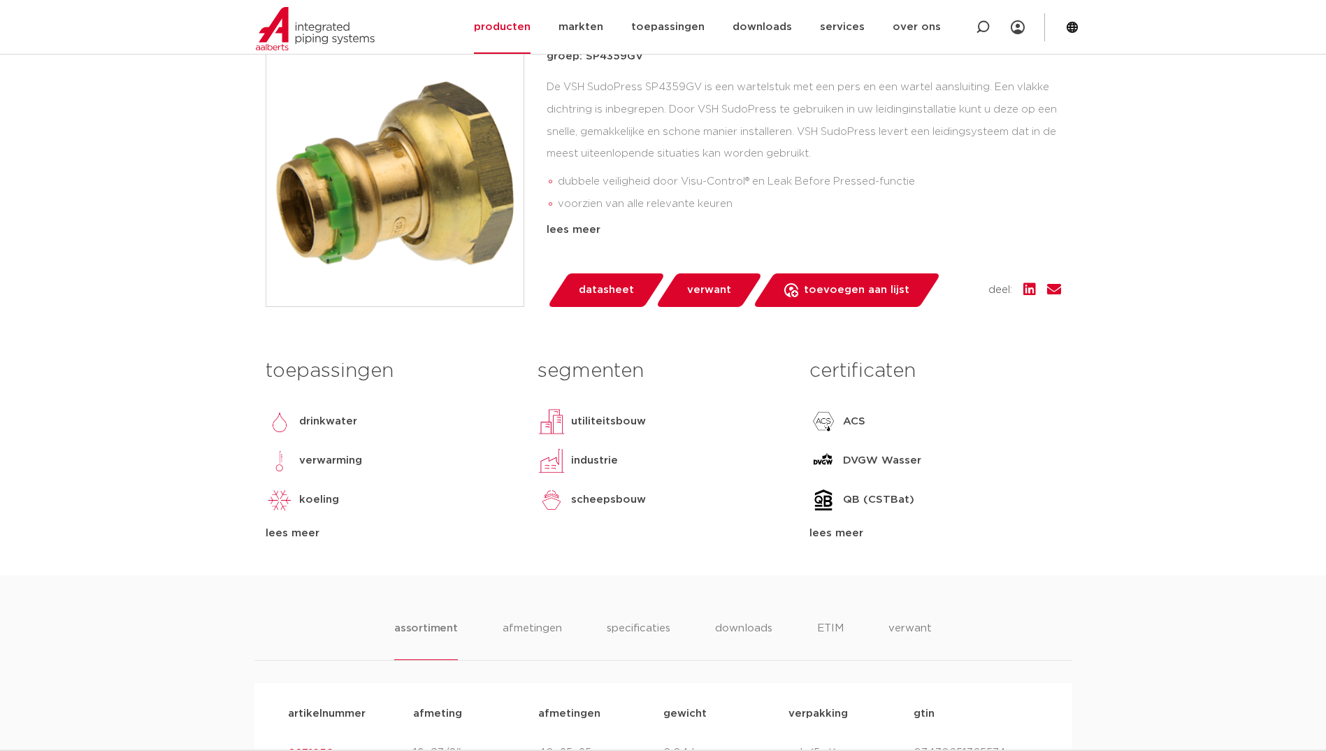
scroll to position [140, 0]
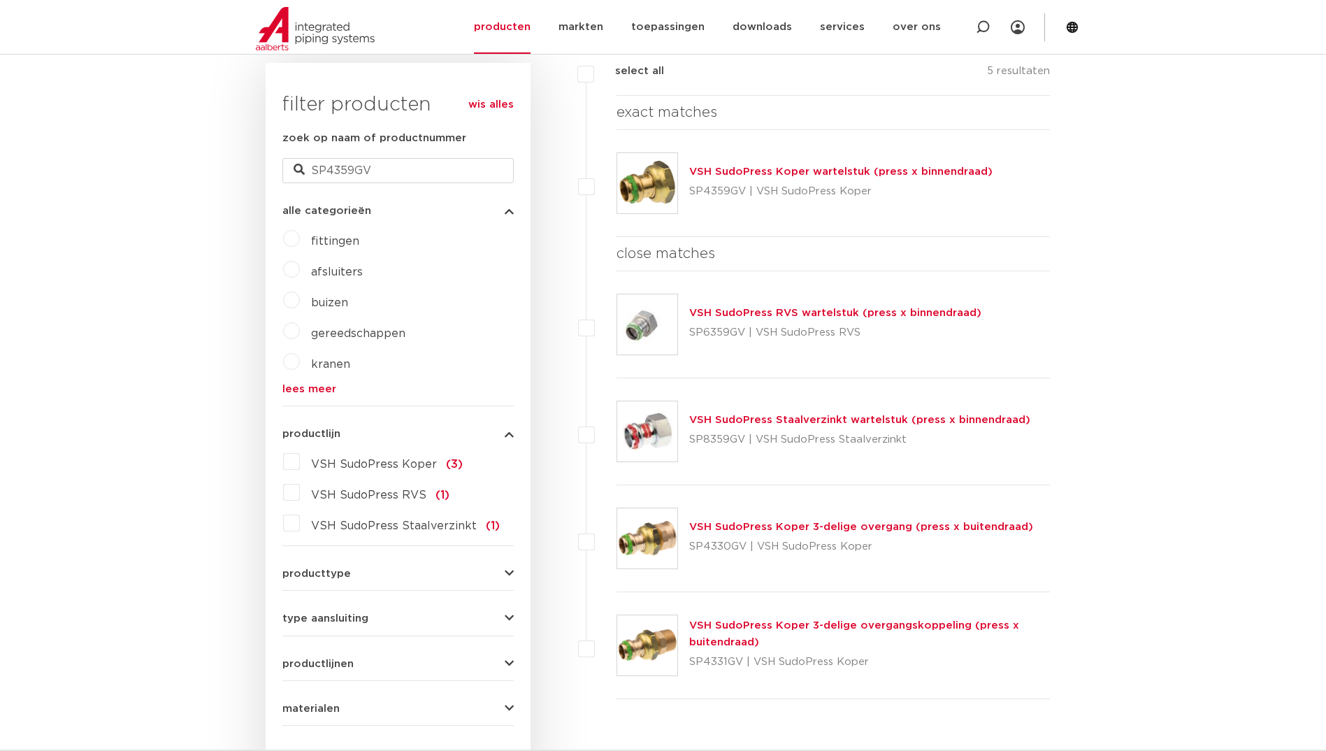
scroll to position [325, 0]
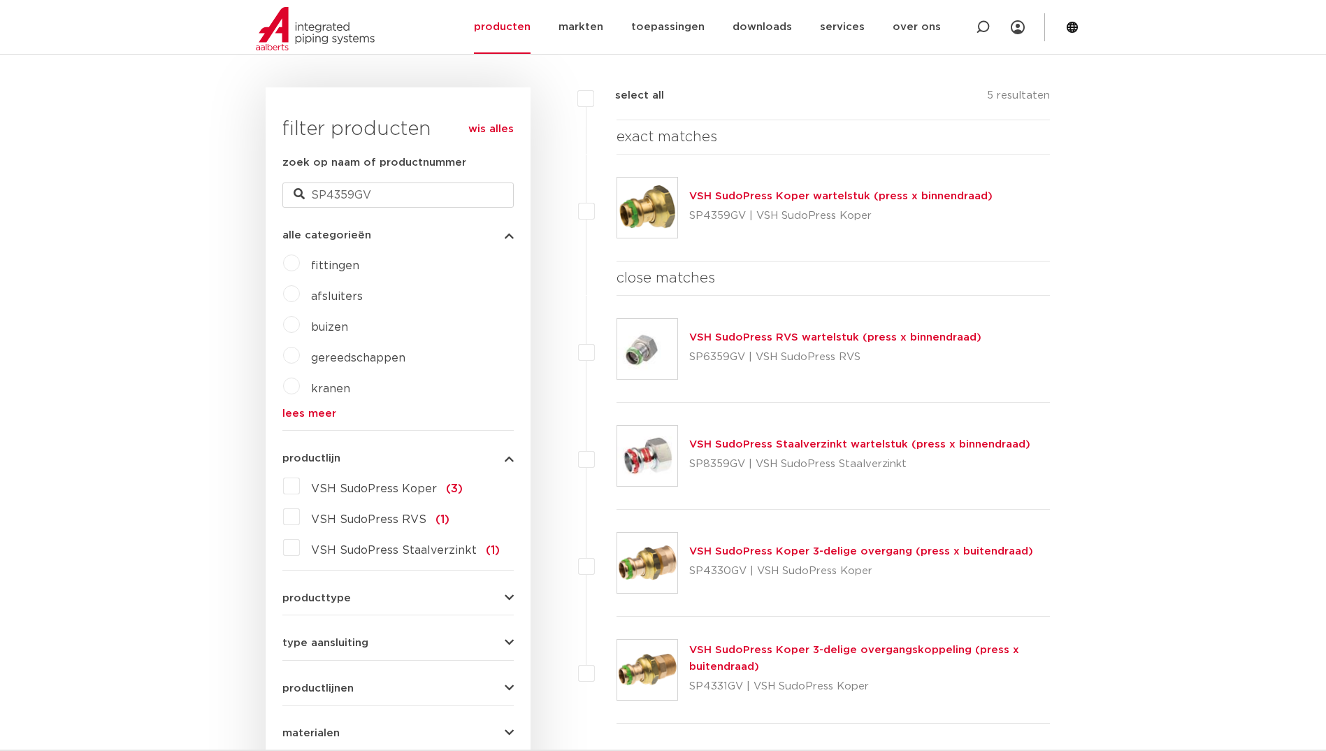
drag, startPoint x: 744, startPoint y: 214, endPoint x: 691, endPoint y: 219, distance: 53.4
click at [691, 219] on p "SP4359GV | VSH SudoPress Koper" at bounding box center [840, 216] width 303 height 22
copy p "SP4359GV"
click at [807, 194] on link "VSH SudoPress Koper wartelstuk (press x binnendraad)" at bounding box center [840, 196] width 303 height 10
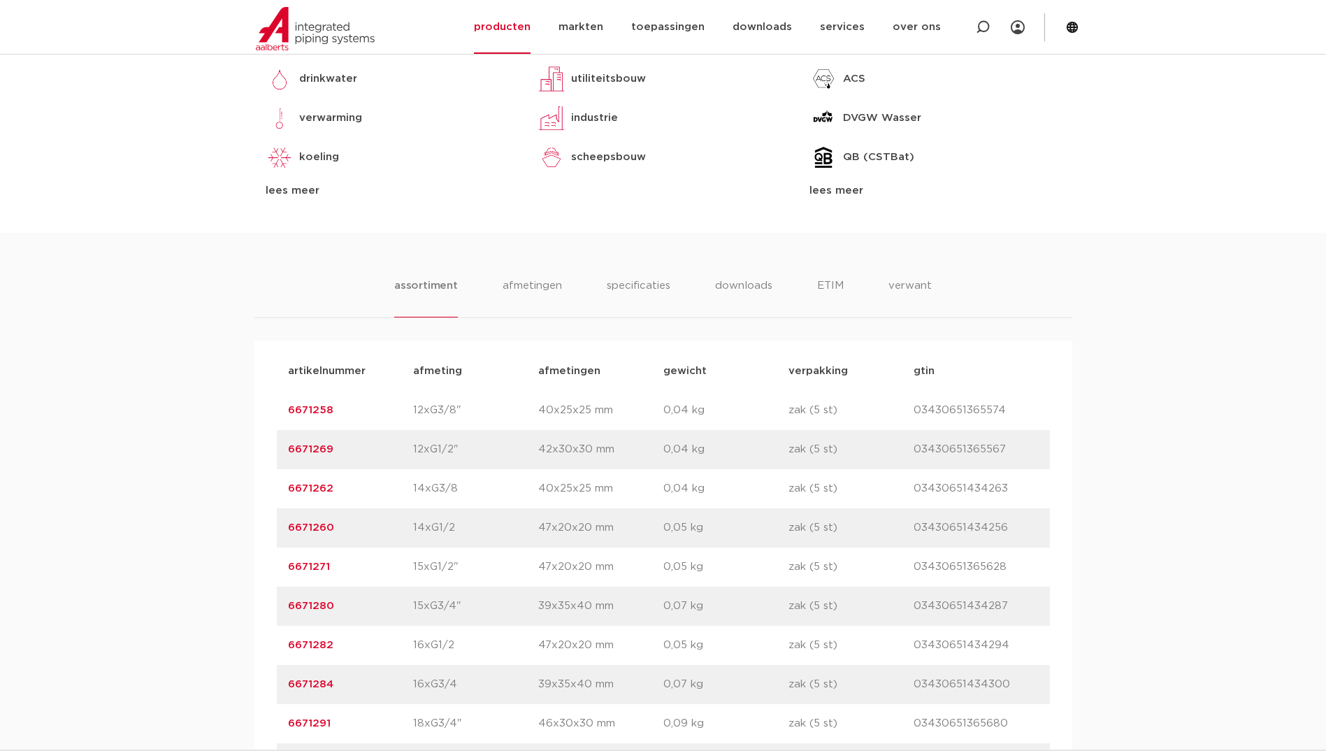
scroll to position [419, 0]
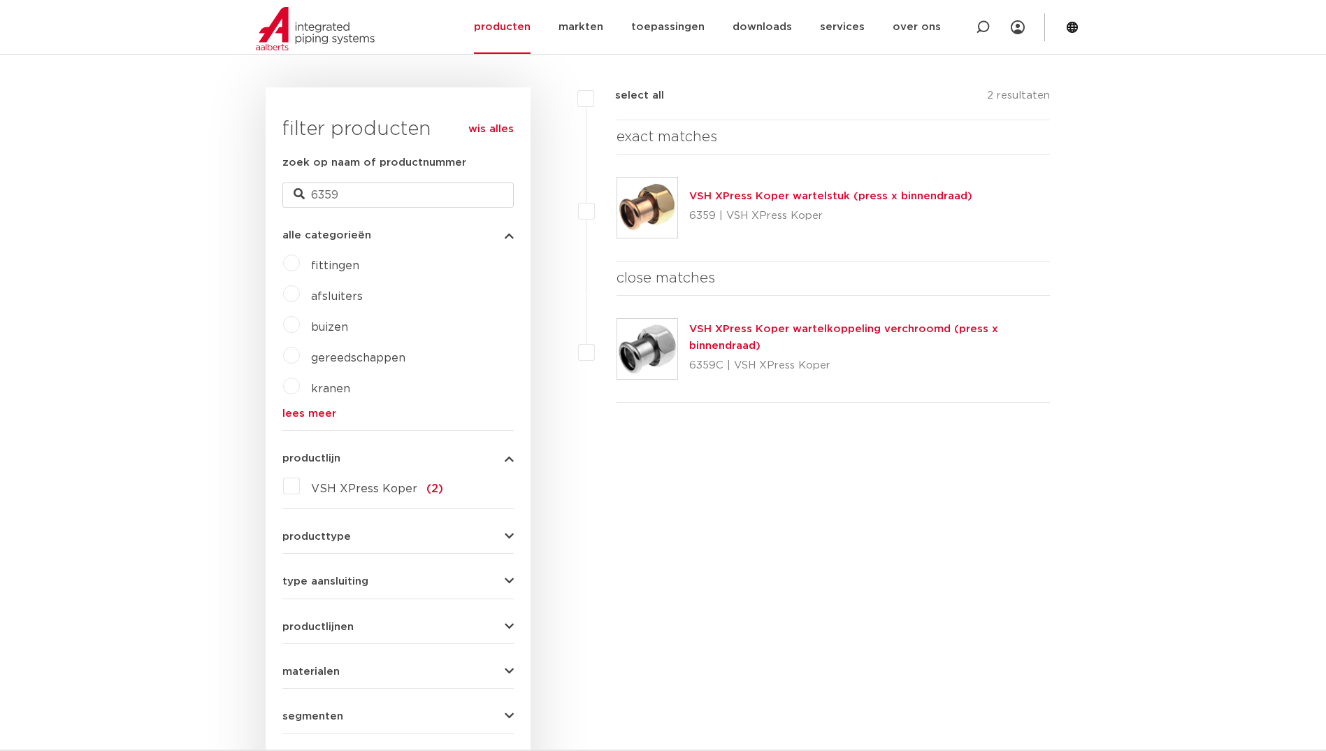
click at [724, 196] on link "VSH XPress Koper wartelstuk (press x binnendraad)" at bounding box center [830, 196] width 283 height 10
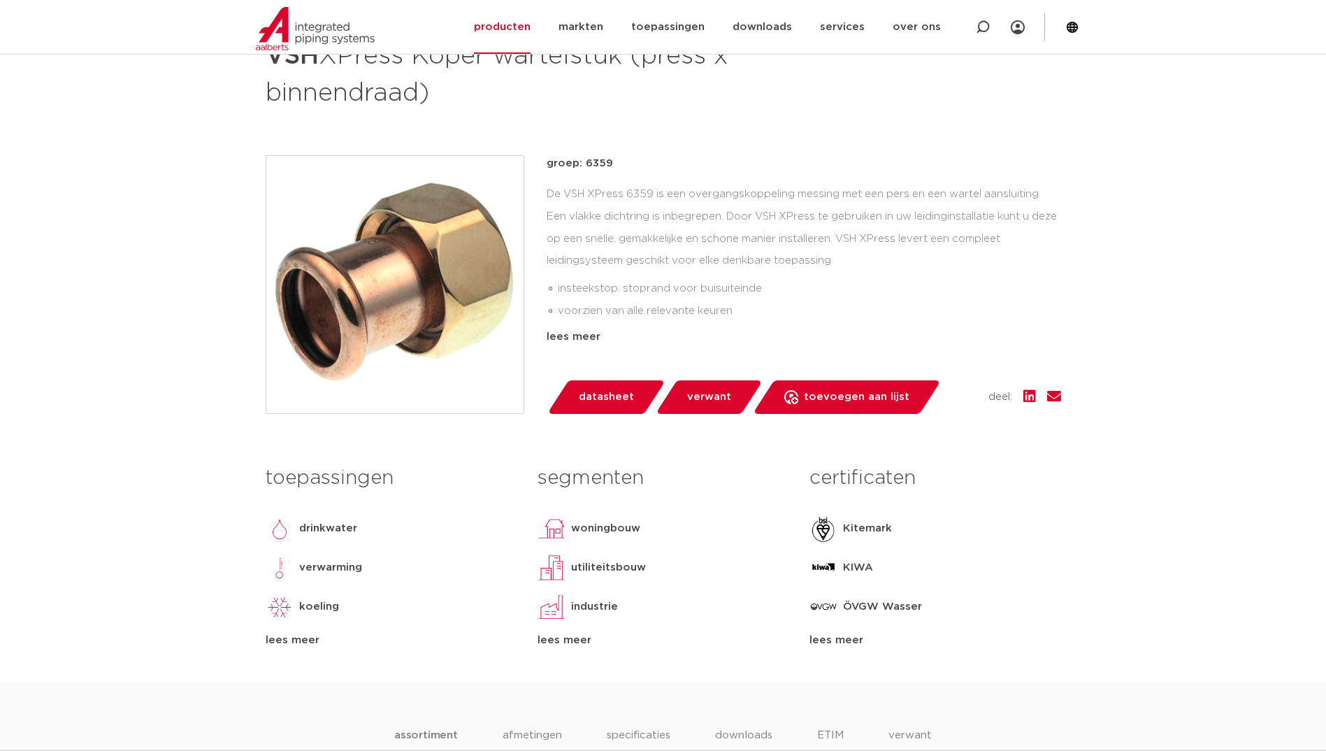
scroll to position [280, 0]
